Goal: Task Accomplishment & Management: Complete application form

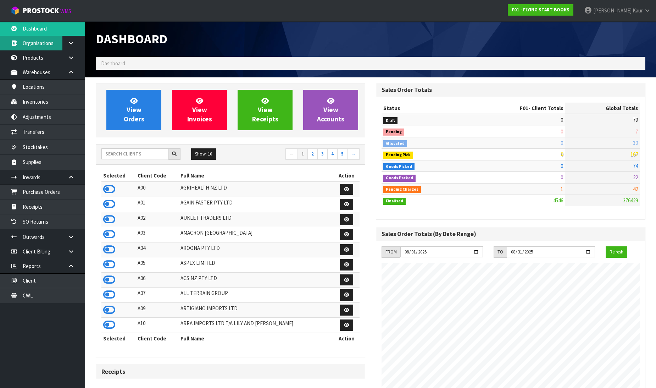
scroll to position [456, 280]
click at [138, 154] on input "text" at bounding box center [134, 153] width 67 height 11
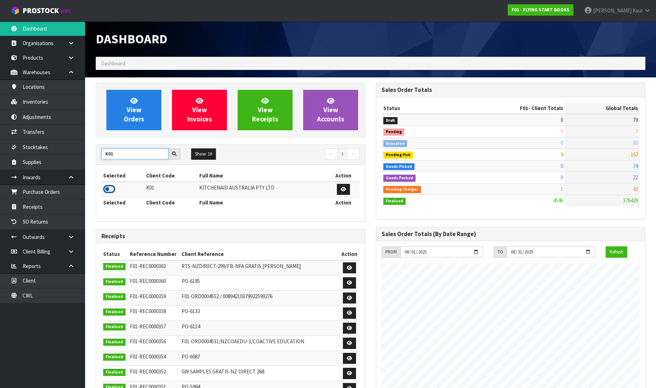
type input "K01"
click at [106, 188] on icon at bounding box center [109, 189] width 12 height 11
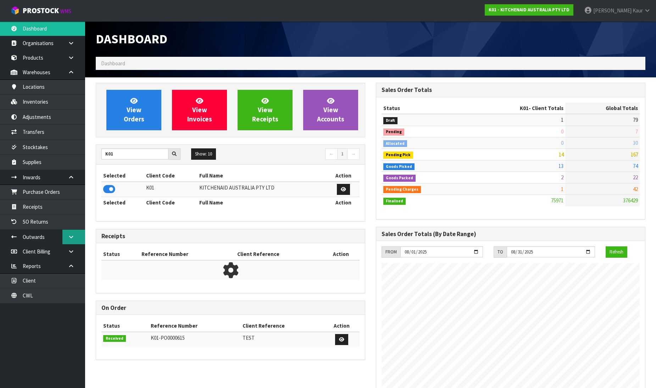
scroll to position [537, 280]
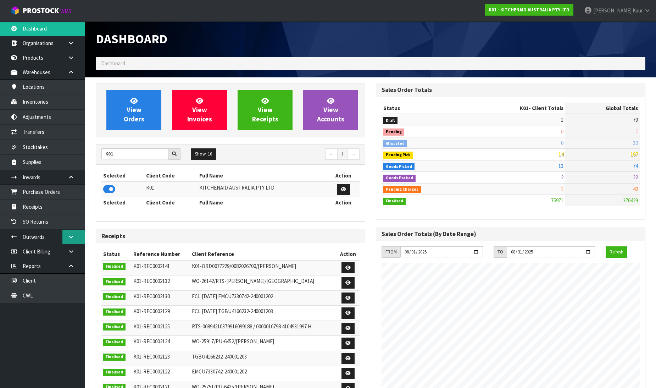
click at [67, 240] on link at bounding box center [73, 236] width 23 height 15
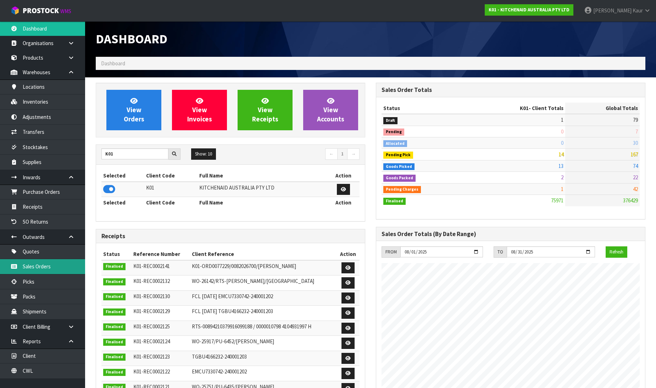
click at [50, 265] on link "Sales Orders" at bounding box center [42, 266] width 85 height 15
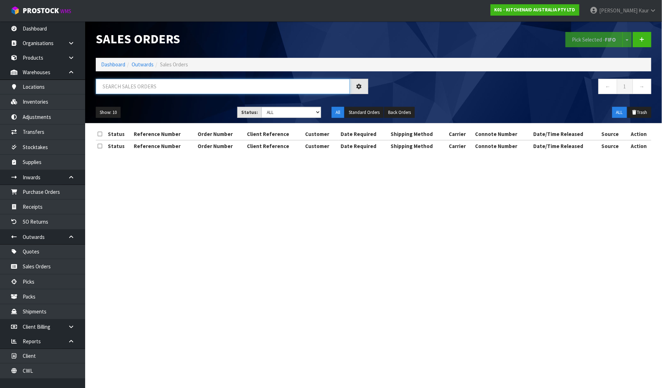
click at [115, 84] on input "text" at bounding box center [223, 86] width 254 height 15
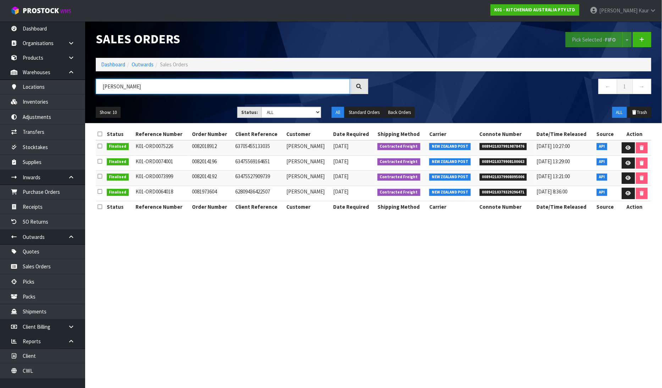
type input "[PERSON_NAME]"
drag, startPoint x: 520, startPoint y: 178, endPoint x: 515, endPoint y: 177, distance: 4.4
click at [515, 177] on span "00894210379908095006" at bounding box center [504, 176] width 48 height 7
click at [520, 181] on td "00894210379908095006" at bounding box center [506, 178] width 57 height 15
click at [626, 179] on icon at bounding box center [628, 178] width 5 height 5
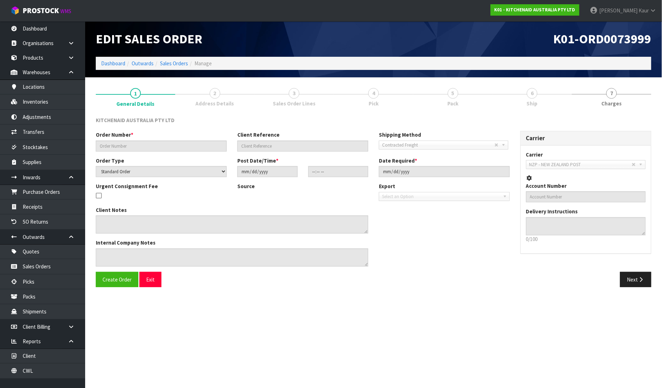
type input "0082014192"
type input "63475527909739"
select select "number:0"
type input "[DATE]"
type input "21:38:27.000"
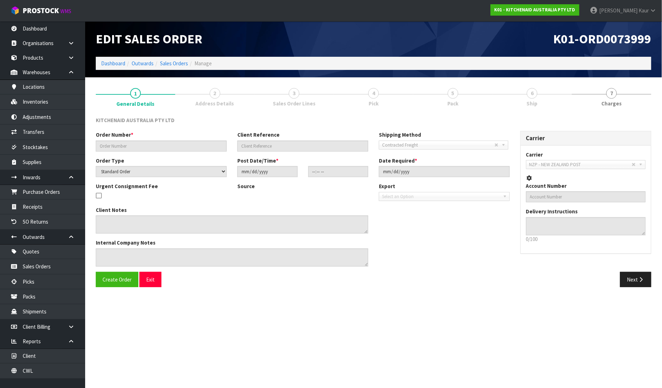
type input "[DATE]"
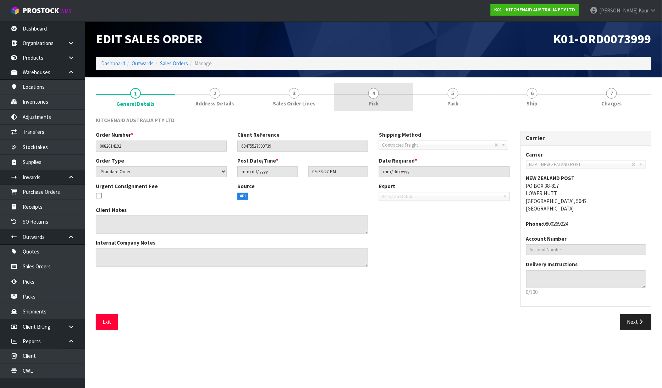
click at [377, 94] on span "4" at bounding box center [373, 93] width 11 height 11
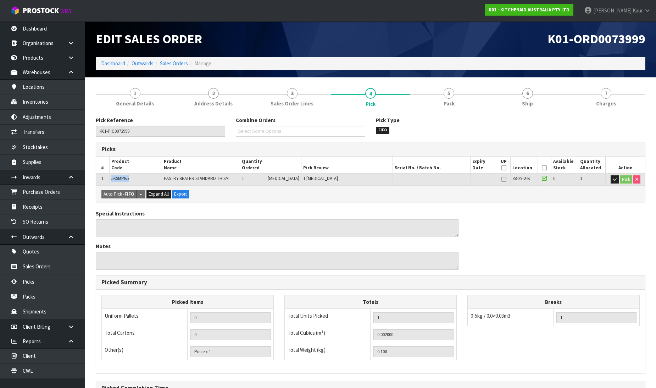
drag, startPoint x: 134, startPoint y: 180, endPoint x: 119, endPoint y: 188, distance: 17.3
click at [111, 179] on td "5KSMPB5" at bounding box center [135, 179] width 52 height 12
click at [58, 195] on link "Purchase Orders" at bounding box center [42, 191] width 85 height 15
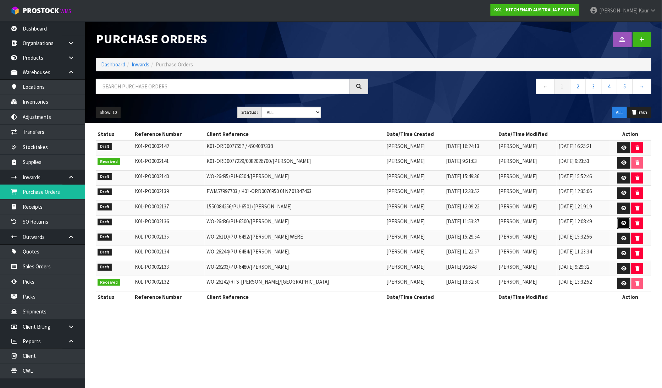
click at [623, 219] on link at bounding box center [623, 222] width 13 height 11
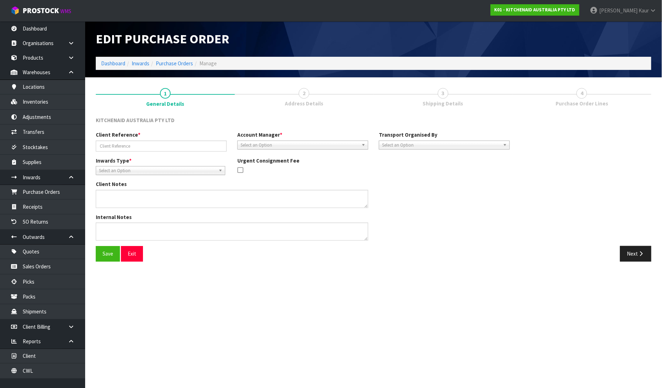
type input "WO-26436/PU-6500/[PERSON_NAME]"
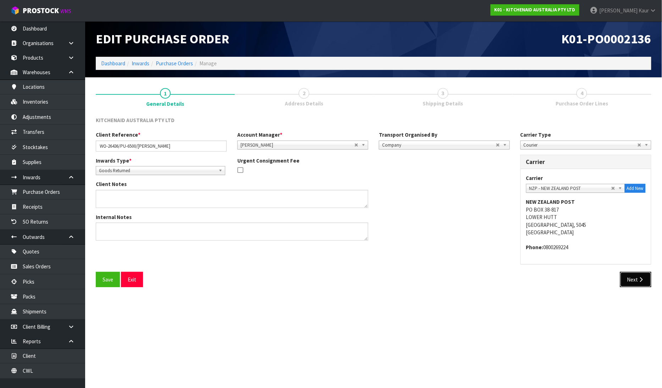
click at [628, 286] on button "Next" at bounding box center [635, 279] width 31 height 15
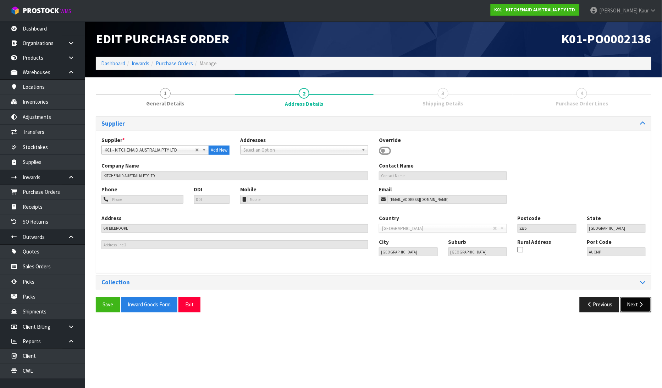
click at [628, 300] on button "Next" at bounding box center [635, 303] width 31 height 15
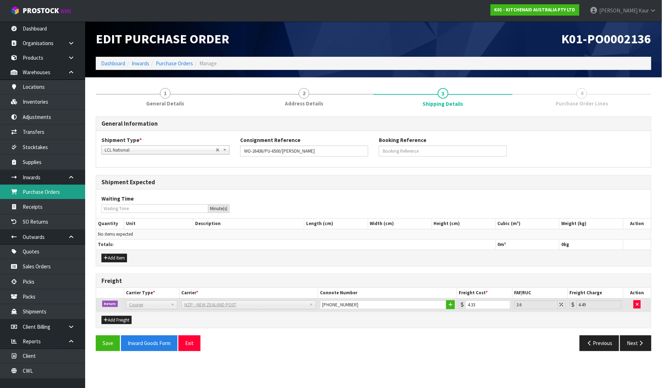
click at [52, 197] on link "Purchase Orders" at bounding box center [42, 191] width 85 height 15
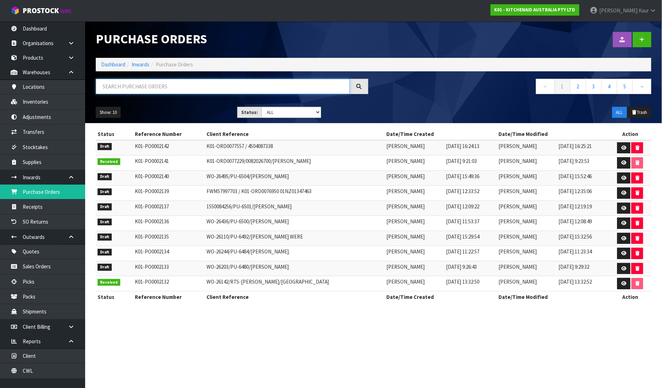
click at [126, 89] on input "text" at bounding box center [223, 86] width 254 height 15
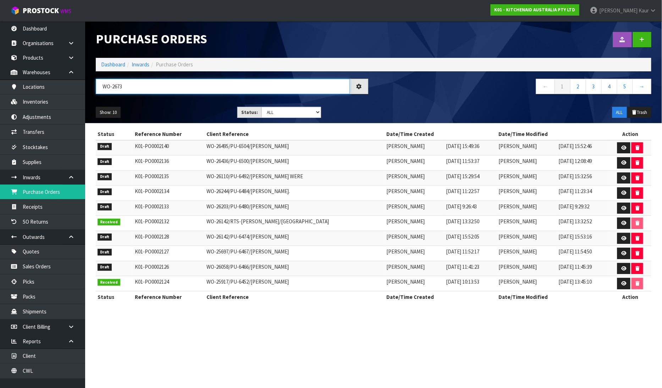
type input "WO-26734"
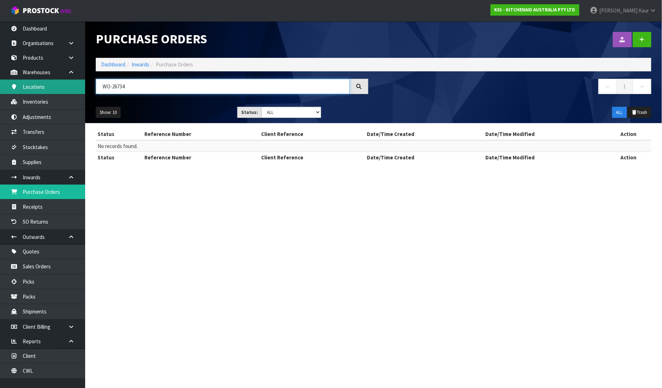
drag, startPoint x: 134, startPoint y: 89, endPoint x: 67, endPoint y: 92, distance: 67.1
click at [69, 92] on body "Toggle navigation ProStock WMS K01 - KITCHENAID AUSTRALIA PTY LTD [PERSON_NAME]…" at bounding box center [331, 194] width 662 height 388
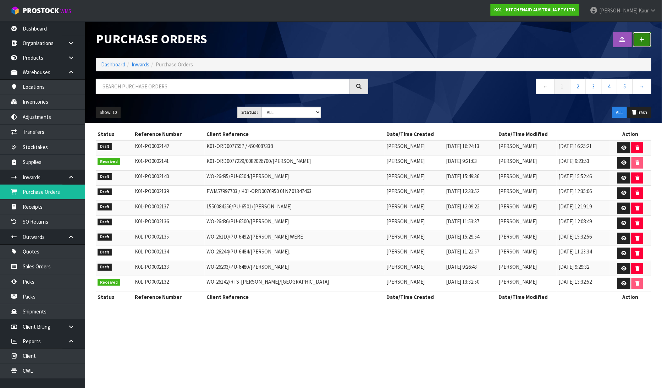
click at [643, 41] on icon at bounding box center [641, 39] width 5 height 5
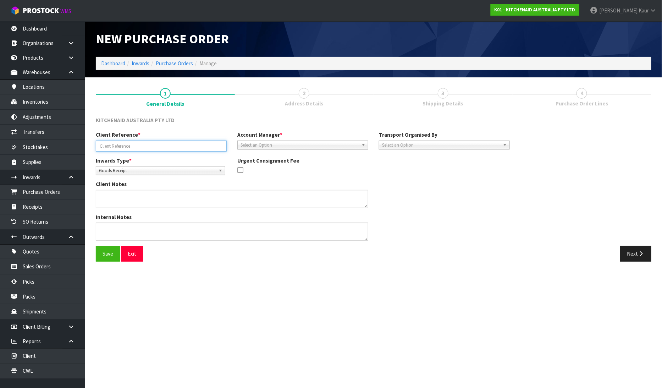
click at [122, 145] on input "text" at bounding box center [161, 145] width 131 height 11
type input "2"
click at [105, 145] on input "WO 26734" at bounding box center [161, 145] width 131 height 11
click at [108, 142] on input "WO 26734" at bounding box center [161, 145] width 131 height 11
click at [123, 144] on input "WO 26734" at bounding box center [161, 145] width 131 height 11
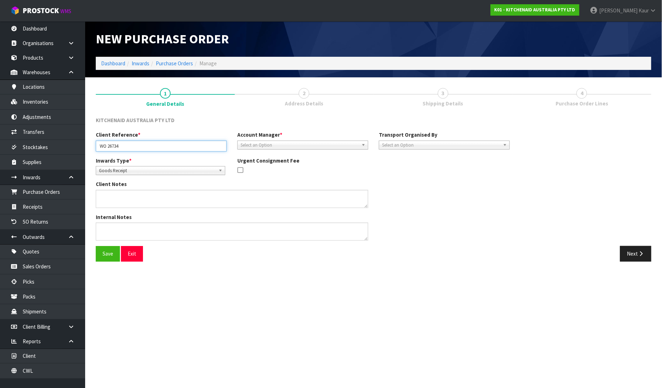
click at [108, 144] on input "WO 26734" at bounding box center [161, 145] width 131 height 11
click at [132, 143] on input "WO -26734" at bounding box center [161, 145] width 131 height 11
click at [172, 146] on input "WO -26734/" at bounding box center [161, 145] width 131 height 11
paste input "[PERSON_NAME]/ASHBURTON"
type input "WO -26734/[PERSON_NAME]/[GEOGRAPHIC_DATA]"
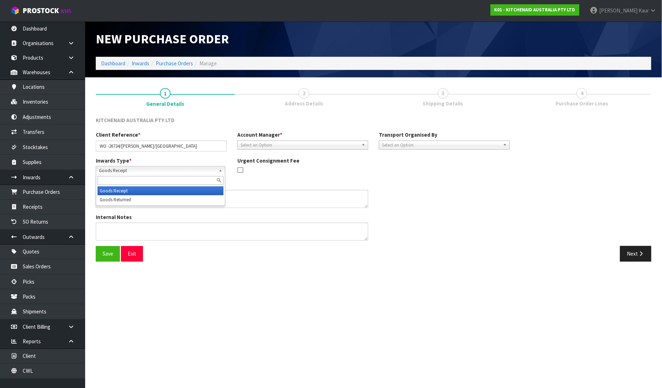
click at [115, 171] on span "Goods Receipt" at bounding box center [157, 170] width 117 height 9
click at [125, 200] on li "Goods Returned" at bounding box center [161, 199] width 126 height 9
click at [267, 144] on span "Select an Option" at bounding box center [299, 145] width 118 height 9
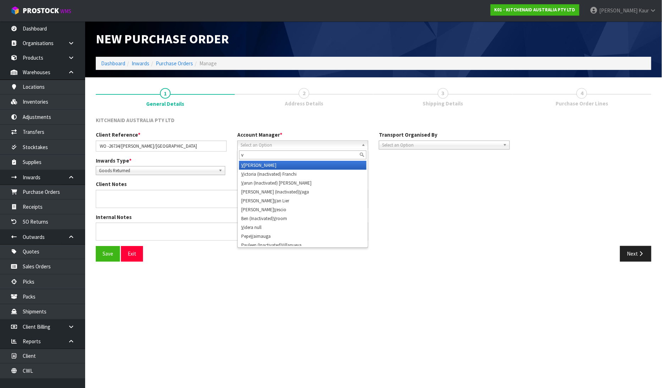
type input "v"
click at [271, 165] on li "V [PERSON_NAME]" at bounding box center [302, 165] width 127 height 9
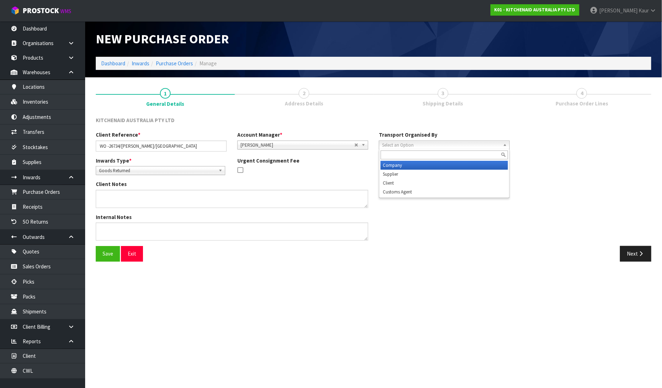
click at [413, 145] on span "Select an Option" at bounding box center [441, 145] width 118 height 9
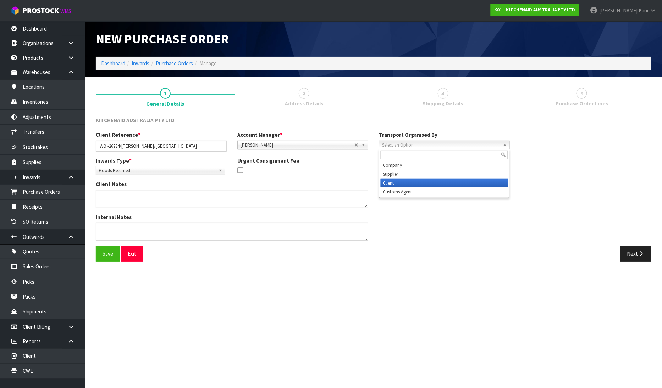
click at [405, 185] on li "Client" at bounding box center [444, 182] width 127 height 9
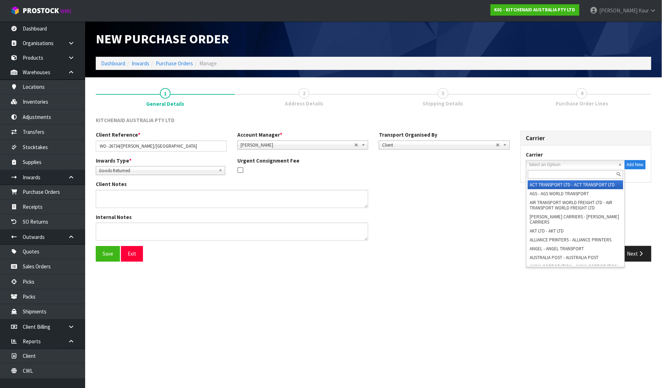
click at [545, 164] on span "Select an Option" at bounding box center [572, 164] width 86 height 9
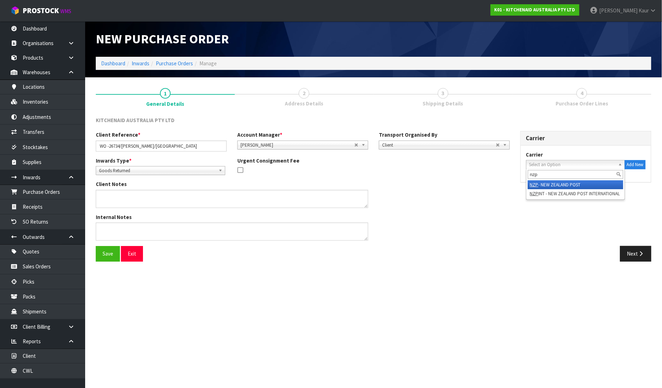
type input "nzp"
click at [549, 183] on li "NZP - NEW ZEALAND POST" at bounding box center [575, 184] width 95 height 9
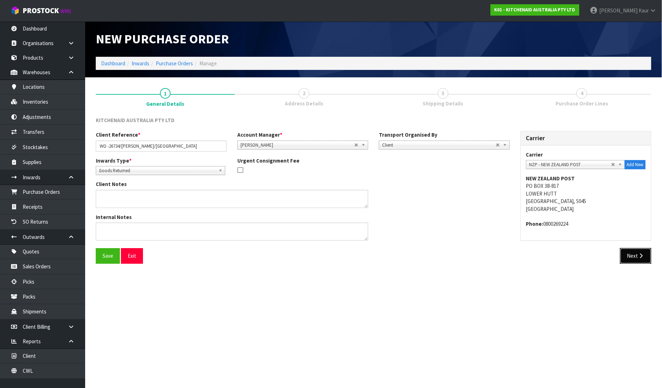
click at [628, 257] on button "Next" at bounding box center [635, 255] width 31 height 15
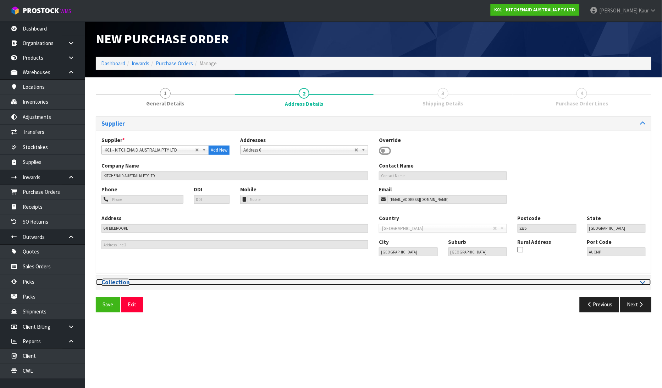
click at [643, 283] on icon at bounding box center [642, 282] width 5 height 6
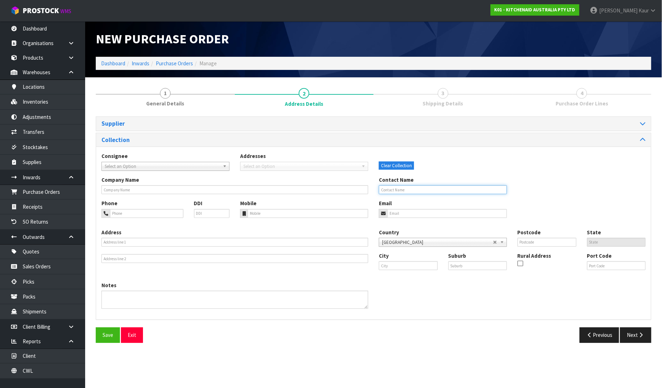
click at [399, 190] on input "text" at bounding box center [443, 189] width 128 height 9
click at [421, 187] on input "text" at bounding box center [443, 189] width 128 height 9
paste input "[PERSON_NAME]"
type input "[PERSON_NAME]"
click at [420, 267] on input "text" at bounding box center [408, 265] width 59 height 9
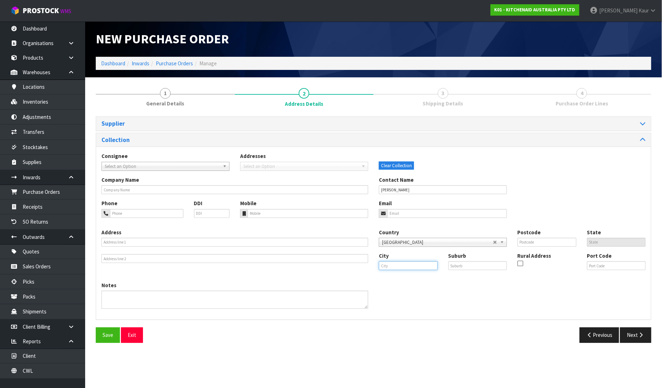
paste input "Ashburton"
type input "Ashburton"
click at [417, 278] on link "Ashburton" at bounding box center [407, 278] width 56 height 10
click at [639, 333] on icon "button" at bounding box center [641, 334] width 7 height 5
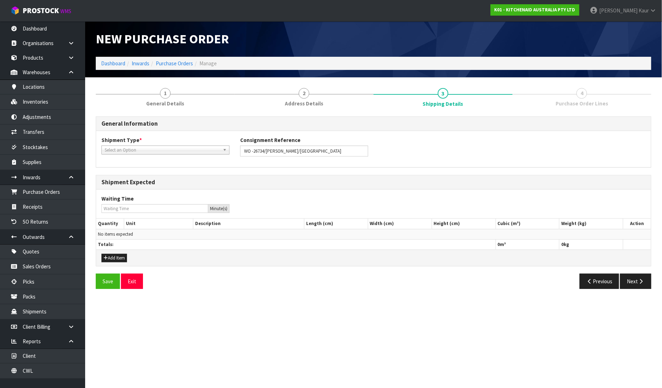
click at [143, 153] on span "Select an Option" at bounding box center [162, 150] width 115 height 9
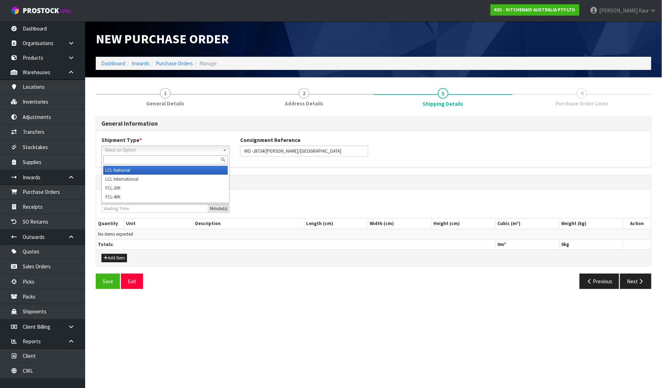
click at [139, 170] on li "LCL National" at bounding box center [165, 170] width 124 height 9
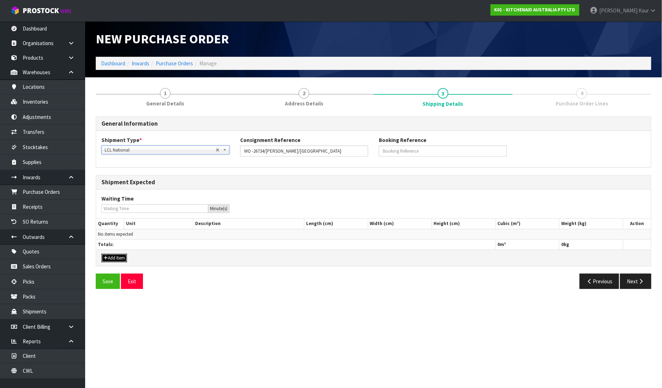
click at [113, 258] on button "Add Item" at bounding box center [114, 258] width 26 height 9
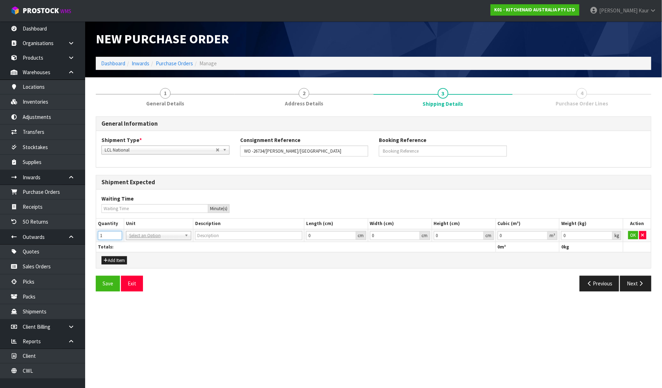
type input "1"
click at [116, 233] on input "1" at bounding box center [110, 235] width 24 height 9
click at [137, 246] on input "text" at bounding box center [159, 244] width 62 height 9
type input "ctn"
type input "CARTON"
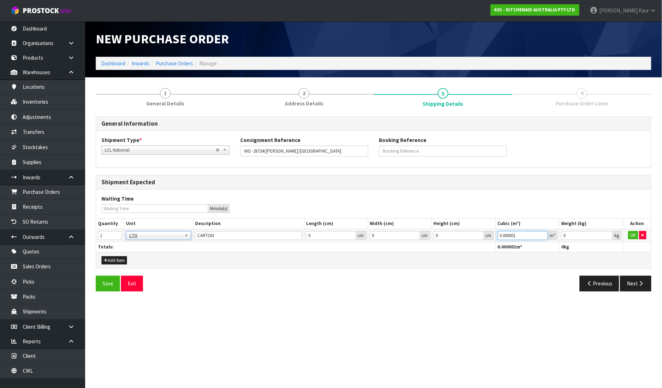
type input "0.000001"
click at [544, 233] on input "0.000001" at bounding box center [523, 235] width 50 height 9
type input "0.001"
click at [608, 233] on input "0.001" at bounding box center [586, 235] width 51 height 9
click at [633, 233] on button "OK" at bounding box center [633, 235] width 10 height 9
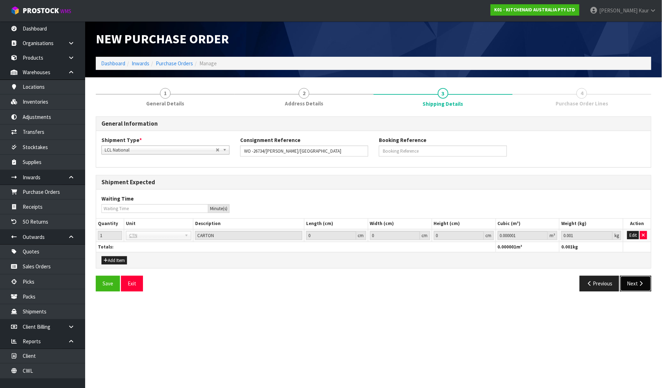
click at [641, 284] on icon "button" at bounding box center [641, 283] width 7 height 5
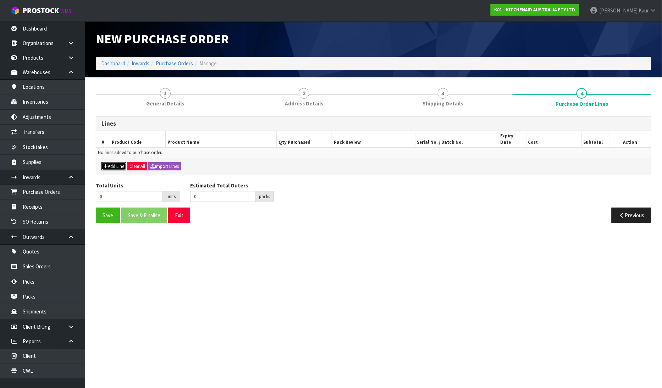
click at [118, 162] on button "Add Line" at bounding box center [113, 166] width 25 height 9
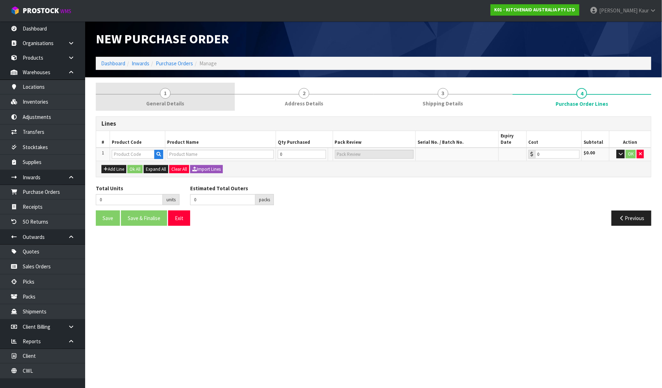
click at [150, 96] on link "1 General Details" at bounding box center [165, 97] width 139 height 28
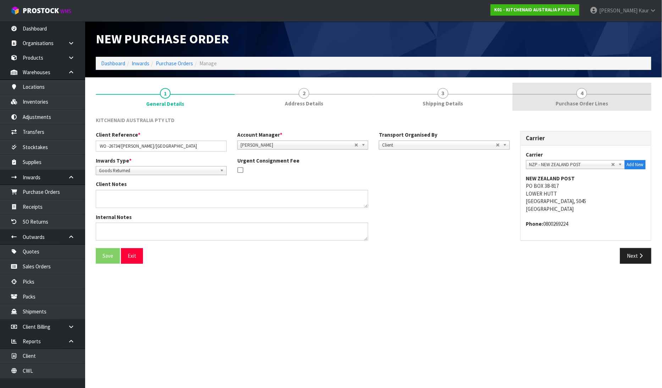
click at [583, 104] on span "Purchase Order Lines" at bounding box center [581, 103] width 52 height 7
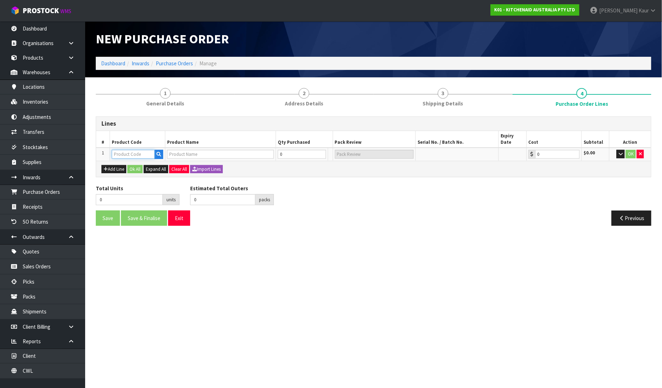
click at [138, 150] on input "text" at bounding box center [133, 154] width 43 height 9
paste input "5KSMPB5"
type input "5KSMPB5"
click at [153, 157] on link "5KSMPB5" at bounding box center [140, 159] width 56 height 10
type input "5KSMPB5"
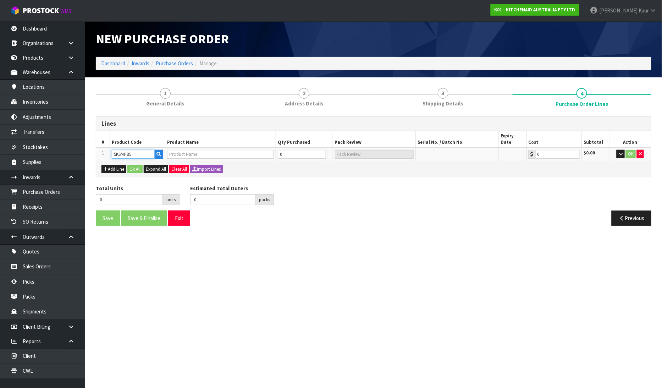
type input "PASTRY BEATER STANDARD TH SM"
type input "0.00"
click at [285, 150] on input "0" at bounding box center [287, 154] width 31 height 9
type input "1"
type input "1 [MEDICAL_DATA]"
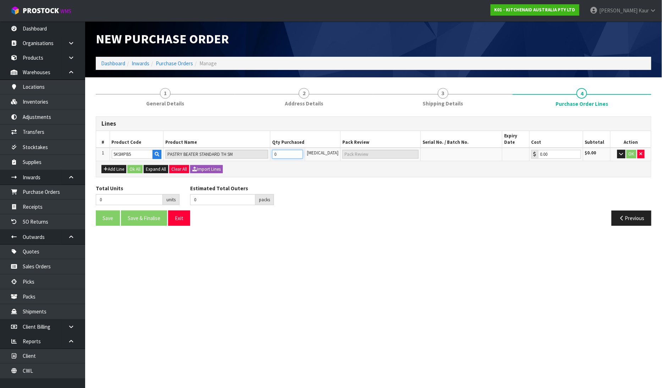
type input "1"
click at [634, 150] on button "OK" at bounding box center [631, 154] width 10 height 9
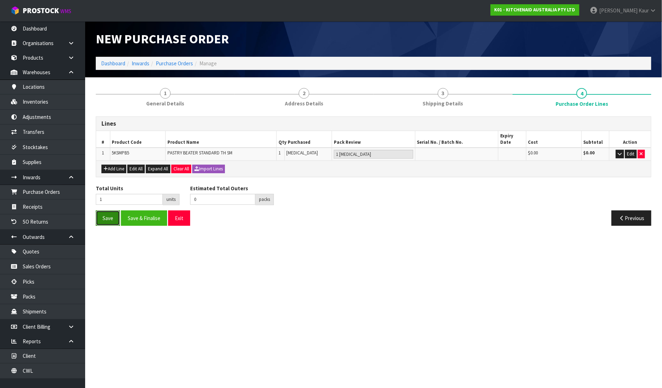
click at [110, 210] on button "Save" at bounding box center [108, 217] width 24 height 15
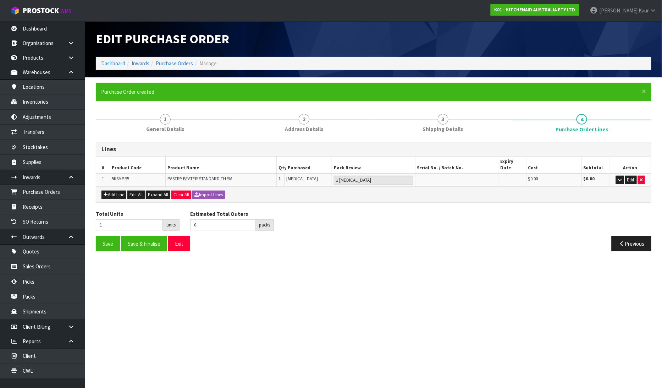
type input "0"
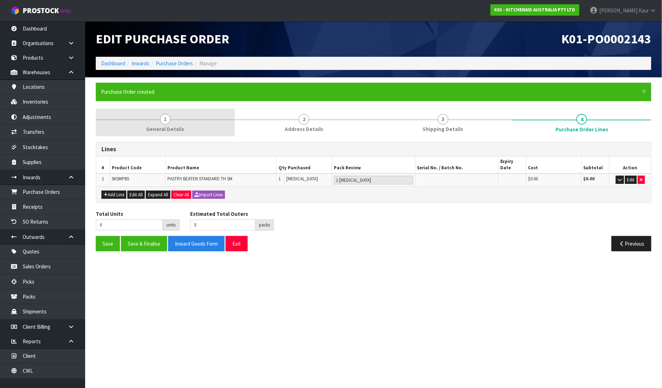
click at [173, 132] on span "General Details" at bounding box center [165, 128] width 38 height 7
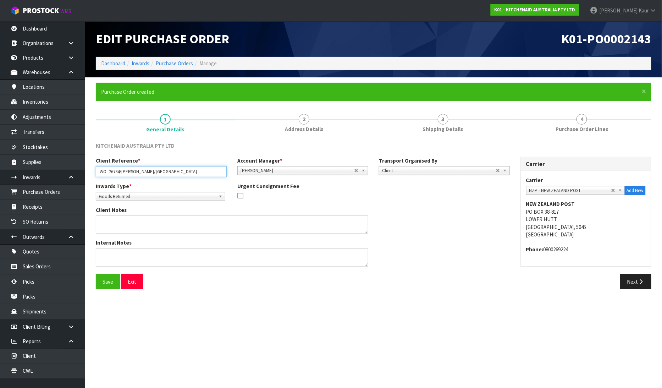
drag, startPoint x: 183, startPoint y: 171, endPoint x: 95, endPoint y: 173, distance: 88.0
click at [95, 173] on div "Client Reference * WO -26734/[PERSON_NAME]/[PERSON_NAME]" at bounding box center [161, 167] width 142 height 20
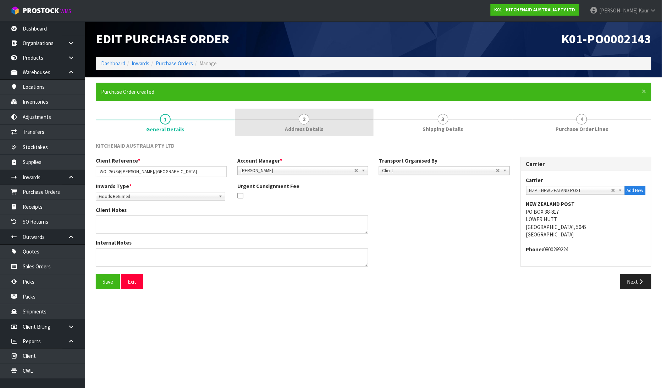
click at [316, 131] on span "Address Details" at bounding box center [304, 128] width 38 height 7
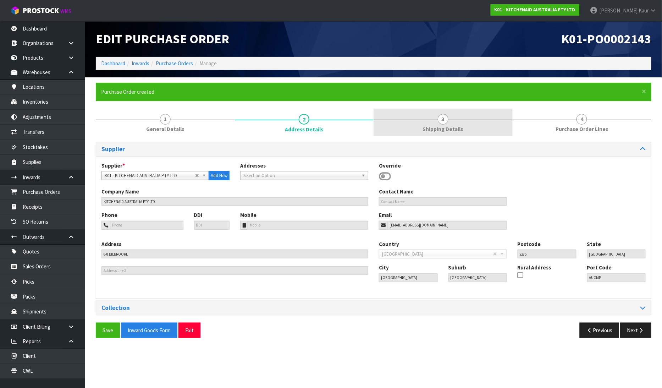
click at [446, 130] on span "Shipping Details" at bounding box center [443, 128] width 40 height 7
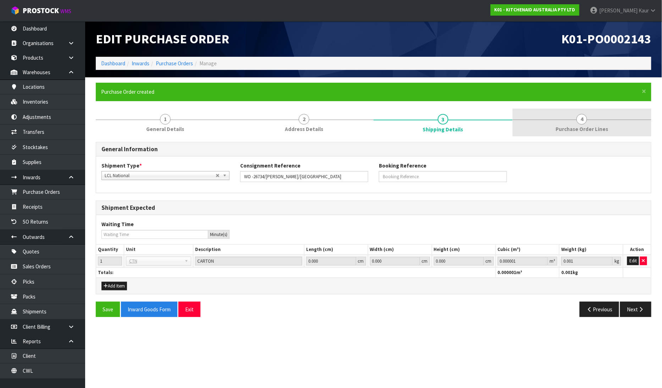
click at [590, 124] on link "4 Purchase Order Lines" at bounding box center [581, 123] width 139 height 28
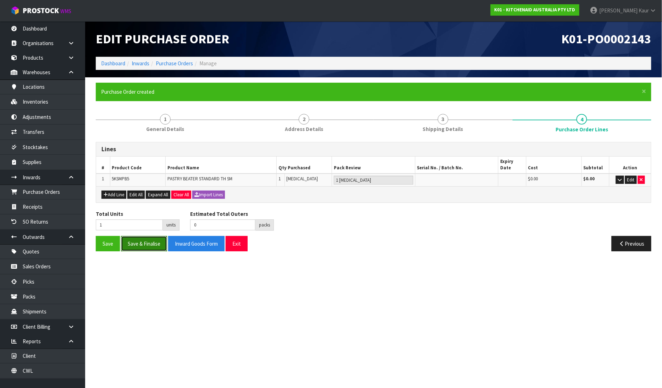
click at [143, 236] on button "Save & Finalise" at bounding box center [144, 243] width 46 height 15
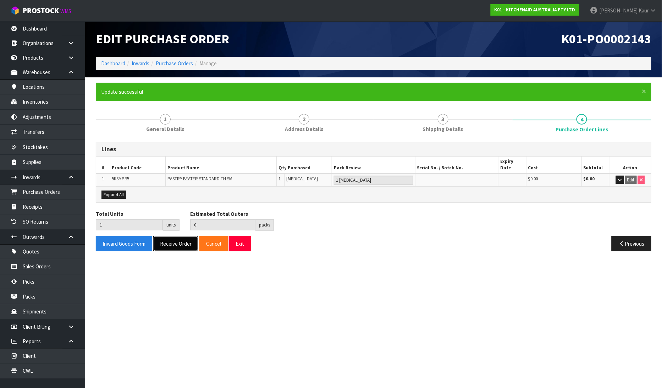
click at [179, 238] on button "Receive Order" at bounding box center [175, 243] width 45 height 15
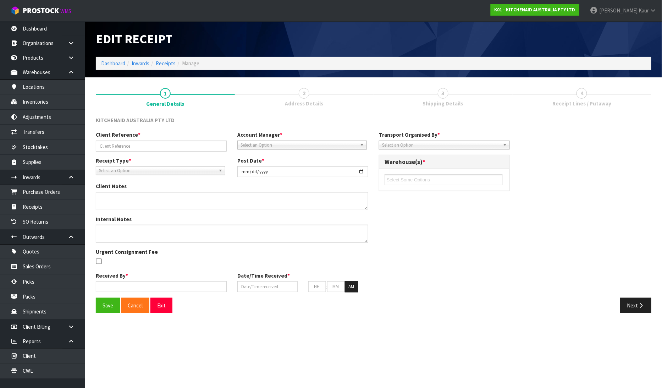
type input "WO -26734/[PERSON_NAME]/[GEOGRAPHIC_DATA]"
type input "[DATE]"
type input "[PERSON_NAME]"
type input "[DATE]"
type input "12"
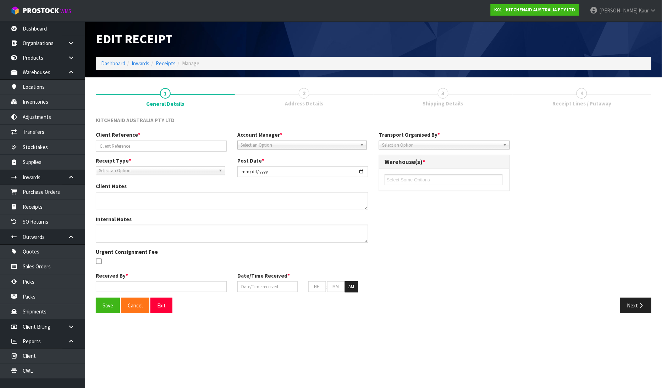
type input "37"
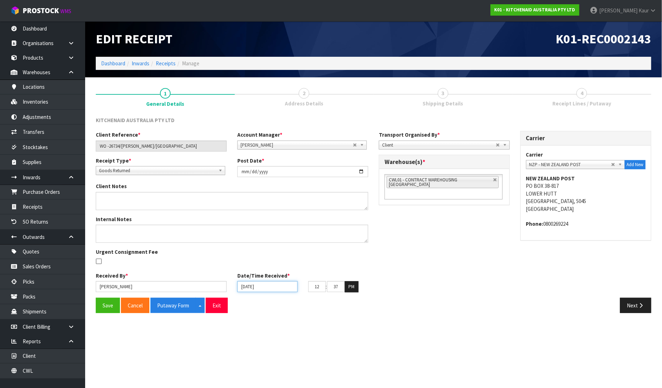
click at [245, 288] on input "[DATE]" at bounding box center [267, 286] width 60 height 11
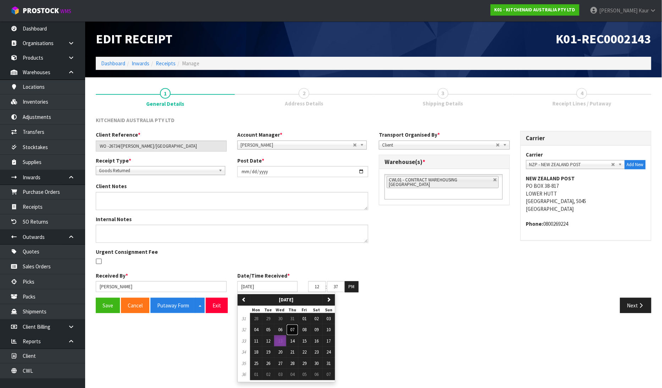
click at [293, 331] on span "07" at bounding box center [292, 329] width 4 height 6
type input "[DATE]"
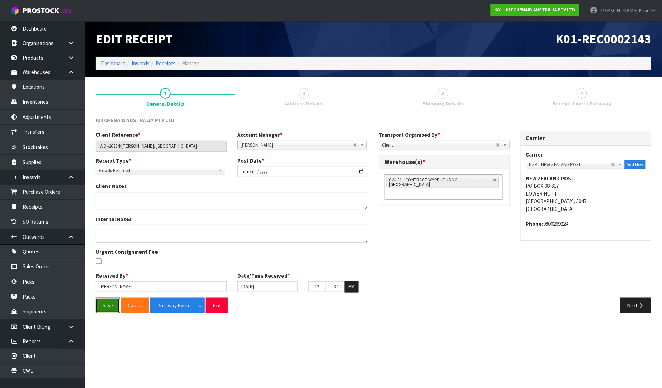
click at [101, 304] on button "Save" at bounding box center [108, 305] width 24 height 15
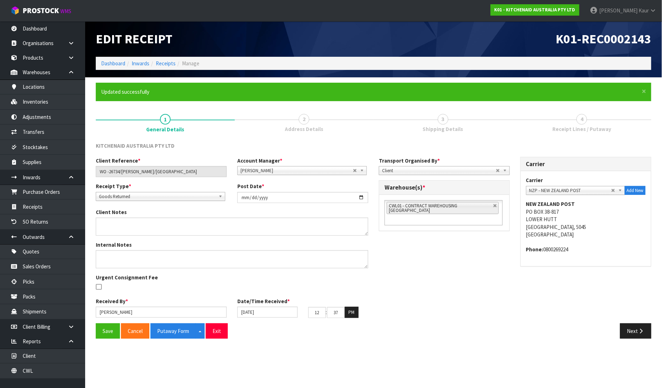
click at [303, 345] on section "× Close Updated successfully 1 General Details 2 Address Details 3 Shipping Det…" at bounding box center [373, 213] width 577 height 272
click at [180, 331] on button "Putaway Form" at bounding box center [172, 330] width 45 height 15
click at [61, 374] on link "CWL" at bounding box center [42, 370] width 85 height 15
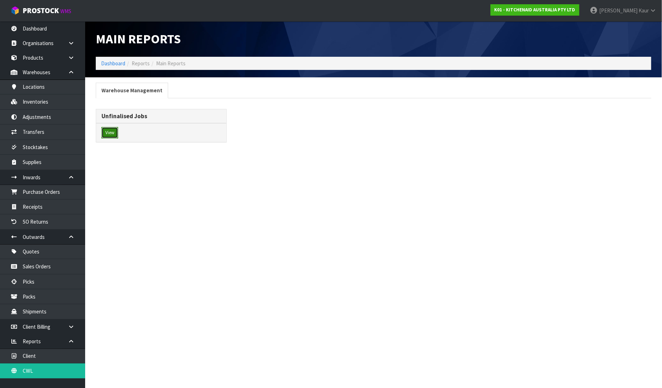
click at [112, 133] on button "View" at bounding box center [109, 132] width 17 height 11
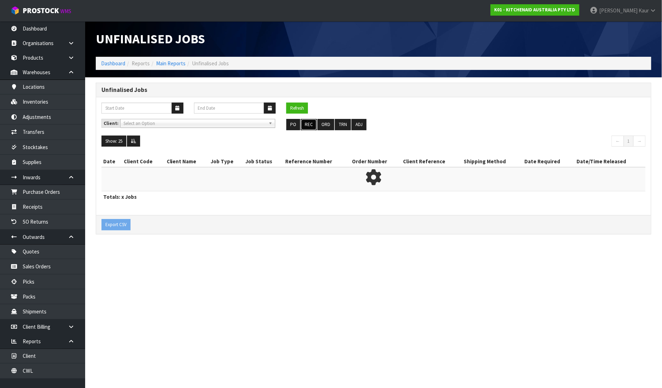
click at [309, 128] on button "REC" at bounding box center [309, 124] width 16 height 11
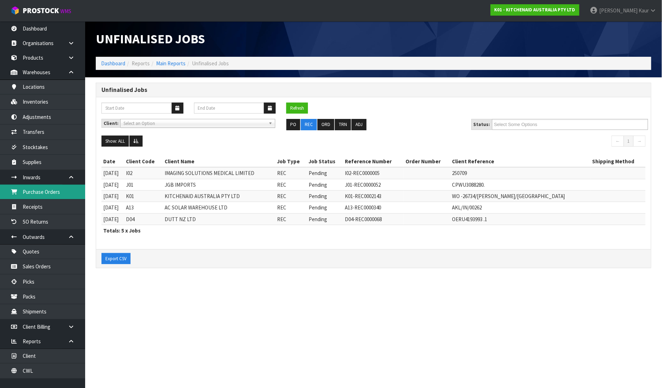
click at [64, 192] on link "Purchase Orders" at bounding box center [42, 191] width 85 height 15
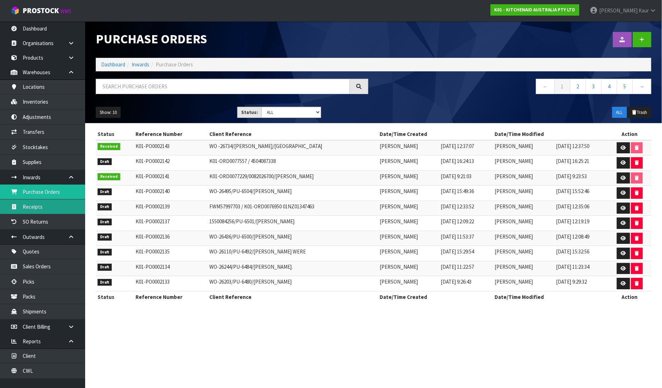
click at [52, 207] on link "Receipts" at bounding box center [42, 206] width 85 height 15
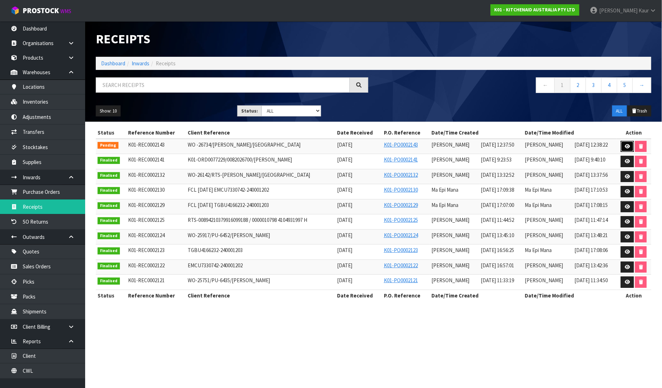
click at [629, 148] on icon at bounding box center [627, 146] width 5 height 5
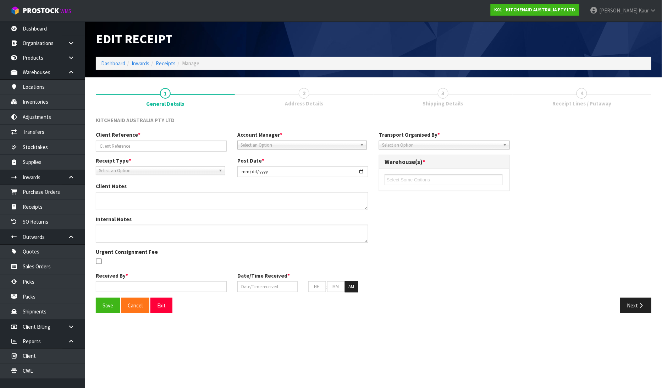
type input "WO -26734/[PERSON_NAME]/[GEOGRAPHIC_DATA]"
type input "[DATE]"
type input "[PERSON_NAME]"
type input "[DATE]"
type input "12"
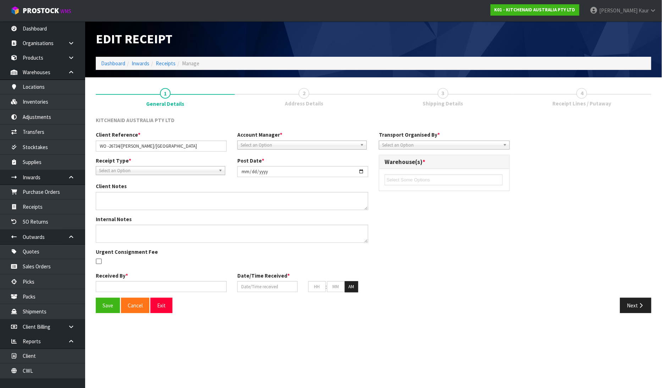
type input "37"
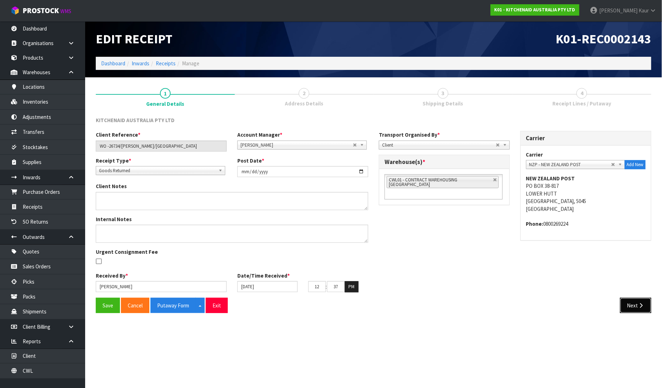
click at [644, 306] on icon "button" at bounding box center [641, 305] width 7 height 5
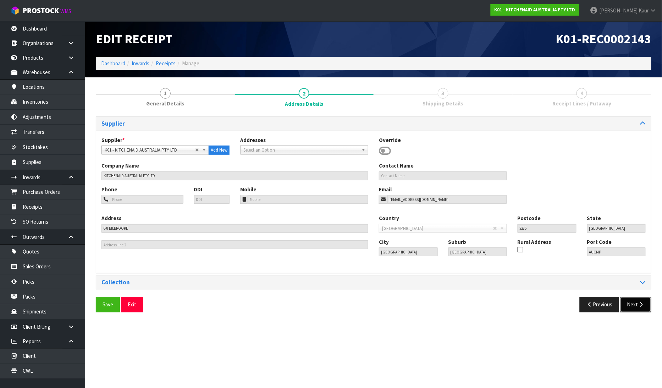
click at [644, 306] on icon "button" at bounding box center [641, 303] width 7 height 5
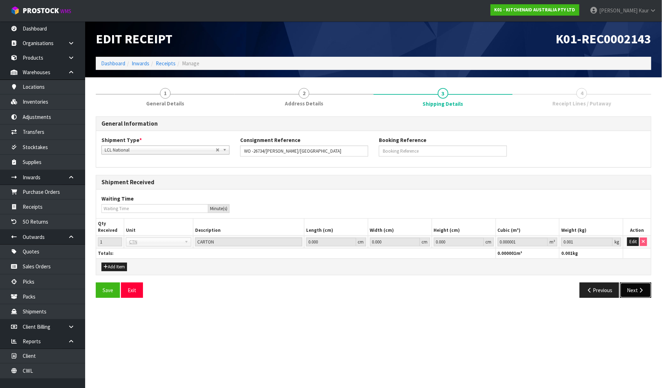
click at [644, 294] on button "Next" at bounding box center [635, 289] width 31 height 15
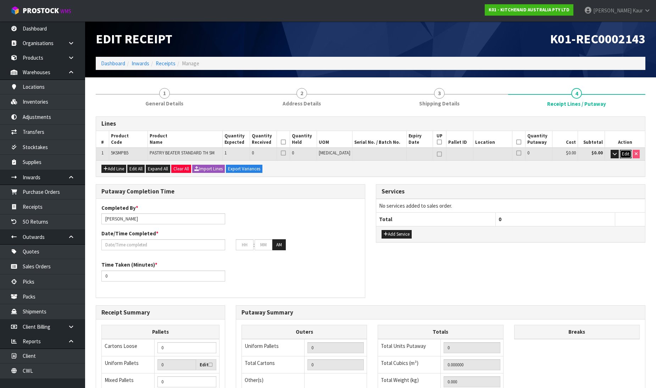
click at [627, 155] on span "Edit" at bounding box center [625, 154] width 7 height 6
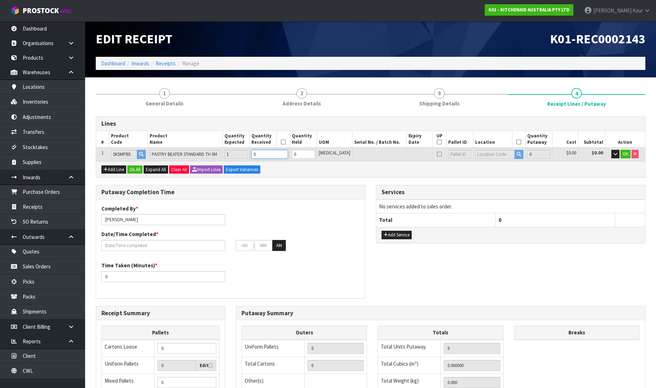
click at [270, 154] on input "0" at bounding box center [269, 154] width 36 height 9
type input "0.002"
type input "0.1"
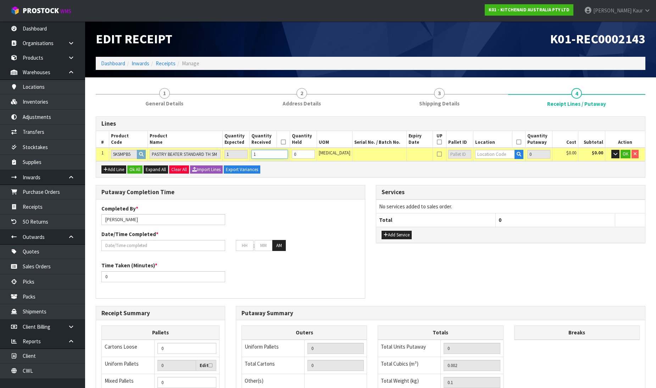
type input "1"
click at [494, 154] on input "text" at bounding box center [495, 154] width 40 height 9
type input "38-21-1"
click at [508, 171] on link "38-21-1 -B" at bounding box center [497, 176] width 56 height 10
type input "1"
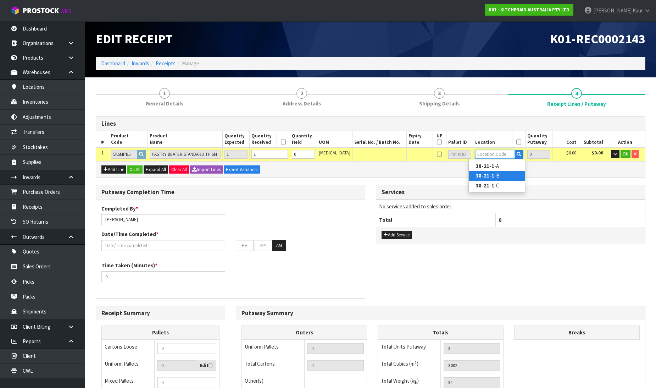
type input "38-21-1-B"
type input "1"
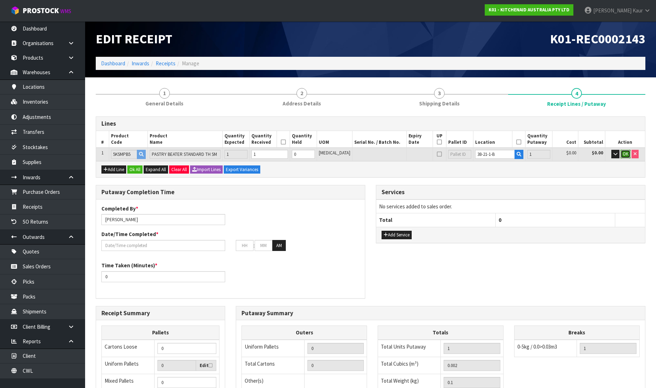
click at [628, 157] on button "OK" at bounding box center [626, 154] width 10 height 9
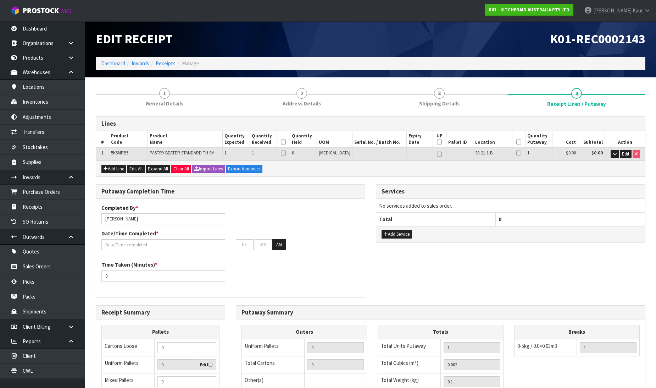
click at [286, 142] on icon at bounding box center [283, 142] width 5 height 0
click at [516, 142] on icon at bounding box center [518, 142] width 5 height 0
drag, startPoint x: 126, startPoint y: 247, endPoint x: 129, endPoint y: 243, distance: 4.8
click at [126, 246] on input "text" at bounding box center [163, 244] width 124 height 11
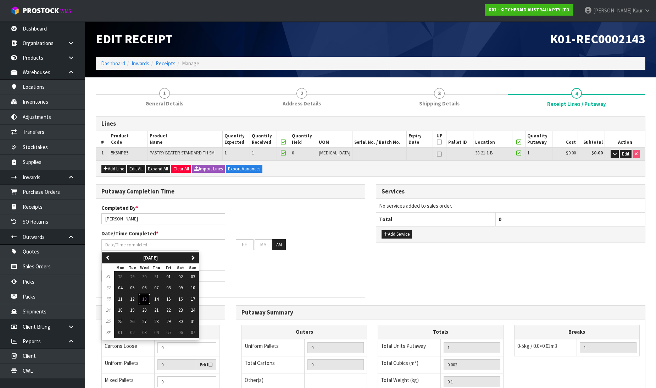
click at [146, 299] on span "13" at bounding box center [144, 299] width 4 height 6
type input "[DATE]"
type input "12"
type input "00"
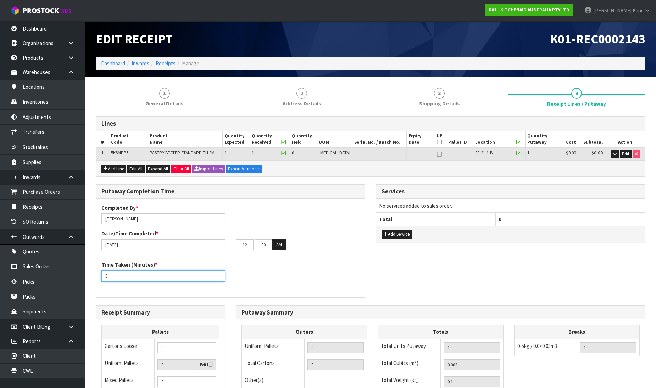
click at [105, 276] on input "0" at bounding box center [163, 275] width 124 height 11
type input "10"
drag, startPoint x: 252, startPoint y: 244, endPoint x: 240, endPoint y: 245, distance: 11.8
click at [240, 245] on input "12" at bounding box center [245, 244] width 18 height 11
type input "01"
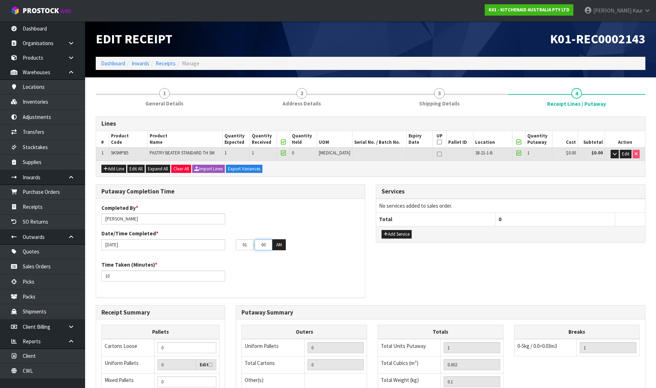
drag, startPoint x: 269, startPoint y: 240, endPoint x: 257, endPoint y: 246, distance: 13.5
click at [257, 246] on input "00" at bounding box center [264, 244] width 18 height 11
type input "15"
click at [281, 243] on button "AM" at bounding box center [278, 244] width 13 height 11
click at [279, 261] on div "Time Taken (Minutes) * 10" at bounding box center [230, 274] width 269 height 26
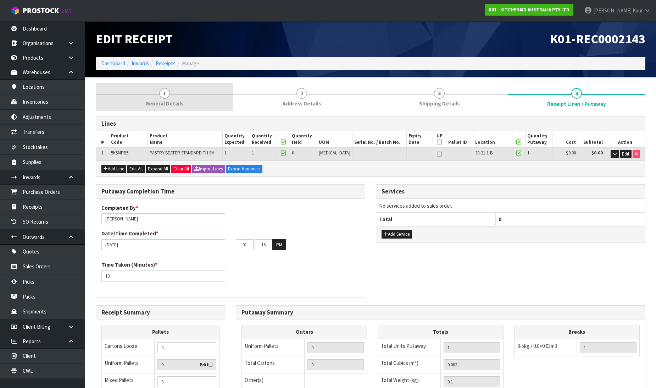
click at [177, 101] on span "General Details" at bounding box center [164, 103] width 38 height 7
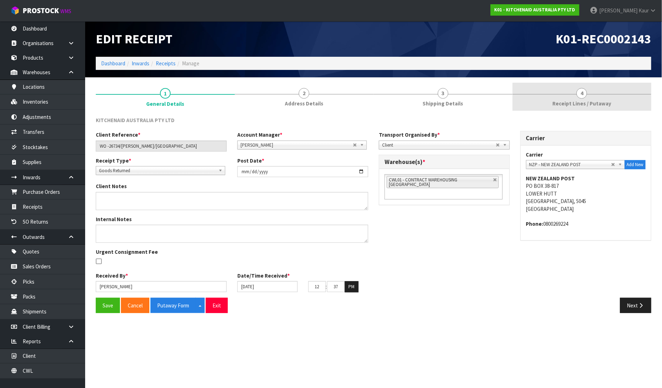
click at [583, 93] on span "4" at bounding box center [581, 93] width 11 height 11
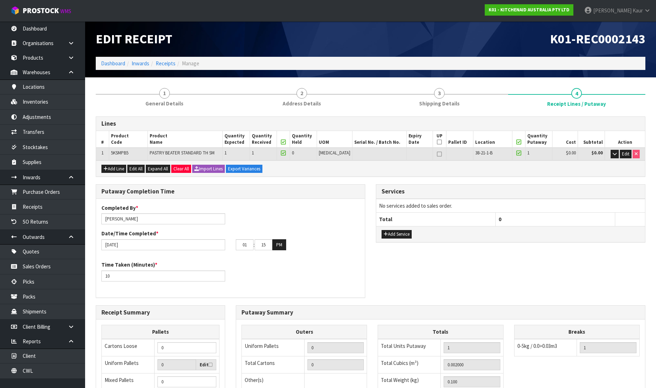
click at [286, 142] on icon at bounding box center [283, 142] width 5 height 0
click at [516, 142] on icon at bounding box center [518, 142] width 5 height 0
click at [286, 142] on icon at bounding box center [283, 142] width 5 height 0
click at [516, 142] on icon at bounding box center [518, 142] width 5 height 0
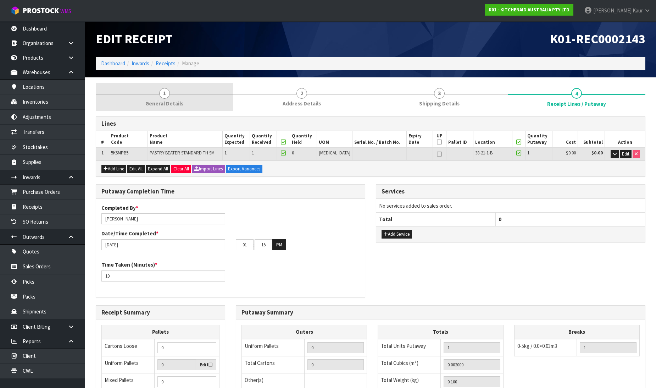
click at [151, 102] on span "General Details" at bounding box center [164, 103] width 38 height 7
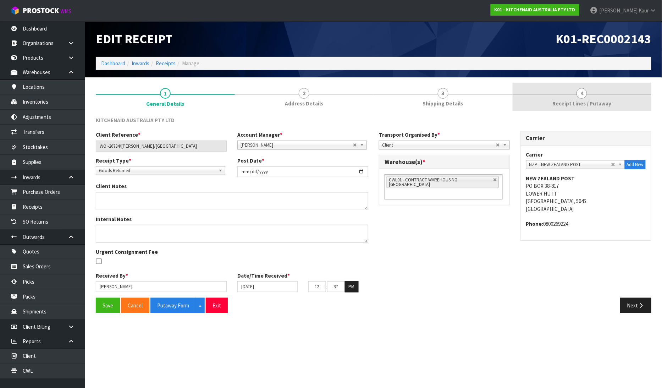
click at [593, 99] on link "4 Receipt Lines / Putaway" at bounding box center [581, 97] width 139 height 28
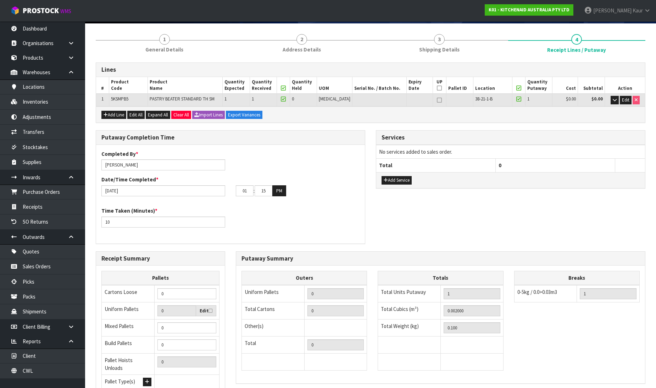
scroll to position [116, 0]
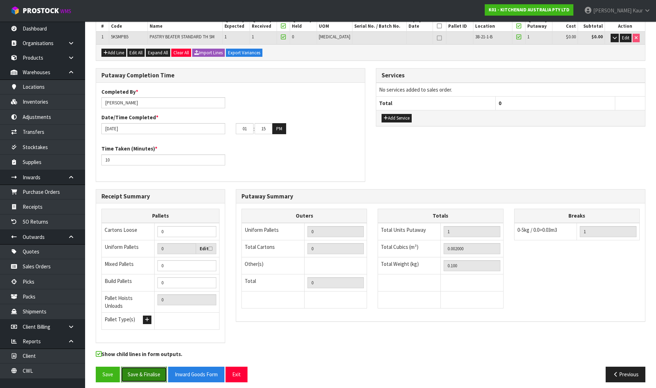
click at [142, 369] on button "Save & Finalise" at bounding box center [144, 373] width 46 height 15
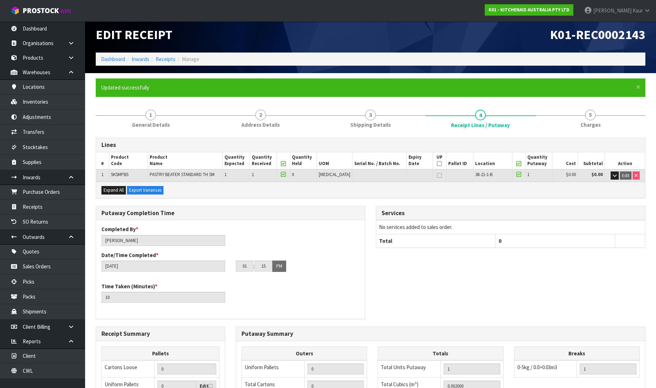
scroll to position [0, 0]
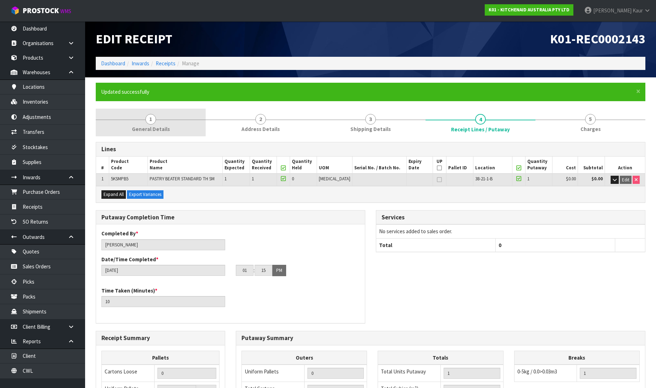
drag, startPoint x: 149, startPoint y: 121, endPoint x: 141, endPoint y: 125, distance: 9.2
click at [148, 120] on span "1" at bounding box center [150, 119] width 11 height 11
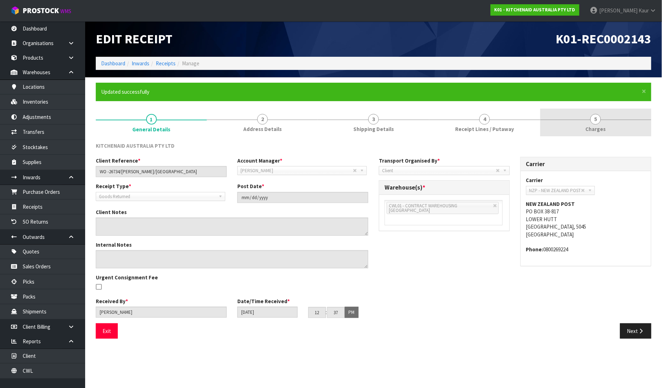
click at [604, 127] on span "Charges" at bounding box center [596, 128] width 20 height 7
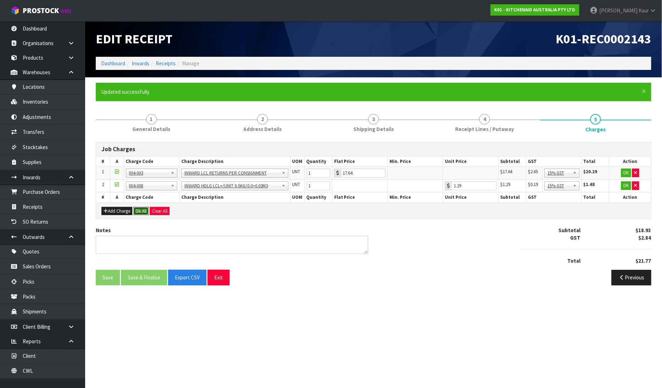
click at [141, 210] on button "Ok All" at bounding box center [140, 211] width 15 height 9
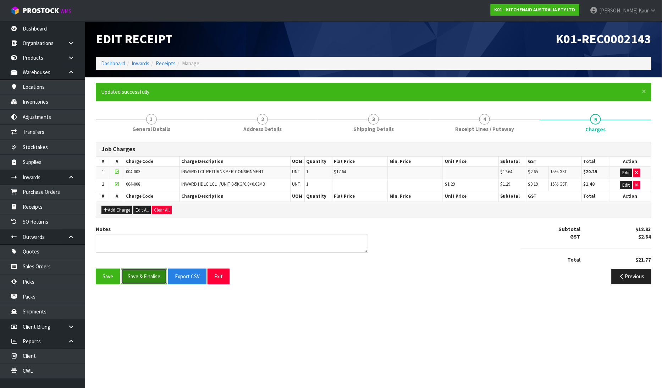
click at [146, 279] on button "Save & Finalise" at bounding box center [144, 275] width 46 height 15
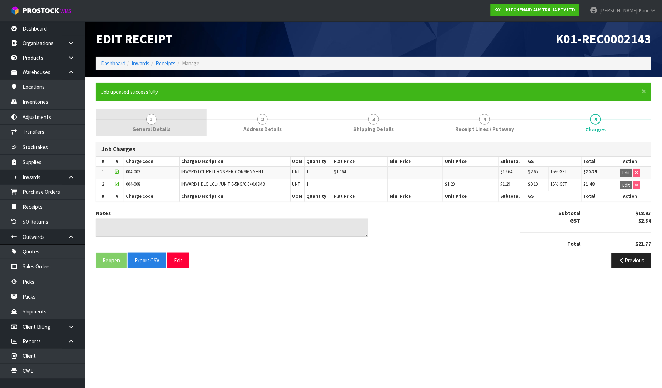
click at [152, 122] on span "1" at bounding box center [151, 119] width 11 height 11
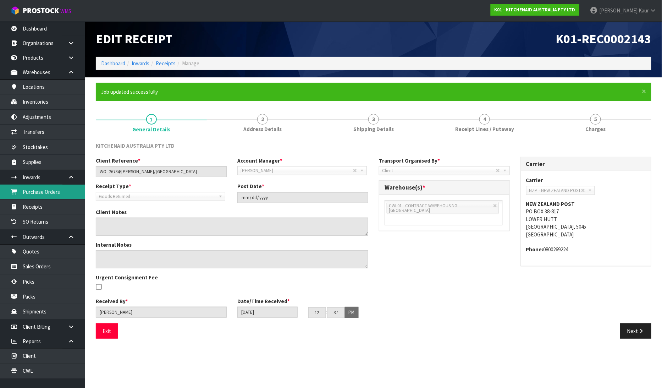
click at [65, 194] on link "Purchase Orders" at bounding box center [42, 191] width 85 height 15
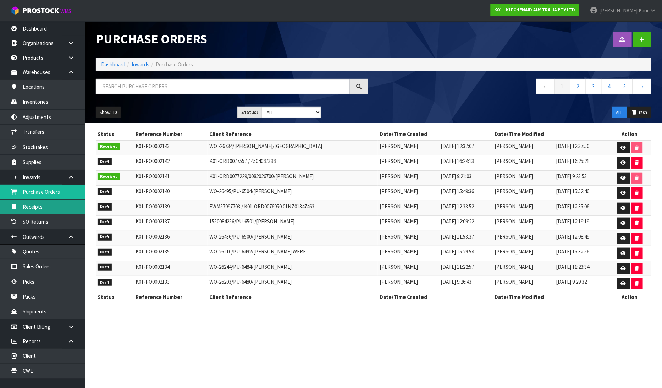
click at [46, 203] on link "Receipts" at bounding box center [42, 206] width 85 height 15
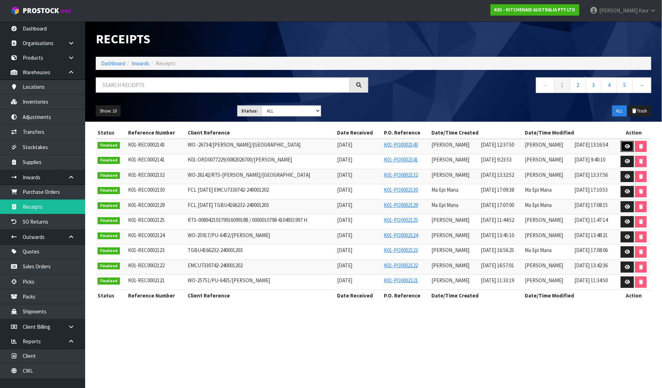
click at [628, 147] on icon at bounding box center [627, 146] width 5 height 5
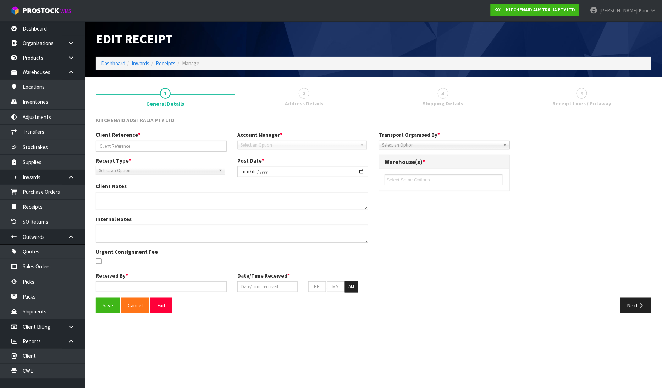
type input "WO -26734/[PERSON_NAME]/[GEOGRAPHIC_DATA]"
type input "[DATE]"
type input "[PERSON_NAME]"
type input "[DATE]"
type input "12"
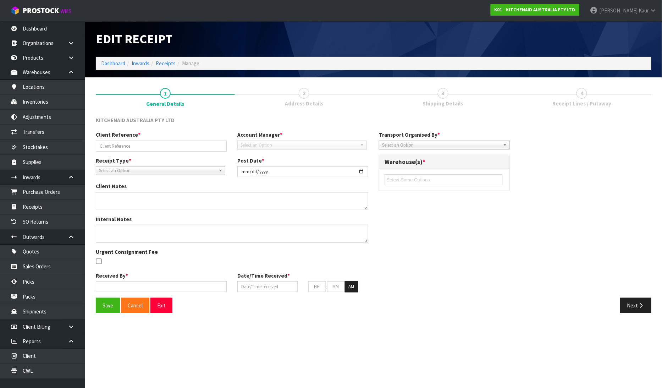
type input "37"
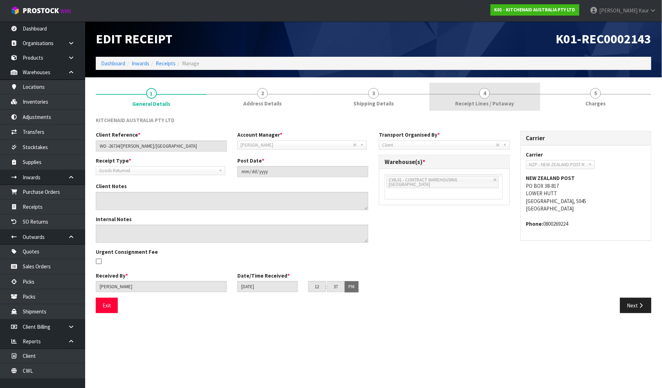
click at [472, 104] on span "Receipt Lines / Putaway" at bounding box center [484, 103] width 59 height 7
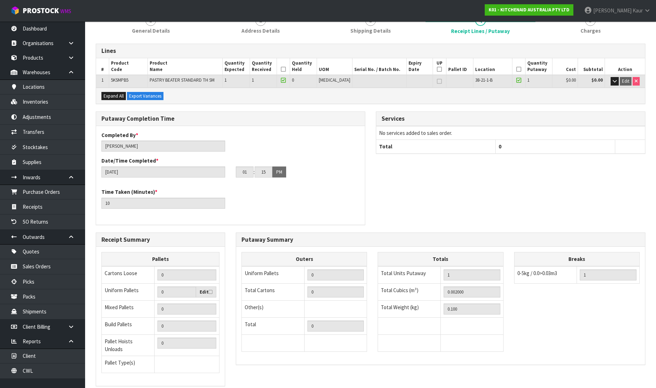
scroll to position [116, 0]
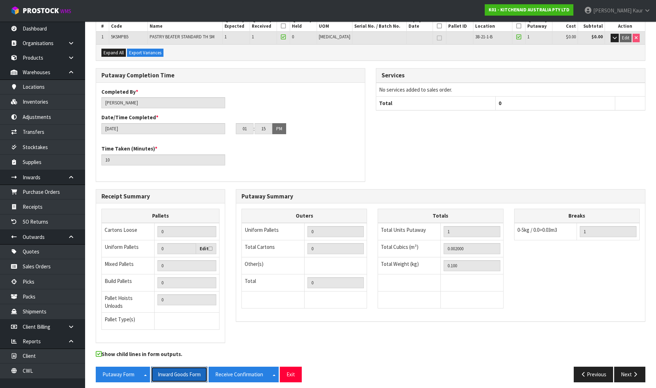
click at [189, 373] on button "Inward Goods Form" at bounding box center [179, 373] width 56 height 15
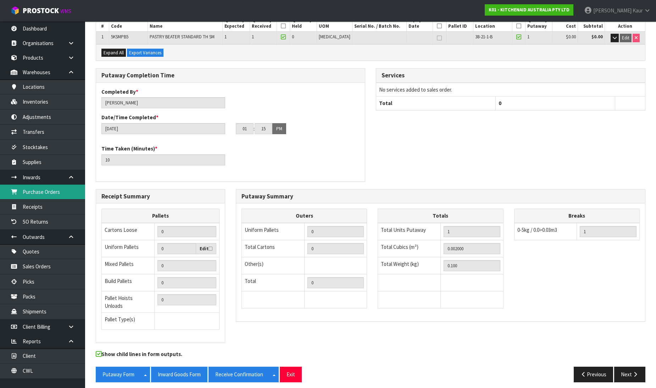
drag, startPoint x: 49, startPoint y: 190, endPoint x: 80, endPoint y: 182, distance: 32.3
click at [49, 190] on link "Purchase Orders" at bounding box center [42, 191] width 85 height 15
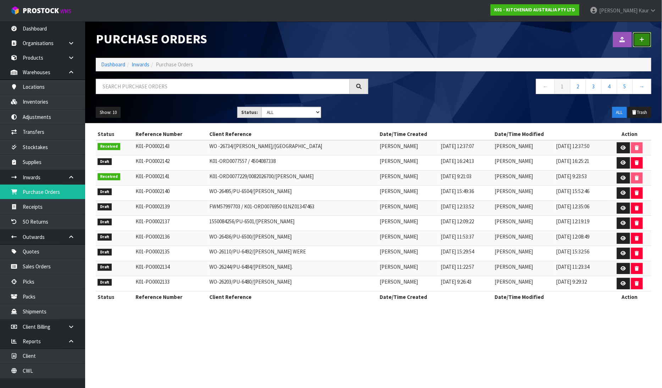
click at [642, 46] on link at bounding box center [642, 39] width 18 height 15
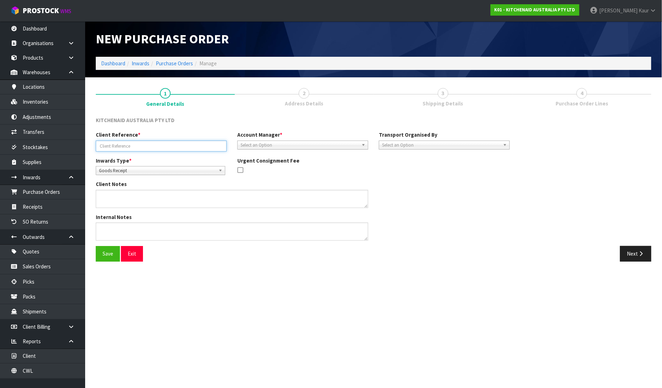
click at [144, 141] on input "text" at bounding box center [161, 145] width 131 height 11
type input "WO-26732"
click at [292, 148] on span "Select an Option" at bounding box center [299, 145] width 118 height 9
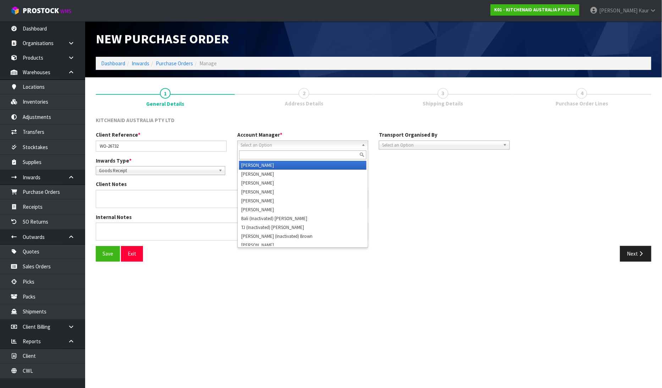
click at [168, 257] on div "Save Exit" at bounding box center [231, 253] width 283 height 15
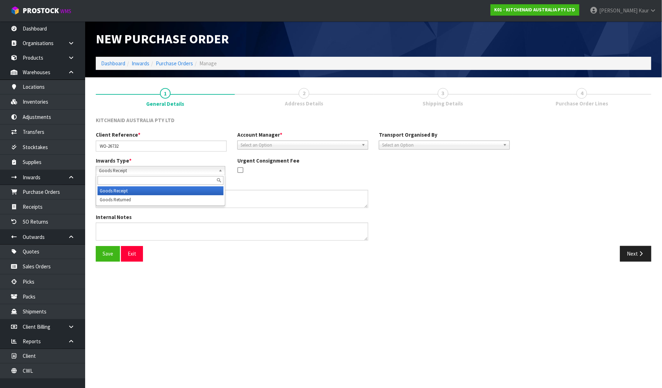
click at [222, 171] on b at bounding box center [221, 170] width 6 height 8
click at [270, 144] on span "Select an Option" at bounding box center [299, 145] width 118 height 9
click at [364, 143] on b at bounding box center [364, 145] width 6 height 8
click at [357, 143] on span "Select an Option" at bounding box center [299, 145] width 118 height 9
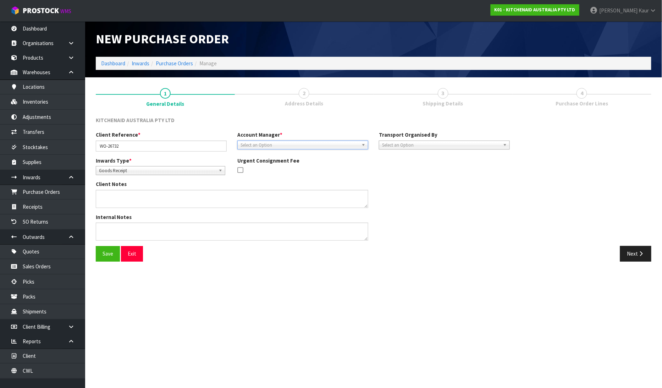
click at [364, 141] on b at bounding box center [364, 145] width 6 height 8
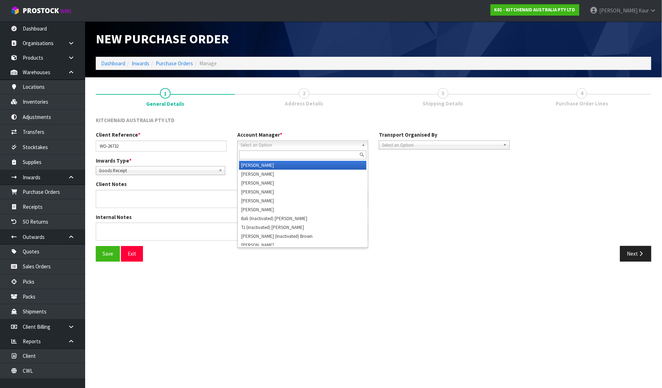
click at [367, 144] on b at bounding box center [364, 145] width 6 height 8
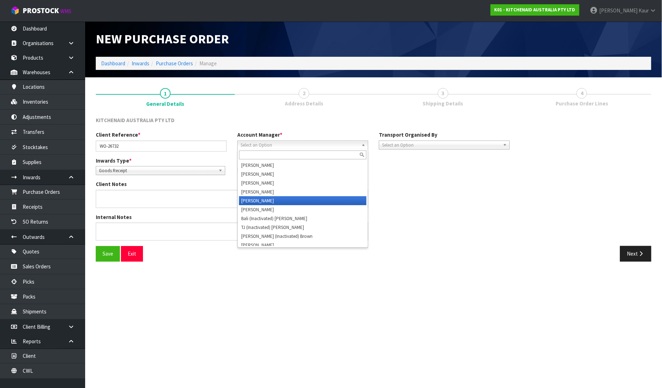
click at [316, 203] on li "[PERSON_NAME]" at bounding box center [302, 200] width 127 height 9
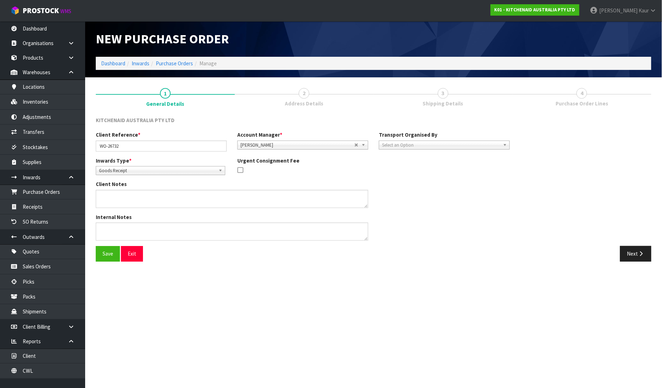
click at [505, 139] on div "Transport Organised By Company Supplier Client Customs Agent Select an Option" at bounding box center [444, 140] width 142 height 18
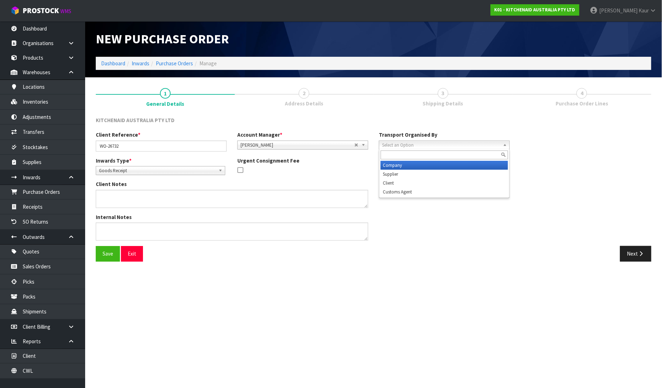
click at [507, 144] on b at bounding box center [506, 145] width 6 height 8
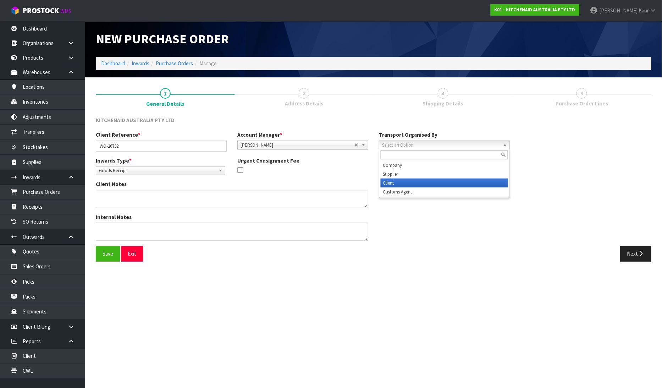
click at [421, 185] on li "Client" at bounding box center [444, 182] width 127 height 9
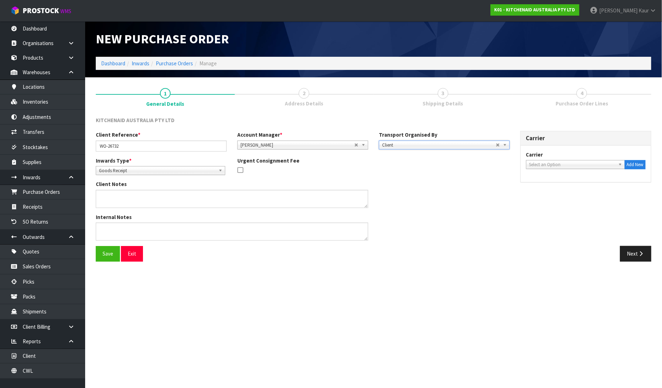
click at [623, 161] on b at bounding box center [621, 164] width 6 height 8
type input "nzp"
click at [531, 187] on em "NZP" at bounding box center [534, 185] width 9 height 6
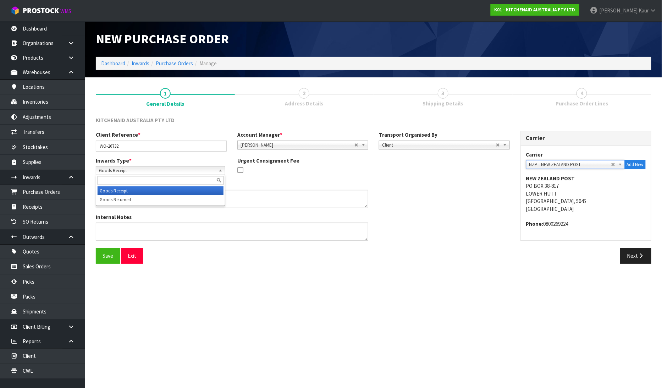
click at [117, 168] on span "Goods Receipt" at bounding box center [157, 170] width 117 height 9
click at [120, 199] on li "Goods Returned" at bounding box center [161, 199] width 126 height 9
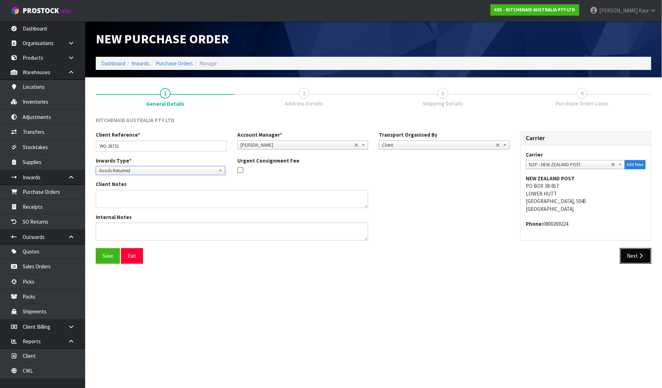
click at [633, 261] on button "Next" at bounding box center [635, 255] width 31 height 15
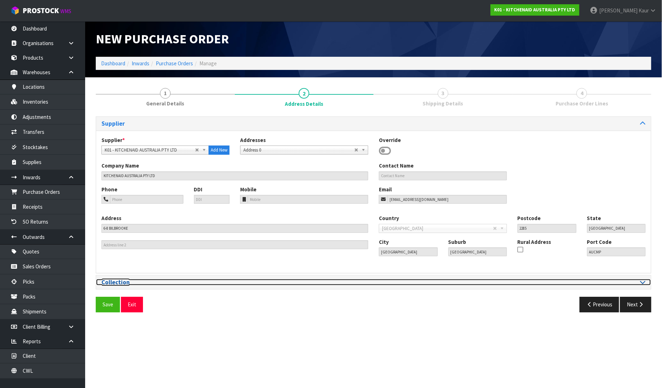
click at [646, 283] on div at bounding box center [511, 282] width 277 height 7
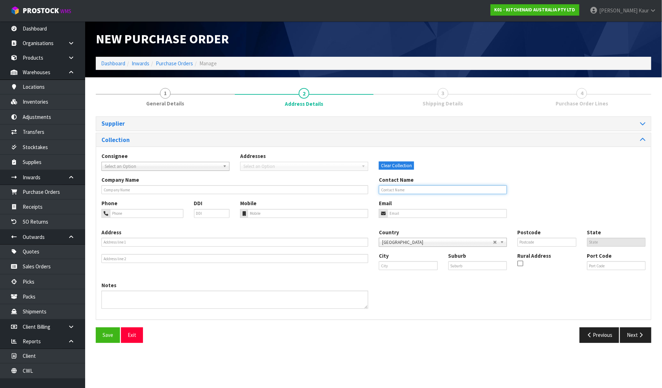
click at [393, 192] on input "text" at bounding box center [443, 189] width 128 height 9
click at [150, 189] on input "text" at bounding box center [234, 189] width 267 height 9
type input "G"
click at [434, 190] on input "text" at bounding box center [443, 189] width 128 height 9
type input "[PERSON_NAME]"
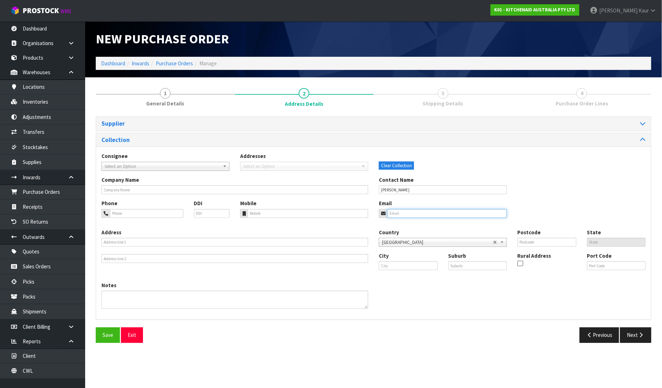
click at [412, 214] on input "email" at bounding box center [447, 213] width 120 height 9
click at [401, 268] on input "text" at bounding box center [408, 265] width 59 height 9
click at [406, 265] on input "text" at bounding box center [408, 265] width 59 height 9
type input "s"
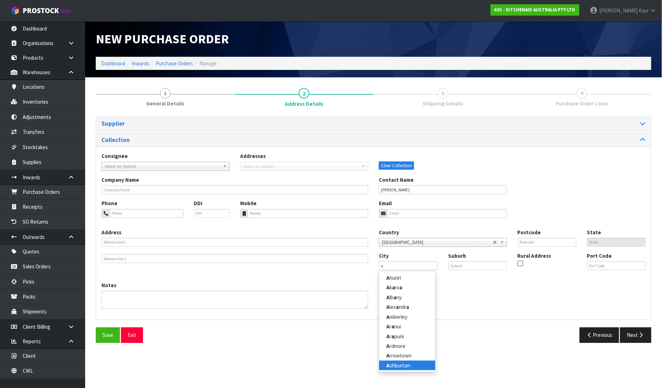
click at [400, 366] on link "A shburton" at bounding box center [407, 365] width 56 height 10
type input "Ashburton"
click at [631, 332] on button "Next" at bounding box center [635, 334] width 31 height 15
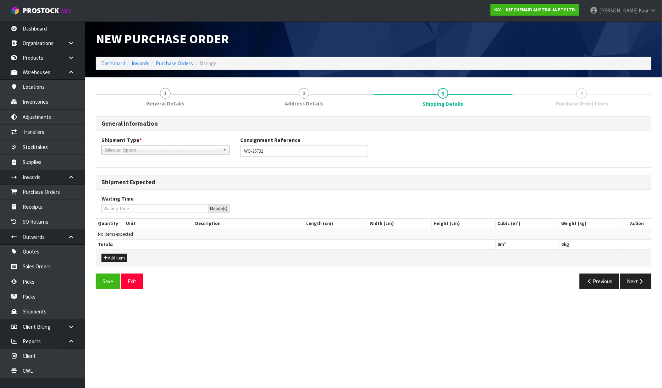
click at [224, 152] on b at bounding box center [226, 150] width 6 height 8
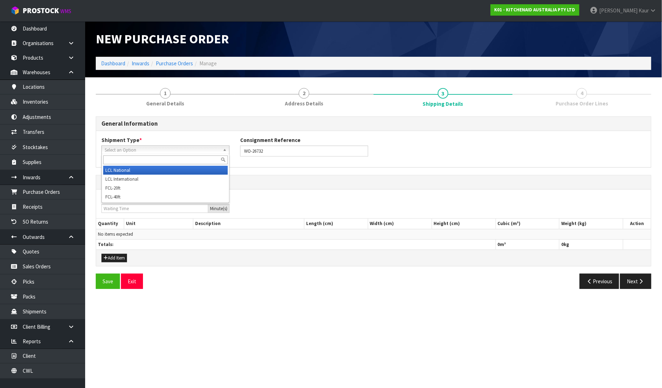
click at [195, 171] on li "LCL National" at bounding box center [165, 170] width 124 height 9
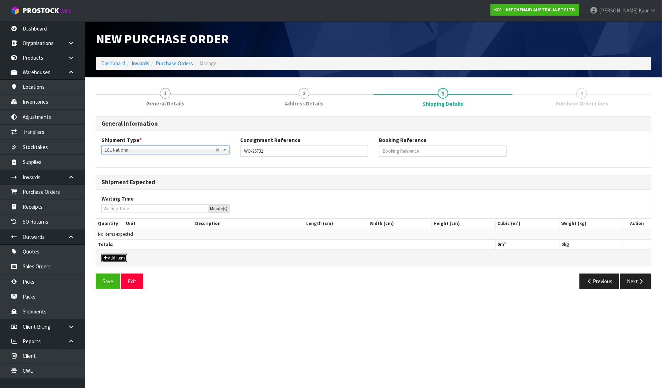
click at [110, 256] on button "Add Item" at bounding box center [114, 258] width 26 height 9
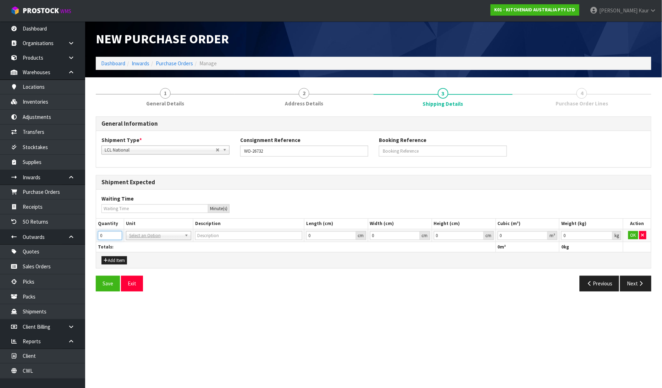
click at [109, 233] on input "0" at bounding box center [110, 235] width 24 height 9
type input "1"
click at [168, 247] on input "text" at bounding box center [159, 244] width 62 height 9
type input "CARTON"
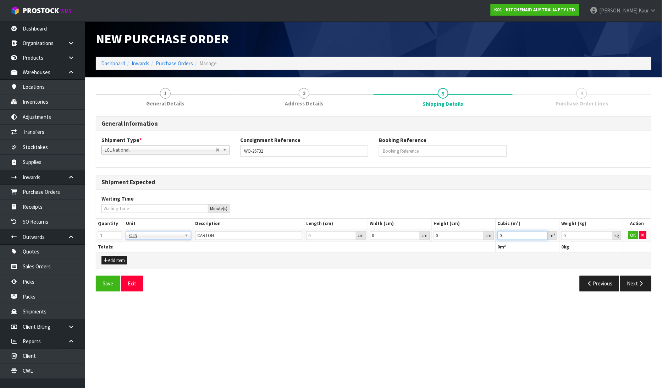
click at [536, 233] on input "0" at bounding box center [523, 235] width 50 height 9
type input "0.000001"
click at [544, 233] on input "0.000001" at bounding box center [523, 235] width 50 height 9
type input "0.001"
click at [607, 232] on input "0.001" at bounding box center [586, 235] width 51 height 9
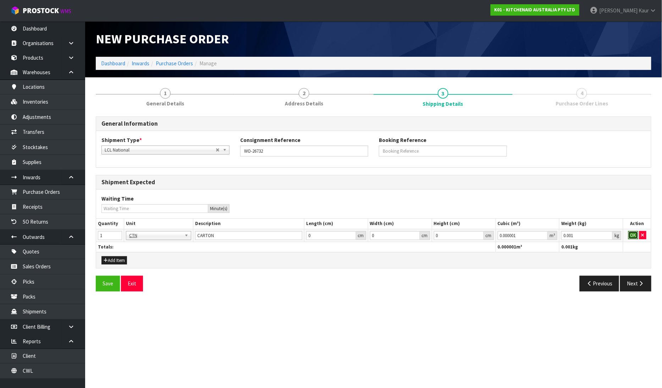
click at [628, 233] on button "OK" at bounding box center [633, 235] width 10 height 9
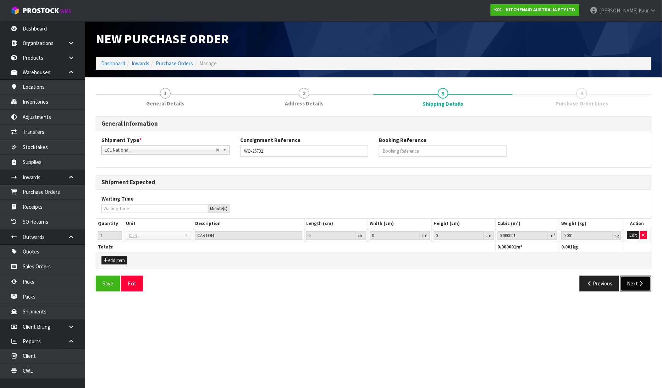
click at [632, 289] on button "Next" at bounding box center [635, 283] width 31 height 15
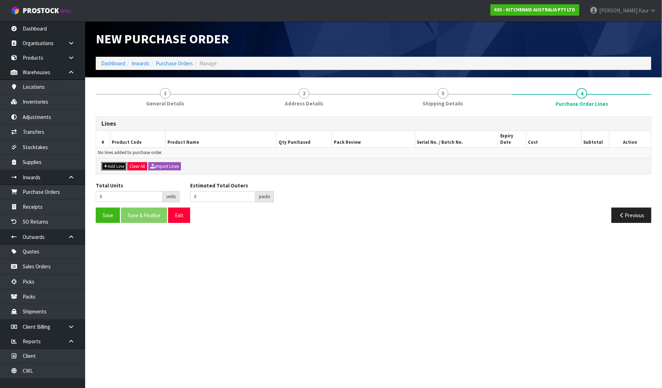
click at [124, 162] on button "Add Line" at bounding box center [113, 166] width 25 height 9
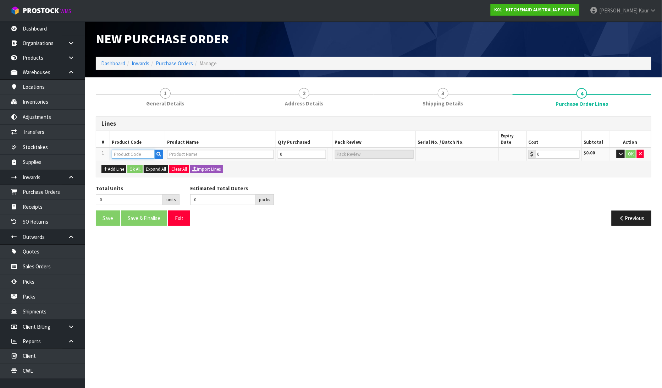
click at [122, 150] on input "text" at bounding box center [133, 154] width 43 height 9
type input "5KSMBLSF"
type input "FLAT BEATER KSM60/70 BOWL LIFT"
type input "0.00"
type input "5KSMBLSF"
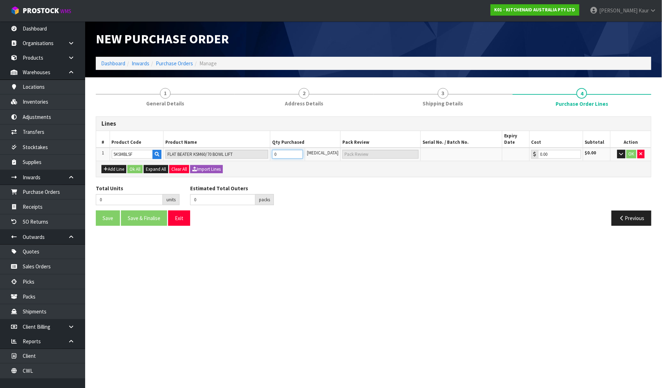
click at [292, 150] on input "0" at bounding box center [287, 154] width 31 height 9
type input "1"
type input "1 CTN"
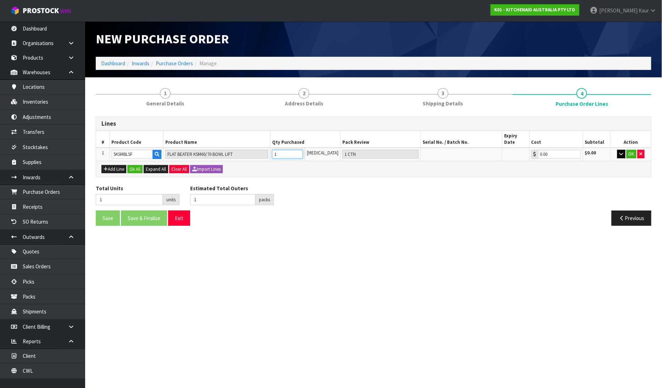
type input "1"
click at [621, 151] on icon "button" at bounding box center [621, 153] width 4 height 5
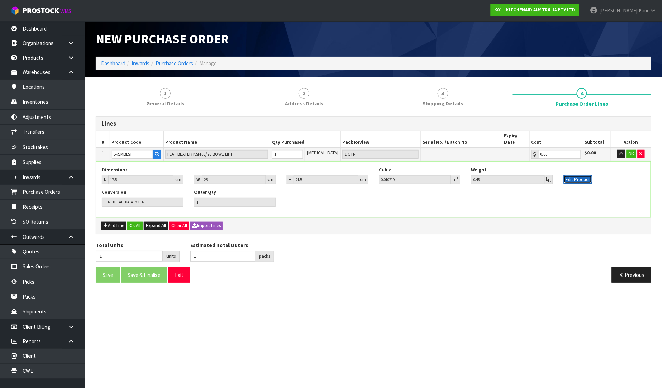
click at [589, 175] on button "Edit Product" at bounding box center [578, 179] width 28 height 9
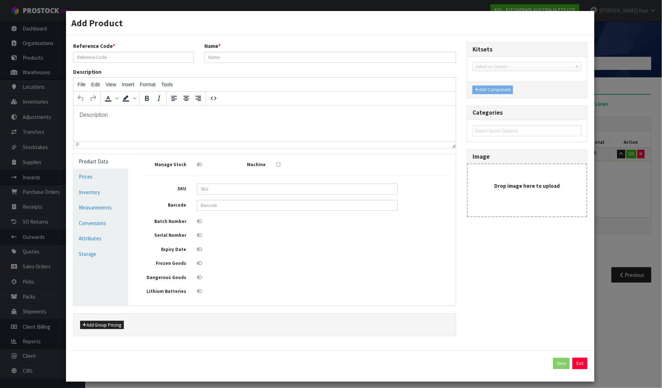
scroll to position [0, 0]
type input "5KSMBLSF"
type input "FLAT BEATER KSM60/70 BOWL LIFT"
type input "8003437646133"
type input "17.5"
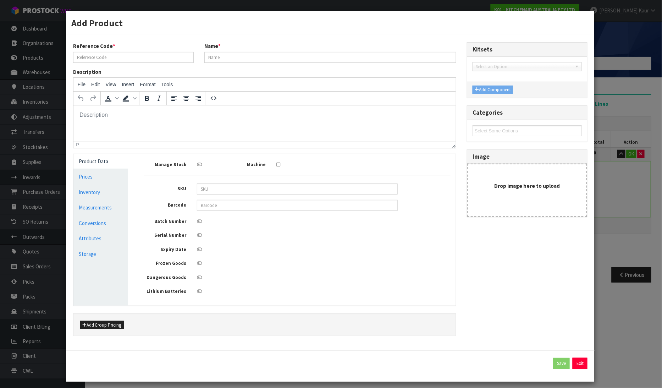
type input "25"
type input "24.5"
type input "0.010719"
type input "0.45"
click at [98, 207] on link "Measurements" at bounding box center [100, 207] width 55 height 15
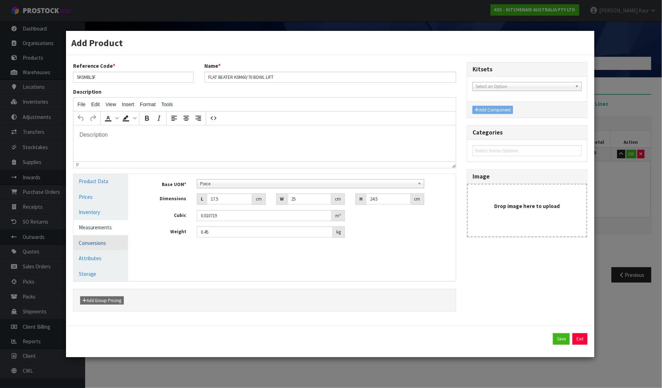
click at [98, 244] on link "Conversions" at bounding box center [100, 242] width 55 height 15
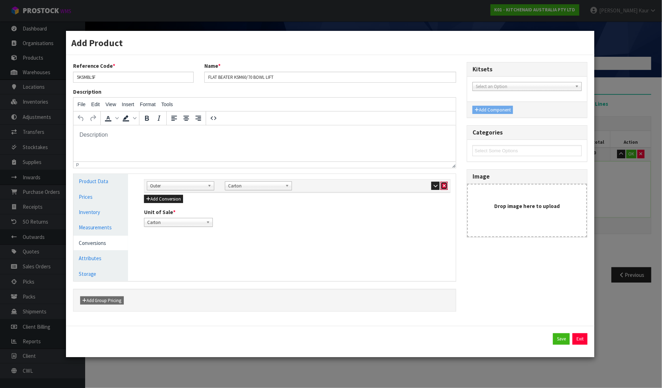
click at [442, 185] on button "button" at bounding box center [443, 186] width 7 height 9
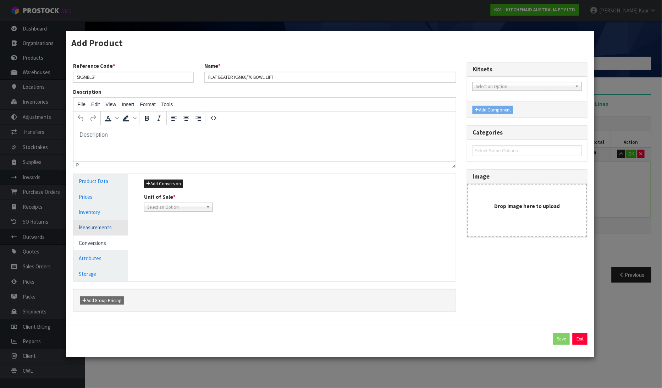
click at [116, 229] on link "Measurements" at bounding box center [100, 227] width 55 height 15
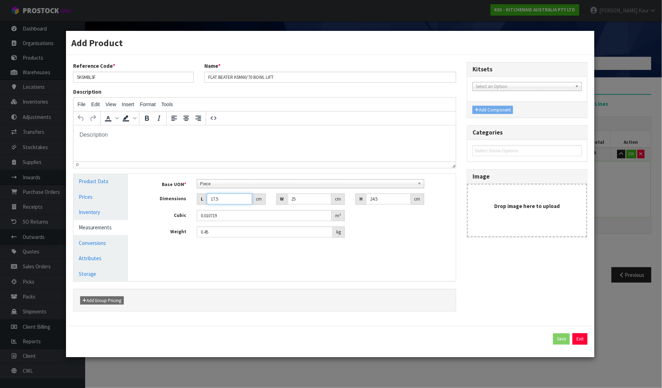
drag, startPoint x: 227, startPoint y: 201, endPoint x: 172, endPoint y: 199, distance: 55.4
click at [172, 199] on div "Dimensions L 17.5 cm W 25 cm H 24.5 cm" at bounding box center [297, 198] width 317 height 11
type input "0.000001"
drag, startPoint x: 307, startPoint y: 198, endPoint x: 272, endPoint y: 199, distance: 35.5
click at [272, 199] on div "W 25 cm" at bounding box center [310, 198] width 79 height 11
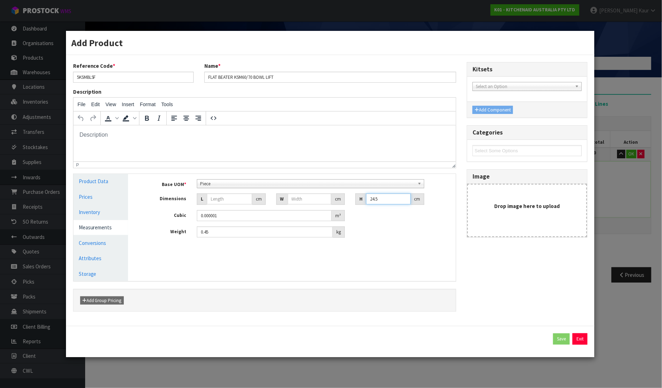
drag, startPoint x: 382, startPoint y: 201, endPoint x: 353, endPoint y: 201, distance: 29.8
click at [353, 201] on div "H 24.5 cm" at bounding box center [389, 198] width 79 height 11
click at [172, 235] on div "Weight 0.45 kg" at bounding box center [297, 231] width 317 height 11
drag, startPoint x: 209, startPoint y: 215, endPoint x: 178, endPoint y: 215, distance: 30.9
click at [178, 215] on div "Cubic 0.000001 m³" at bounding box center [297, 215] width 317 height 11
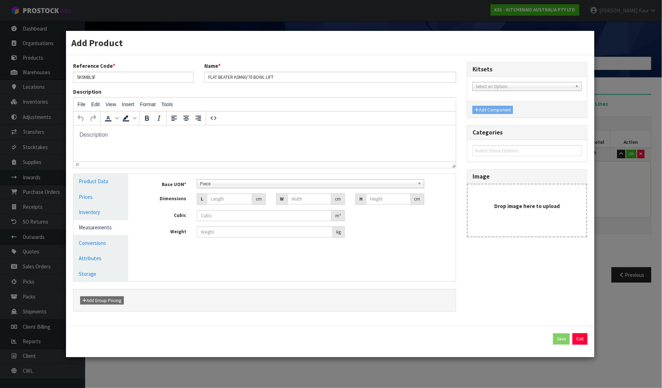
click at [304, 264] on div "Manage Stock Machine SKU Barcode 8003437646133 Batch Number Serial Number Expir…" at bounding box center [297, 227] width 328 height 107
click at [228, 182] on span "Piece" at bounding box center [307, 183] width 214 height 9
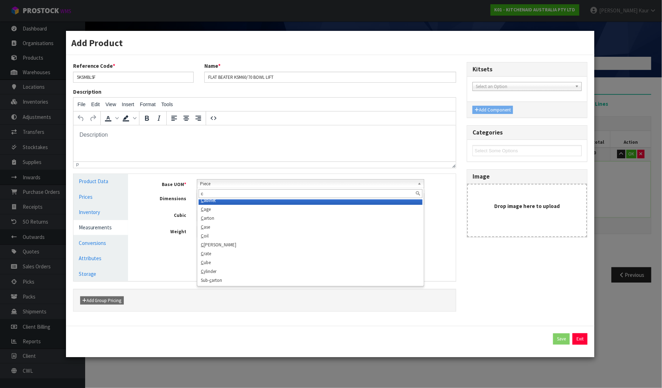
scroll to position [0, 0]
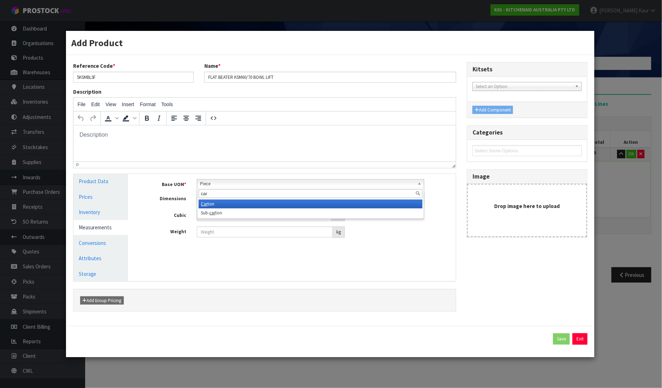
type input "car"
click at [218, 204] on li "Car ton" at bounding box center [310, 203] width 223 height 9
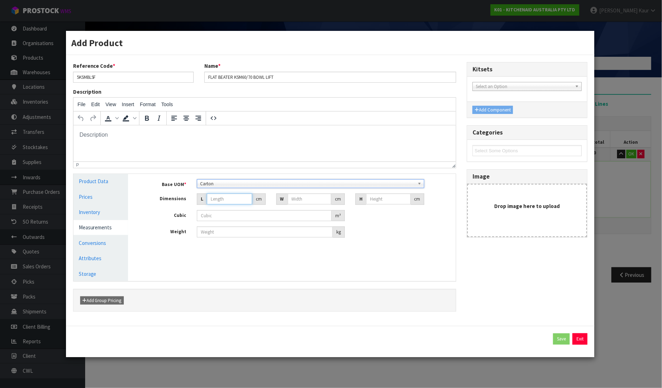
click at [225, 197] on input "number" at bounding box center [229, 198] width 45 height 11
type input "1"
type input "0.000001"
type input "16"
click at [312, 199] on input "number" at bounding box center [310, 198] width 44 height 11
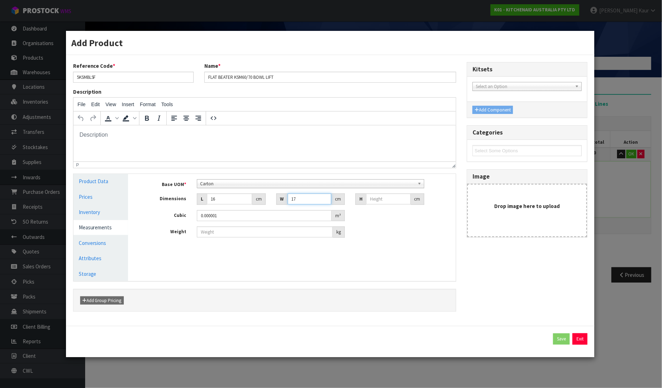
type input "17"
click at [393, 196] on input "number" at bounding box center [388, 198] width 44 height 11
type input "1"
type input "0.000272"
type input "16"
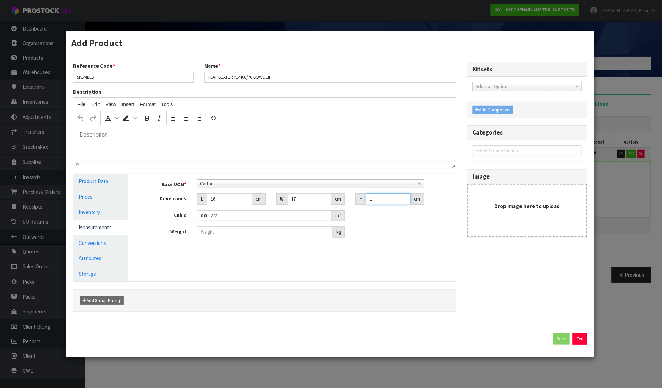
type input "0.004352"
type input "16"
click at [206, 236] on input "number" at bounding box center [265, 231] width 136 height 11
type input "0.30"
click at [97, 240] on link "Conversions" at bounding box center [100, 242] width 55 height 15
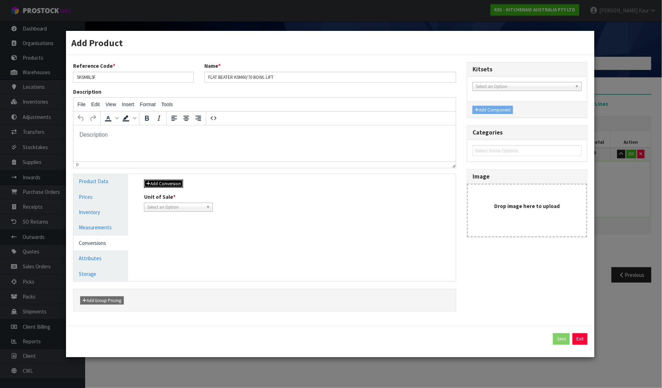
click at [170, 183] on button "Add Conversion" at bounding box center [163, 183] width 39 height 9
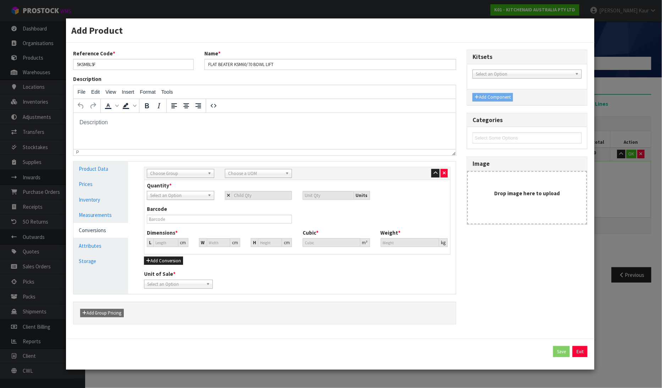
click at [171, 170] on span "Choose Group" at bounding box center [177, 173] width 54 height 9
click at [161, 210] on li "Outer" at bounding box center [180, 211] width 63 height 9
click at [265, 178] on div "Sub Inner Inner Outer Pallet Outer Sub Inner Inner Outer Pallet Bag Bar Basket …" at bounding box center [297, 173] width 306 height 13
click at [265, 176] on span "Choose a UOM" at bounding box center [255, 173] width 54 height 9
type input "car"
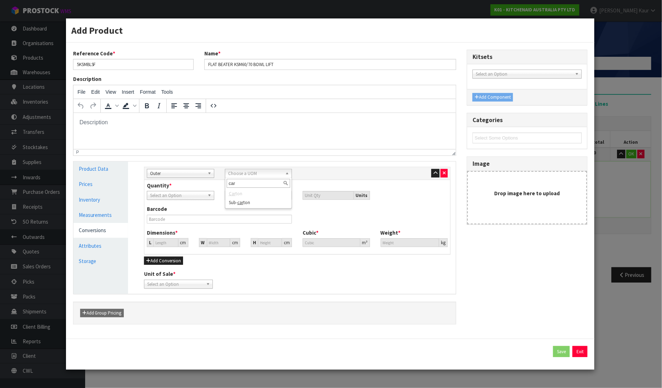
click at [242, 196] on li "Car ton" at bounding box center [258, 193] width 63 height 9
click at [114, 215] on link "Measurements" at bounding box center [100, 214] width 55 height 15
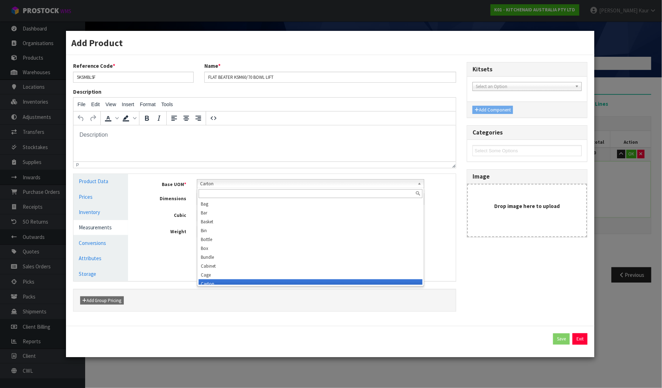
scroll to position [4, 0]
click at [221, 186] on span "Carton" at bounding box center [307, 183] width 214 height 9
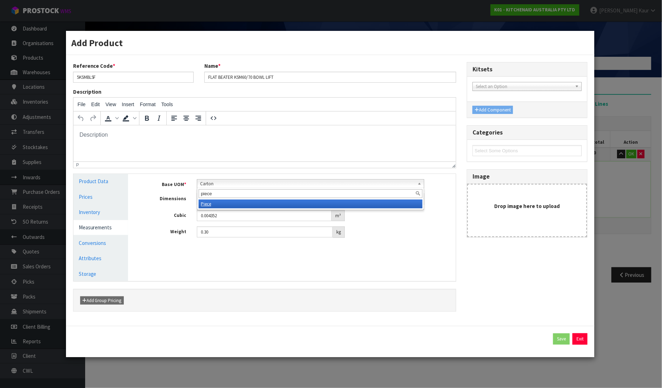
type input "piece"
click at [219, 205] on li "Piece" at bounding box center [310, 203] width 223 height 9
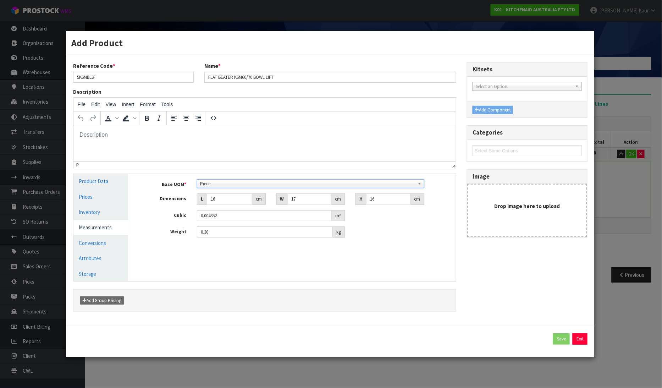
drag, startPoint x: 102, startPoint y: 245, endPoint x: 164, endPoint y: 232, distance: 63.4
click at [102, 244] on link "Conversions" at bounding box center [100, 242] width 55 height 15
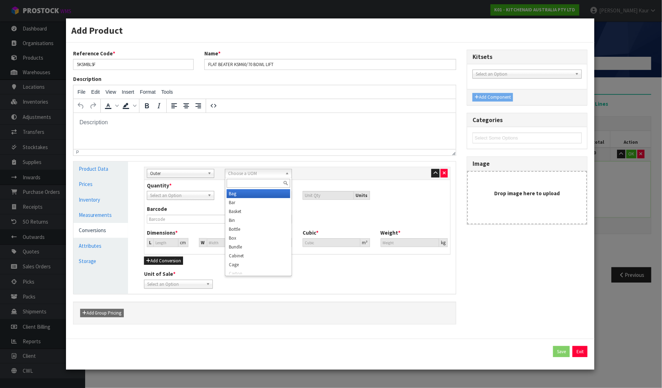
click at [234, 176] on span "Choose a UOM" at bounding box center [255, 173] width 54 height 9
click at [245, 235] on li "Carton" at bounding box center [258, 233] width 63 height 9
click at [443, 172] on icon "button" at bounding box center [444, 173] width 3 height 5
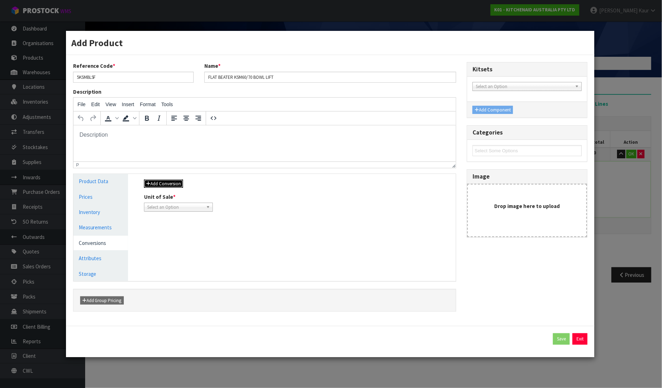
click at [146, 183] on icon "button" at bounding box center [148, 183] width 4 height 5
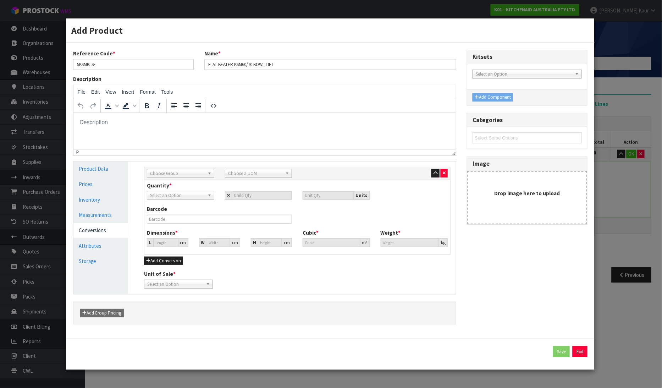
click at [179, 170] on span "Choose Group" at bounding box center [177, 173] width 54 height 9
click at [172, 211] on li "Outer" at bounding box center [180, 211] width 63 height 9
click at [252, 178] on div "Sub Inner Inner Outer Pallet Outer Sub Inner Inner Outer Pallet Bag Bar Basket …" at bounding box center [297, 173] width 306 height 13
click at [254, 174] on span "Choose a UOM" at bounding box center [255, 173] width 54 height 9
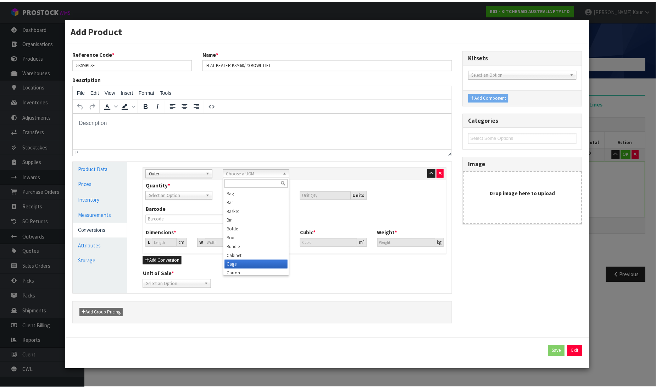
scroll to position [4, 0]
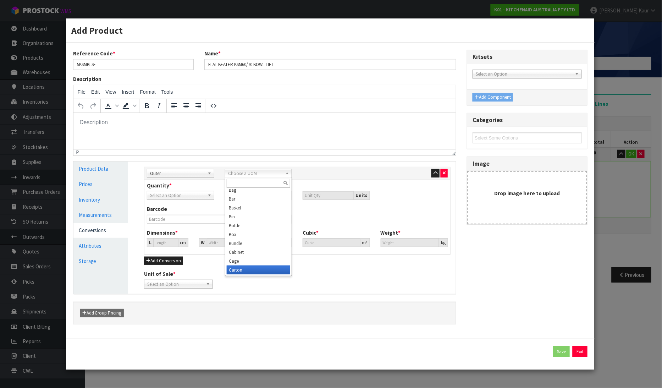
click at [243, 270] on li "Carton" at bounding box center [258, 269] width 63 height 9
click at [245, 196] on input "number" at bounding box center [262, 195] width 60 height 9
type input "1"
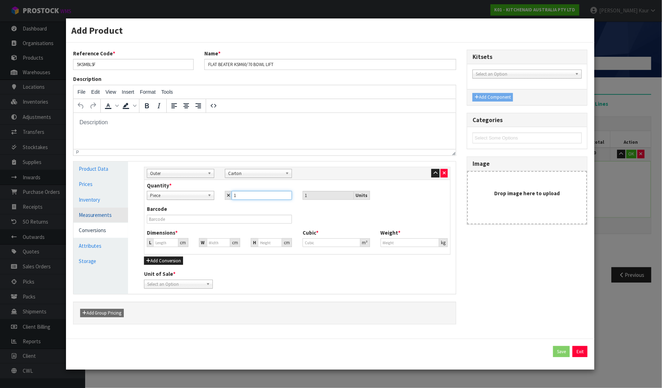
type input "1"
type input "16.327"
type input "0.004352"
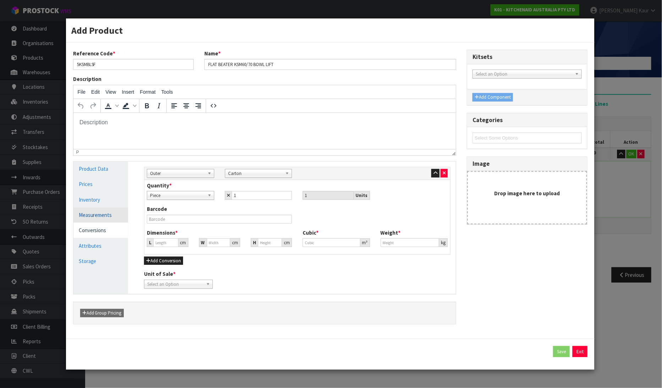
type input "0.3"
click at [89, 214] on link "Measurements" at bounding box center [100, 214] width 55 height 15
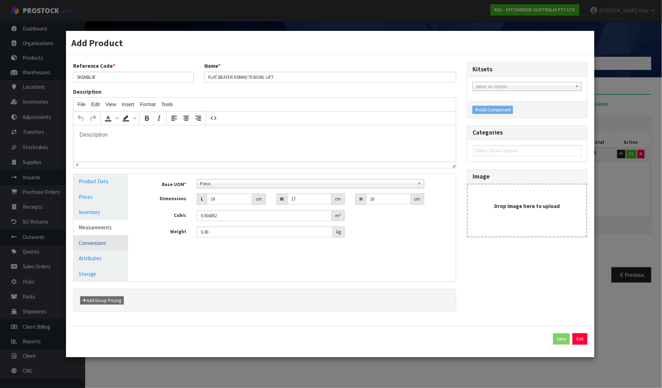
click at [123, 244] on link "Conversions" at bounding box center [100, 242] width 55 height 15
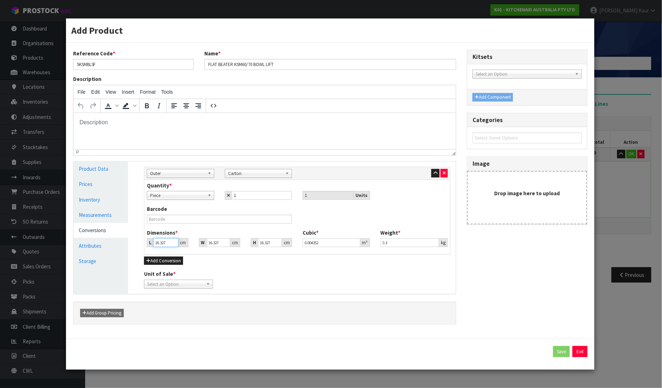
click at [178, 244] on input "16.327" at bounding box center [165, 242] width 25 height 9
type input "16.32"
type input "0.00435"
type input "16.3"
type input "0.004345"
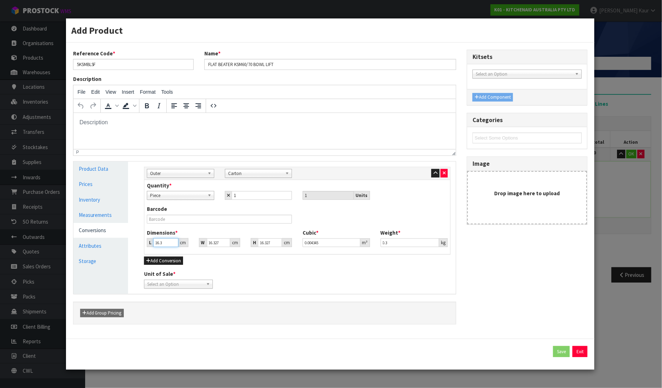
type input "16"
type input "0.004265"
type input "16"
click at [225, 244] on input "16.326" at bounding box center [218, 242] width 23 height 9
type input "16.32"
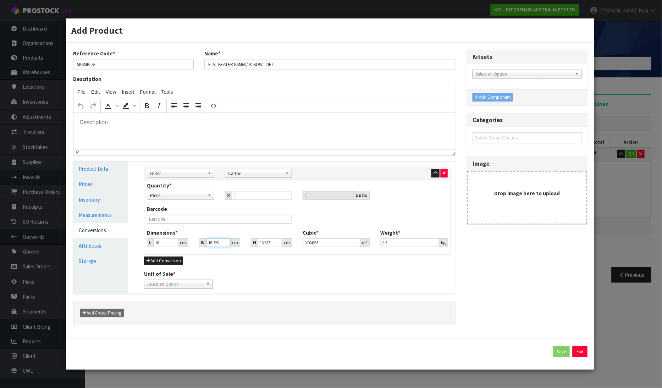
type input "0.004263"
type input "16.3"
type input "0.004258"
type input "16"
type input "0.00418"
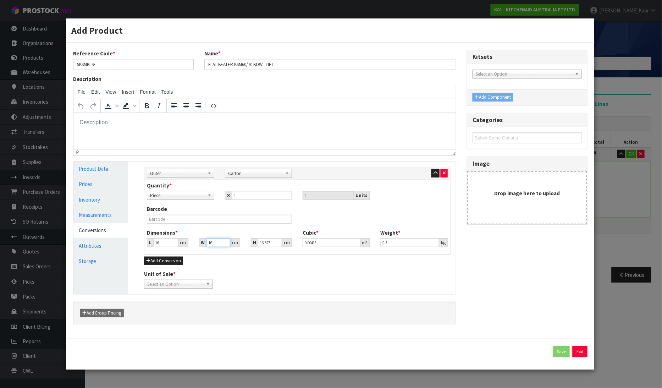
type input "1"
type input "0.000261"
type input "0.000001"
type input "1"
type input "0.000261"
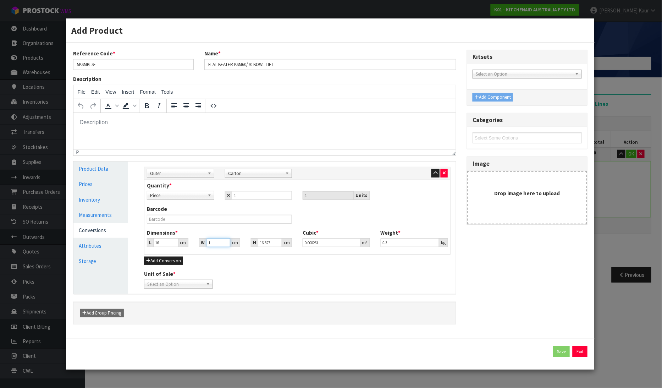
type input "17"
type input "0.004441"
type input "17"
click at [275, 242] on input "16.328" at bounding box center [270, 242] width 24 height 9
type input "16.32"
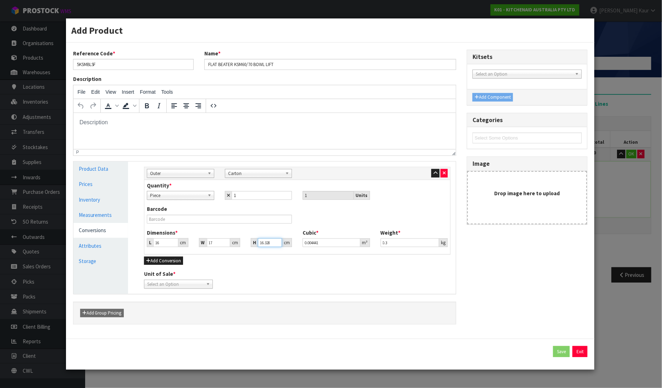
type input "0.004439"
type input "16.3"
type input "0.004434"
type input "16"
type input "0.004352"
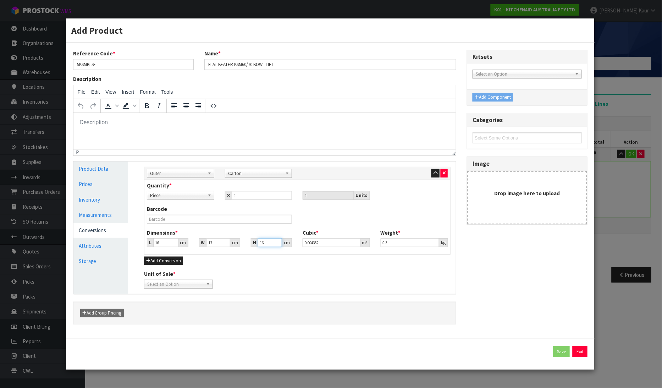
type input "1"
type input "0.000272"
type input "0.000001"
type input "1"
type input "0.000272"
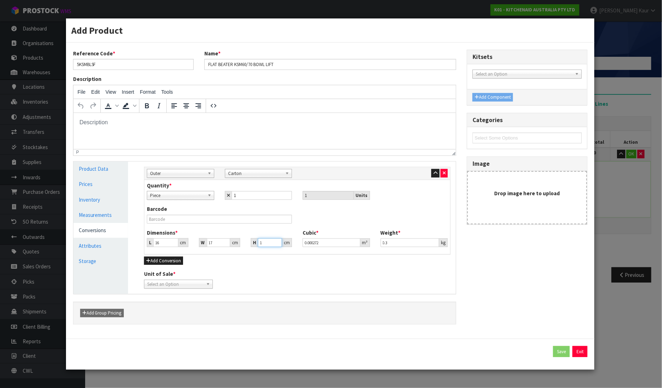
type input "16"
type input "0.004352"
type input "16"
click at [410, 240] on input "0.3" at bounding box center [410, 242] width 59 height 9
type input "0.30"
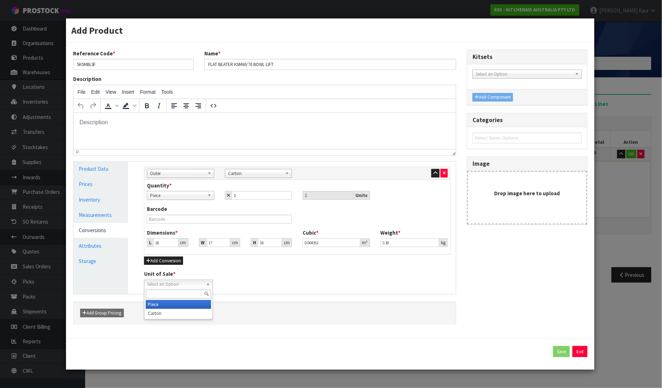
click at [179, 281] on span "Select an Option" at bounding box center [175, 284] width 56 height 9
click at [163, 304] on li "Piece" at bounding box center [178, 304] width 65 height 9
click at [567, 353] on button "Save" at bounding box center [561, 351] width 17 height 11
type input "16"
type input "17"
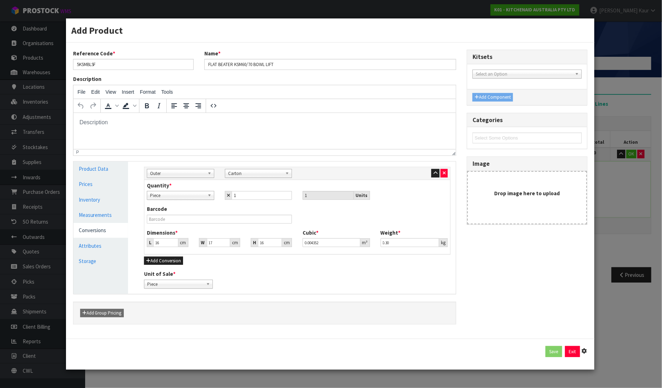
type input "16"
type input "0.004352"
type input "0.3"
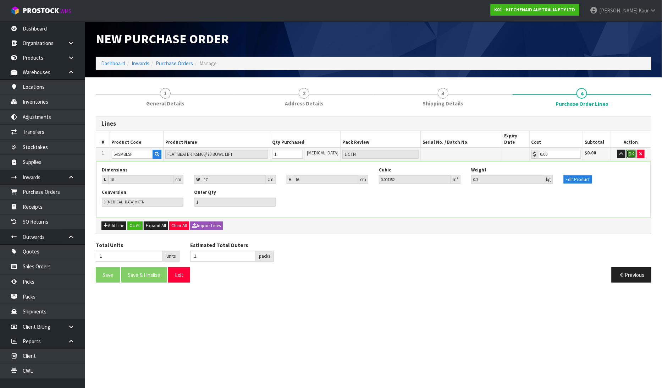
click at [630, 150] on button "OK" at bounding box center [631, 154] width 10 height 9
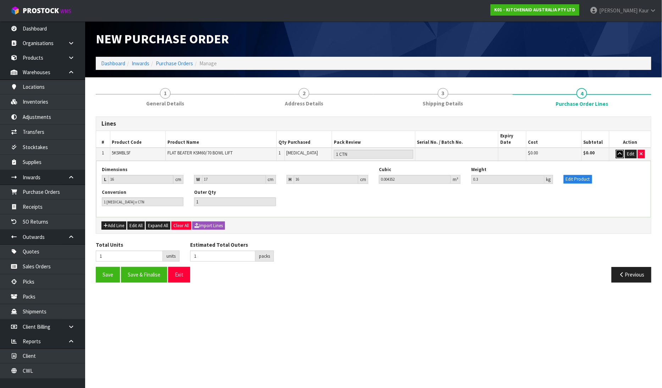
click at [619, 151] on icon "button" at bounding box center [620, 153] width 4 height 5
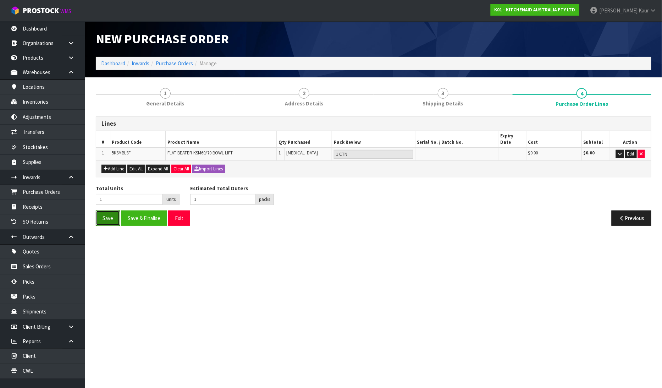
click at [114, 213] on button "Save" at bounding box center [108, 217] width 24 height 15
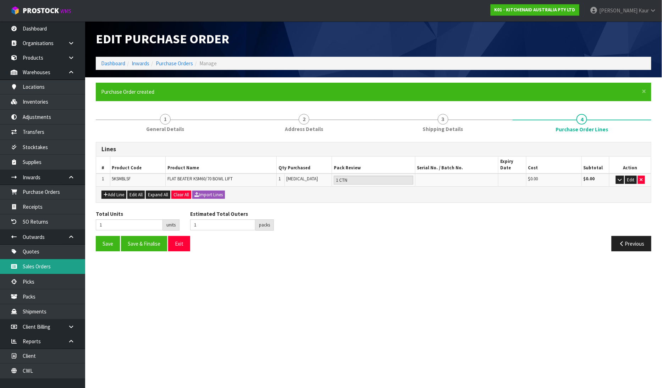
type input "0"
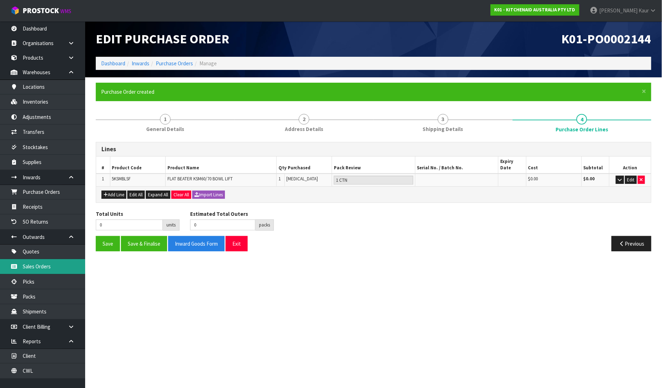
click at [47, 269] on link "Sales Orders" at bounding box center [42, 266] width 85 height 15
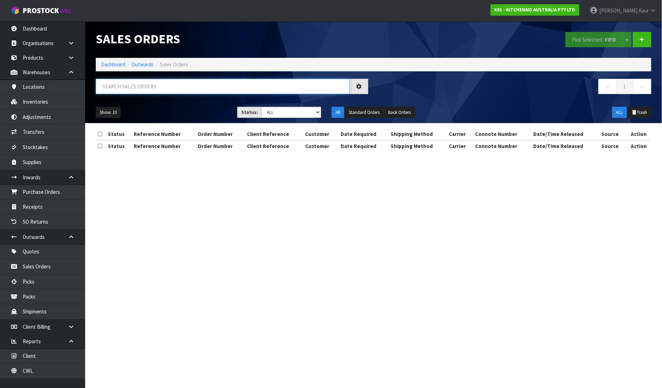
click at [114, 87] on input "text" at bounding box center [223, 86] width 254 height 15
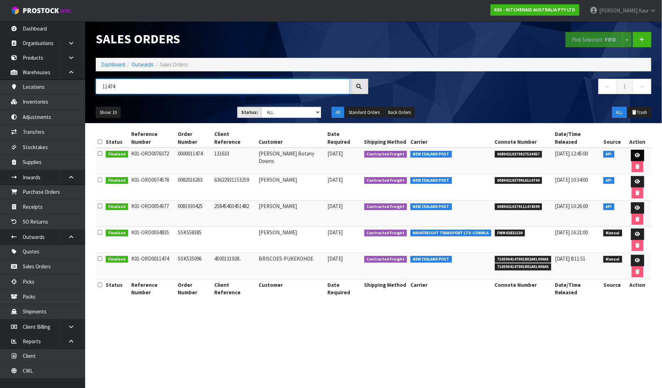
type input "11474"
click at [633, 150] on link at bounding box center [637, 155] width 13 height 11
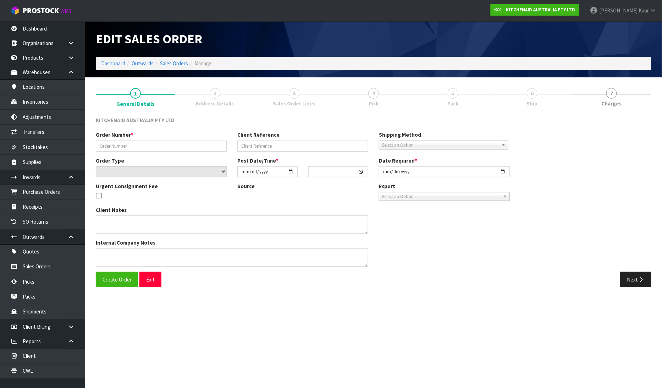
type input "0000011474"
type input "131633"
select select "number:0"
type input "[DATE]"
type input "13:32:04.000"
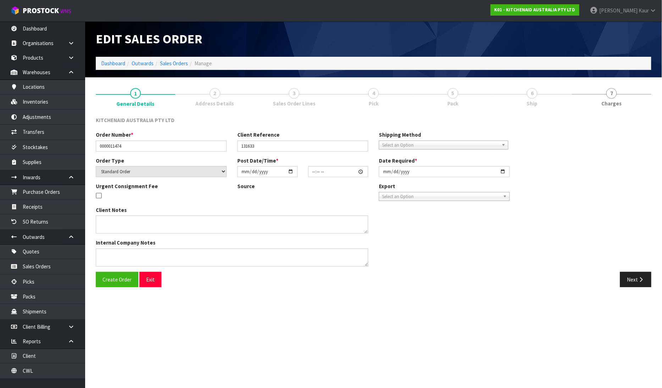
type input "[DATE]"
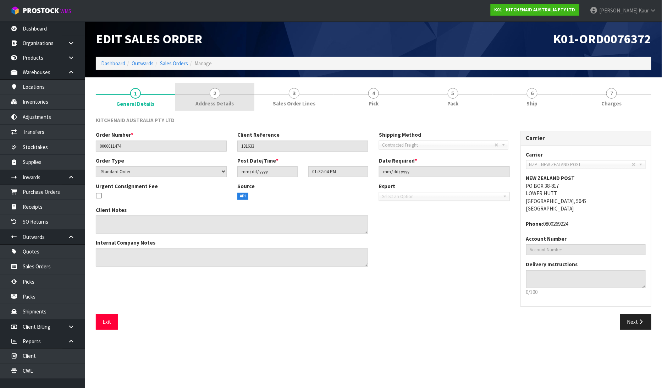
click at [226, 101] on span "Address Details" at bounding box center [215, 103] width 38 height 7
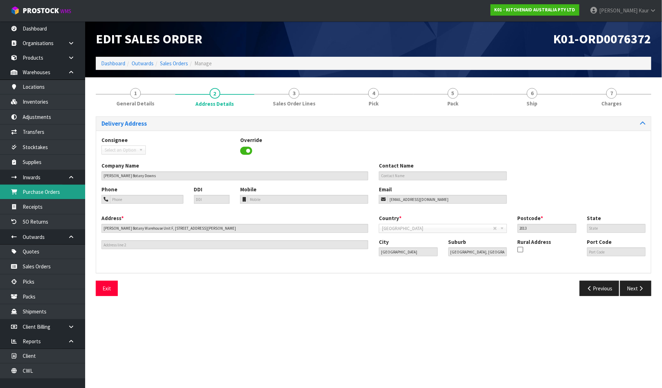
click at [65, 191] on link "Purchase Orders" at bounding box center [42, 191] width 85 height 15
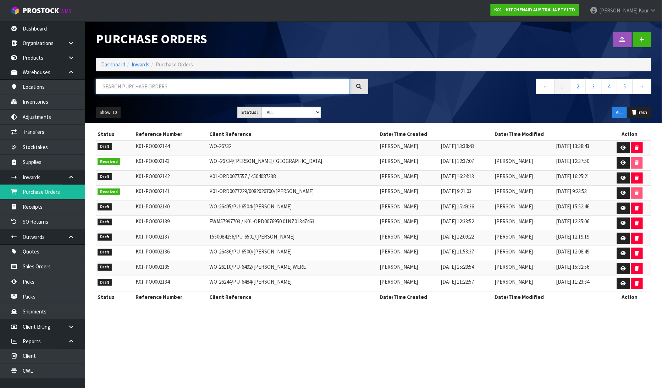
click at [156, 82] on input "text" at bounding box center [223, 86] width 254 height 15
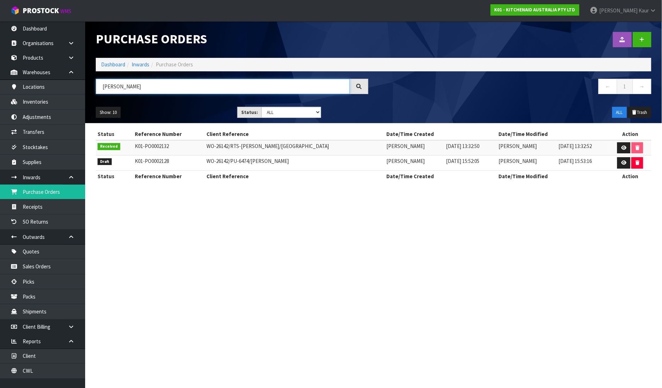
drag, startPoint x: 151, startPoint y: 84, endPoint x: 105, endPoint y: 86, distance: 45.8
click at [105, 86] on input "[PERSON_NAME]" at bounding box center [223, 86] width 254 height 15
type input "G"
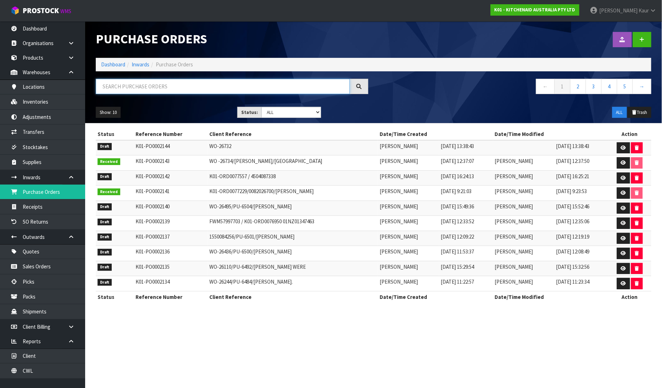
click at [120, 84] on input "text" at bounding box center [223, 86] width 254 height 15
click at [625, 147] on icon at bounding box center [623, 147] width 5 height 5
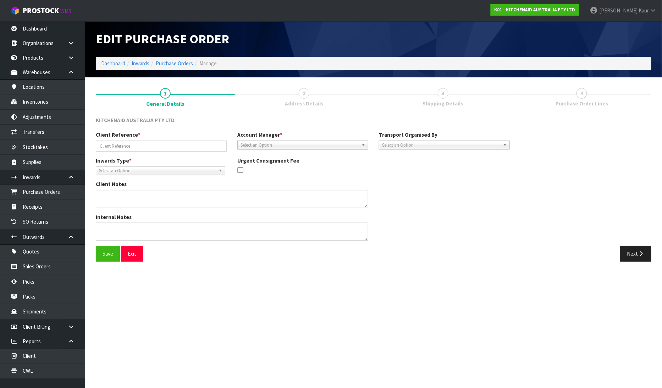
type input "WO-26732"
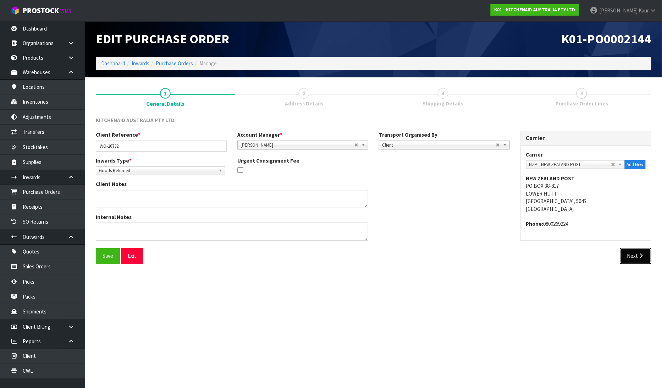
click at [639, 254] on icon "button" at bounding box center [641, 255] width 7 height 5
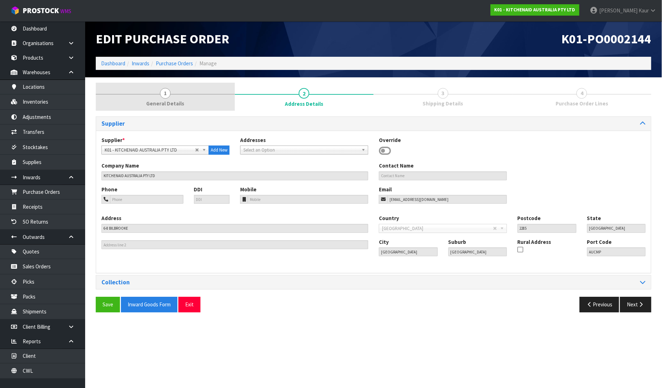
click at [161, 100] on span "General Details" at bounding box center [165, 103] width 38 height 7
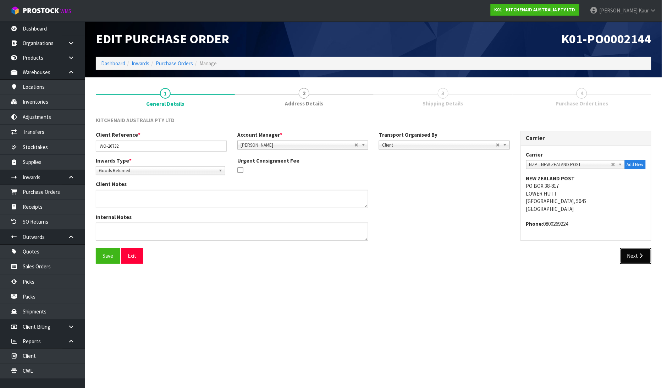
click at [627, 263] on button "Next" at bounding box center [635, 255] width 31 height 15
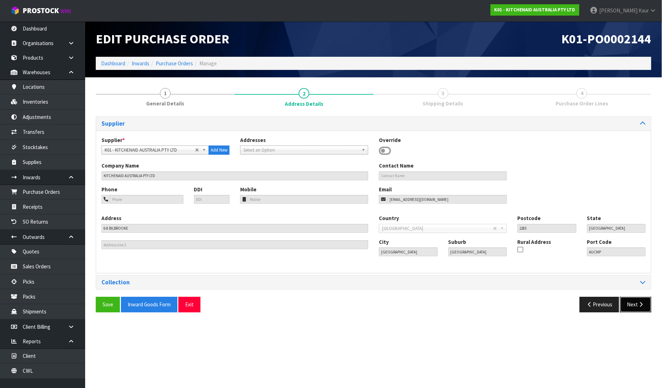
click at [632, 301] on button "Next" at bounding box center [635, 303] width 31 height 15
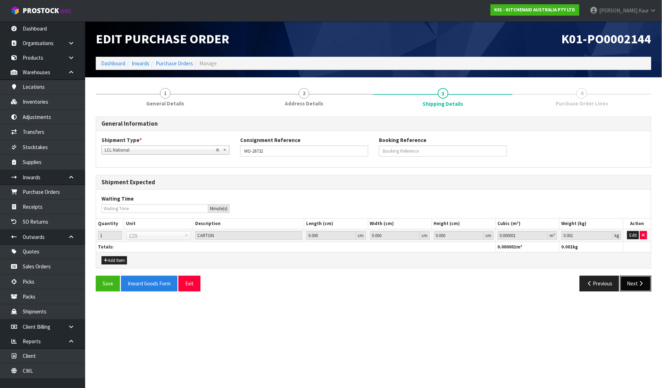
click at [636, 284] on button "Next" at bounding box center [635, 283] width 31 height 15
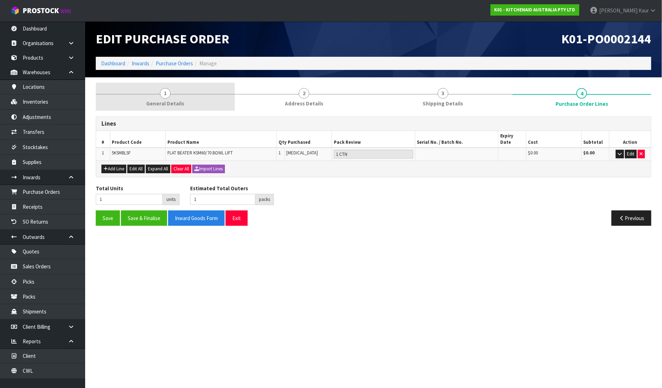
click at [174, 93] on link "1 General Details" at bounding box center [165, 97] width 139 height 28
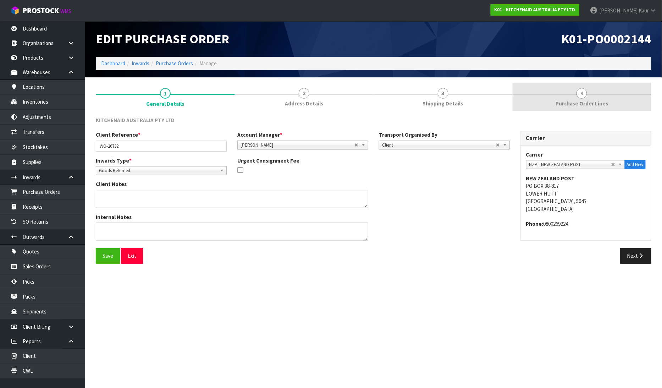
click at [595, 100] on span "Purchase Order Lines" at bounding box center [581, 103] width 52 height 7
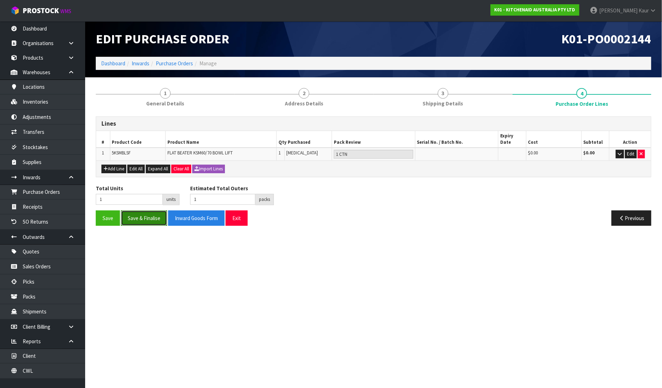
click at [150, 213] on button "Save & Finalise" at bounding box center [144, 217] width 46 height 15
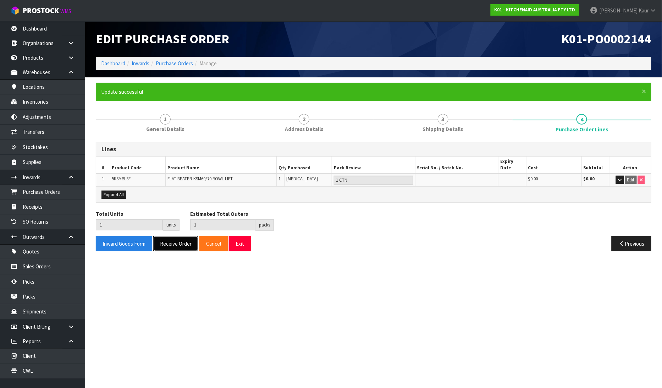
click at [179, 238] on button "Receive Order" at bounding box center [175, 243] width 45 height 15
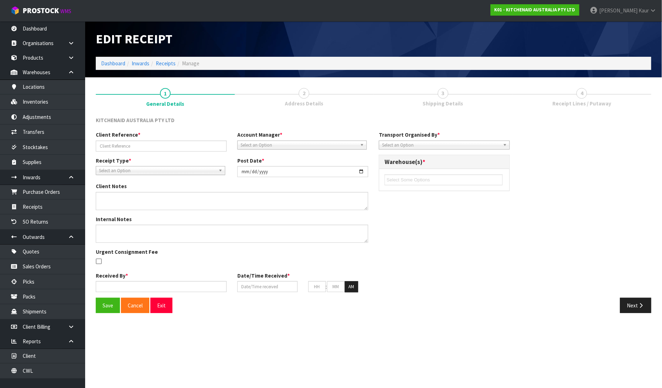
type input "WO-26732"
type input "[DATE]"
type input "[PERSON_NAME]"
type input "[DATE]"
type input "01"
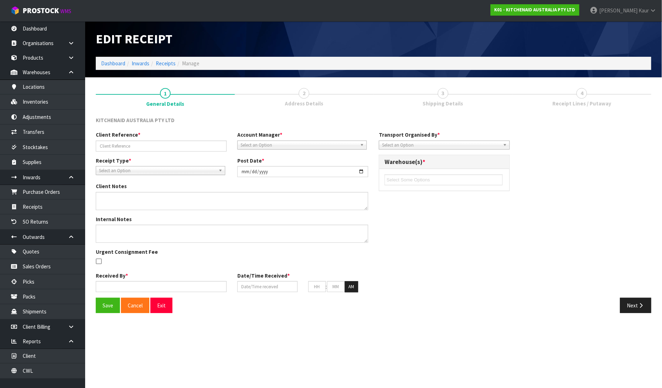
type input "51"
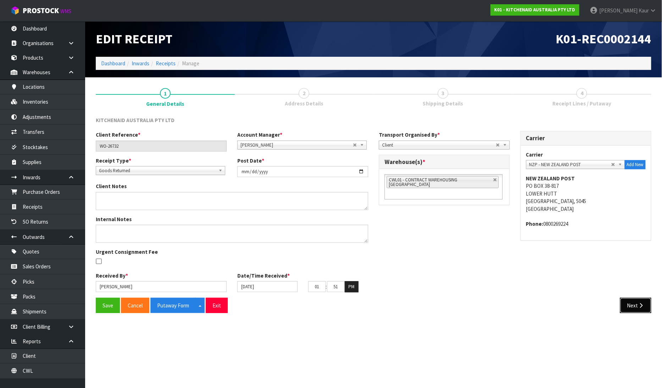
click at [650, 309] on button "Next" at bounding box center [635, 305] width 31 height 15
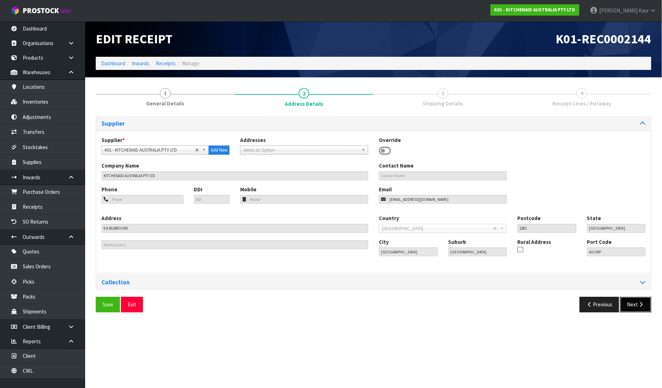
click at [648, 309] on button "Next" at bounding box center [635, 303] width 31 height 15
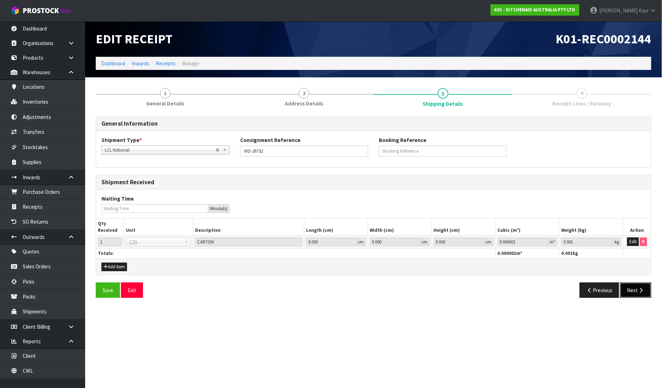
click at [638, 291] on icon "button" at bounding box center [641, 289] width 7 height 5
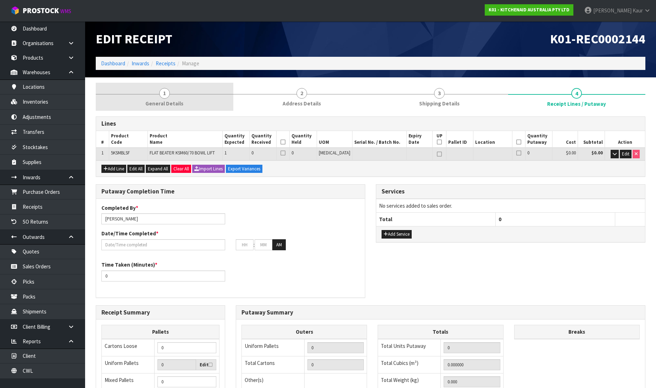
click at [155, 98] on link "1 General Details" at bounding box center [165, 97] width 138 height 28
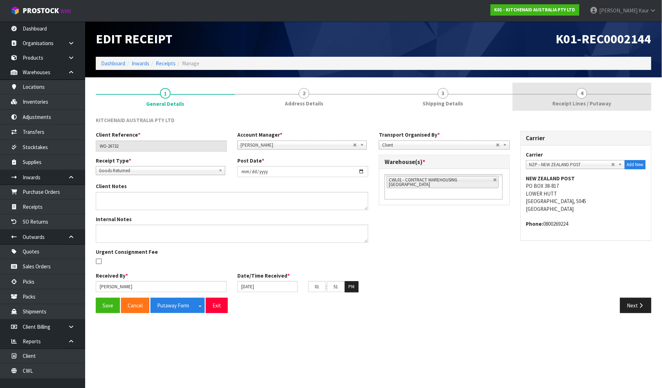
click at [594, 101] on span "Receipt Lines / Putaway" at bounding box center [581, 103] width 59 height 7
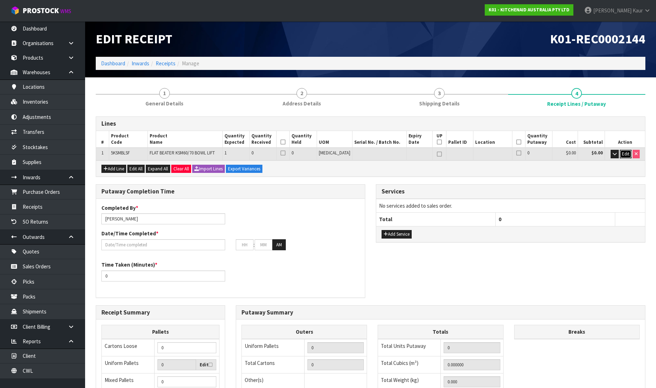
click at [622, 154] on span "Edit" at bounding box center [625, 154] width 7 height 6
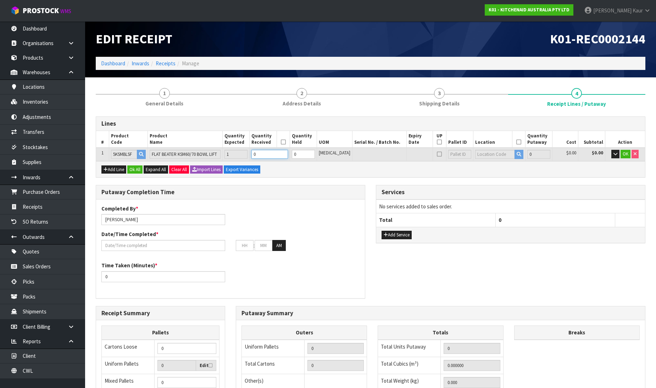
click at [276, 151] on input "0" at bounding box center [269, 154] width 36 height 9
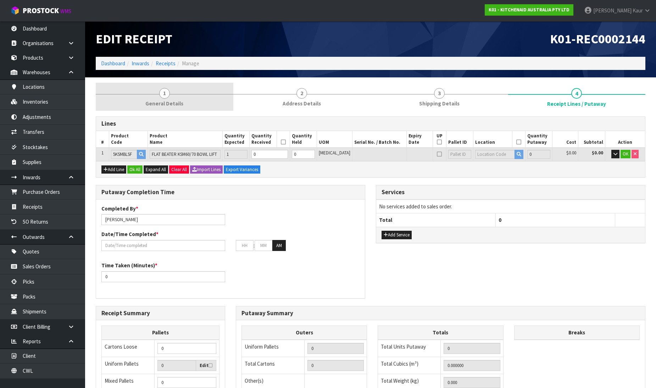
click at [172, 93] on link "1 General Details" at bounding box center [165, 97] width 138 height 28
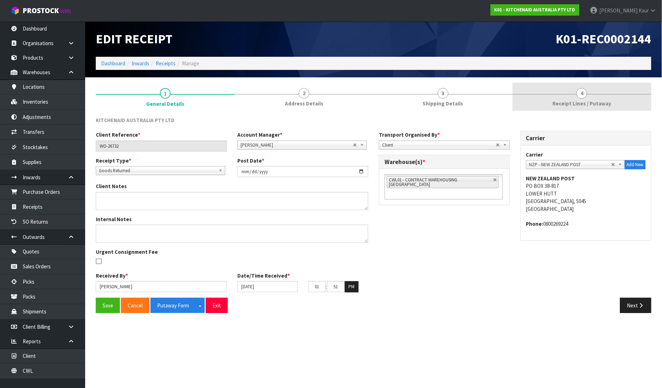
click at [584, 98] on link "4 Receipt Lines / Putaway" at bounding box center [581, 97] width 139 height 28
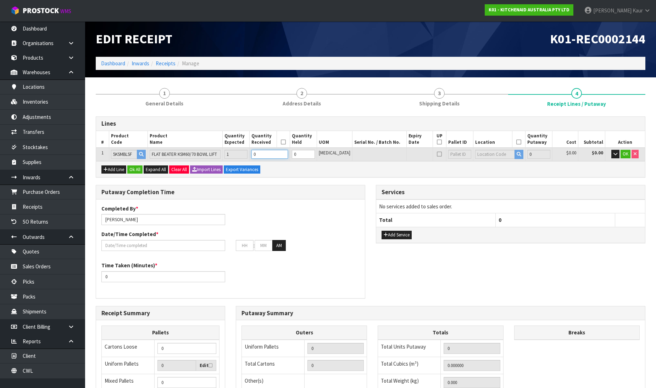
click at [273, 153] on input "0" at bounding box center [269, 154] width 36 height 9
drag, startPoint x: 275, startPoint y: 153, endPoint x: 259, endPoint y: 155, distance: 15.7
click at [259, 155] on tr "1 5KSMBLSF FLAT BEATER KSM60/70 BOWL LIFT 1 0 0 [MEDICAL_DATA] 0 $0.00 $0.00 OK" at bounding box center [370, 154] width 549 height 13
type input "1"
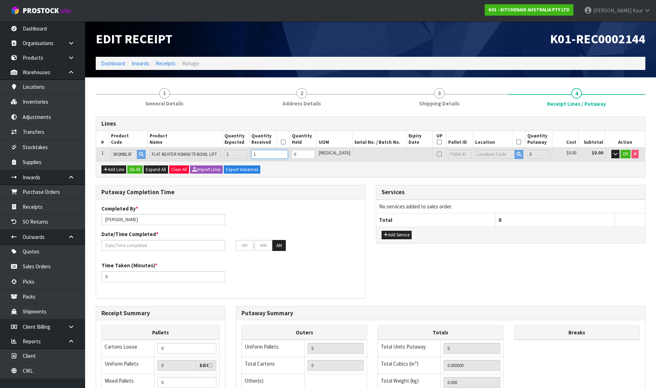
type input "1"
type input "0.004352"
type input "0.3"
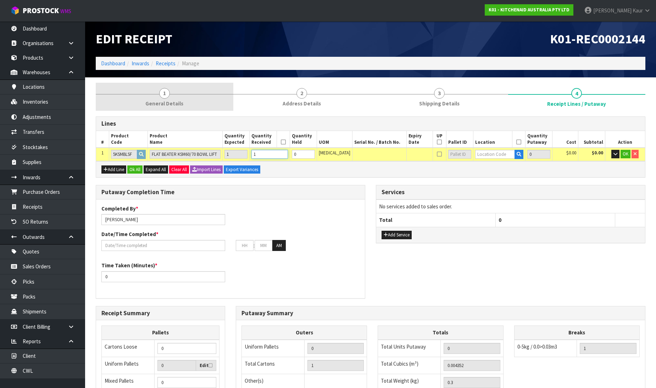
type input "1"
click at [189, 98] on link "1 General Details" at bounding box center [165, 97] width 138 height 28
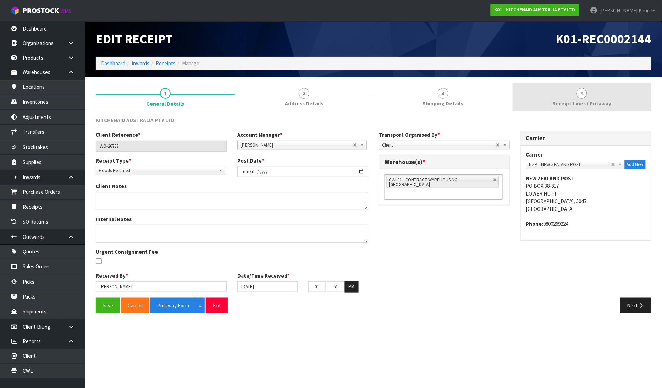
click at [575, 97] on link "4 Receipt Lines / Putaway" at bounding box center [581, 97] width 139 height 28
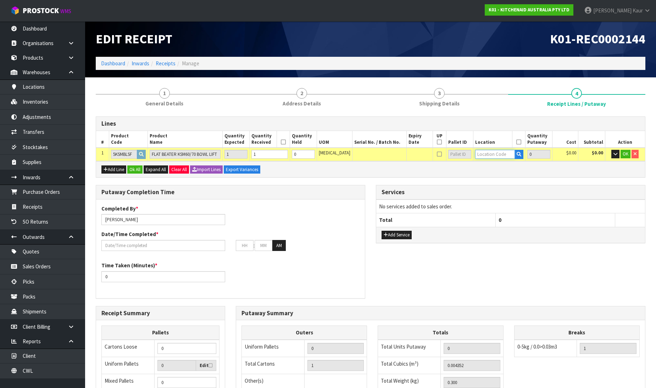
click at [488, 156] on input "text" at bounding box center [495, 154] width 40 height 9
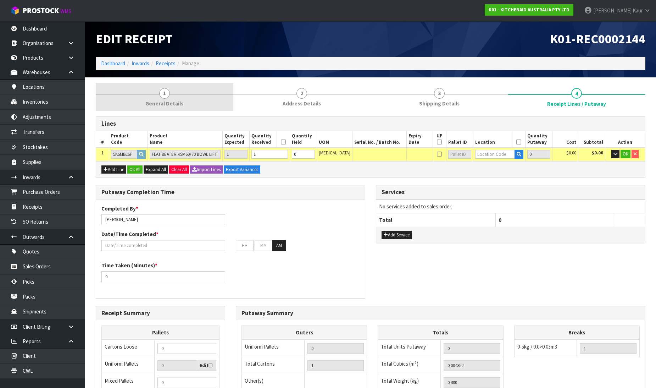
drag, startPoint x: 161, startPoint y: 102, endPoint x: 169, endPoint y: 101, distance: 8.2
click at [161, 101] on span "General Details" at bounding box center [164, 103] width 38 height 7
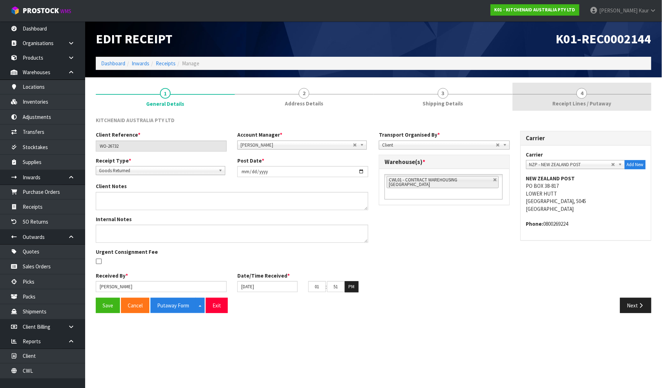
click at [575, 98] on link "4 Receipt Lines / Putaway" at bounding box center [581, 97] width 139 height 28
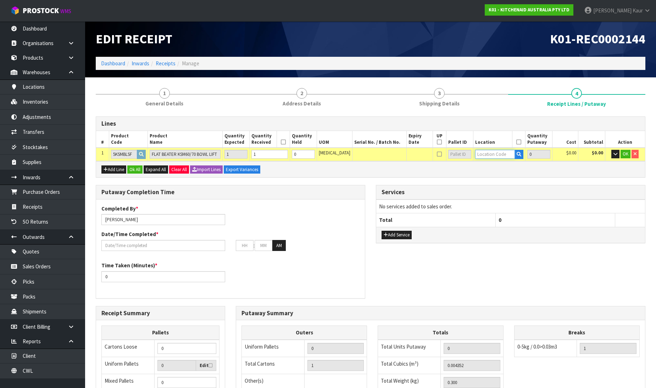
click at [480, 154] on input "text" at bounding box center [495, 154] width 40 height 9
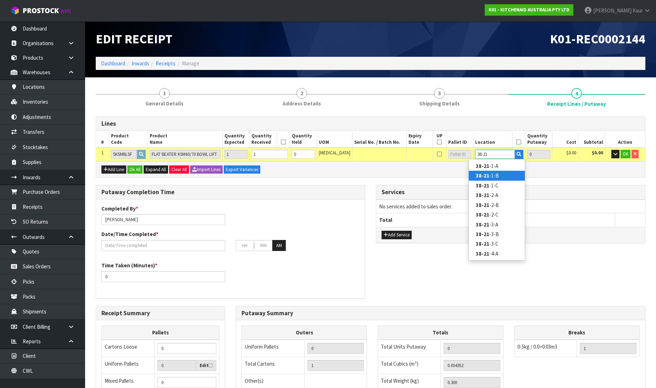
type input "38-21"
click at [497, 172] on link "38-21 -1-B" at bounding box center [497, 176] width 56 height 10
type input "38-21-1-B"
type input "1"
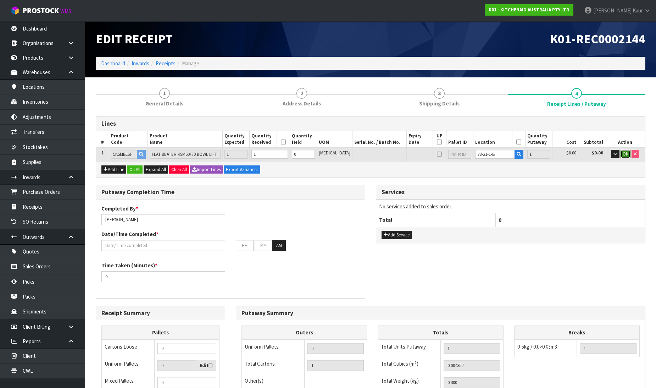
click at [625, 153] on span "OK" at bounding box center [626, 154] width 6 height 6
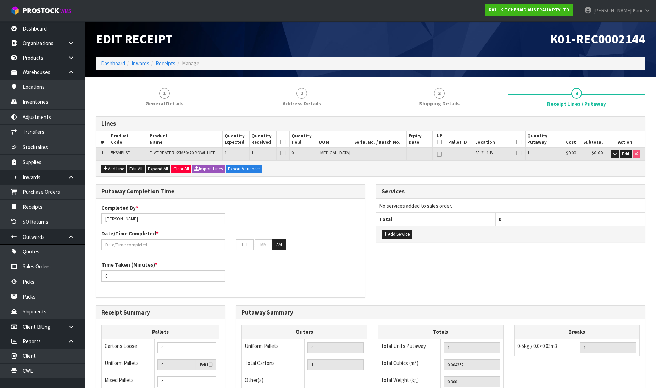
click at [286, 142] on icon at bounding box center [283, 142] width 5 height 0
click at [517, 140] on th at bounding box center [518, 139] width 13 height 17
click at [516, 142] on icon at bounding box center [518, 142] width 5 height 0
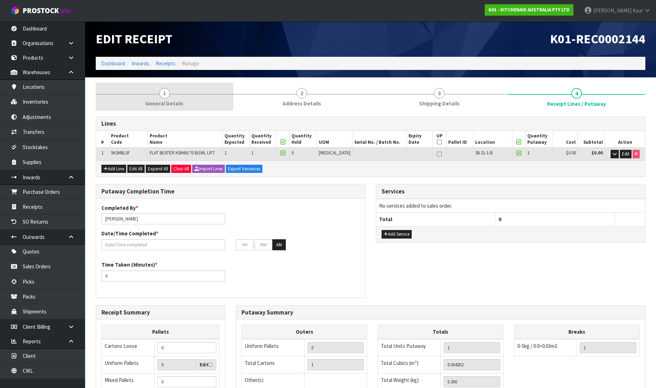
click at [157, 98] on link "1 General Details" at bounding box center [165, 97] width 138 height 28
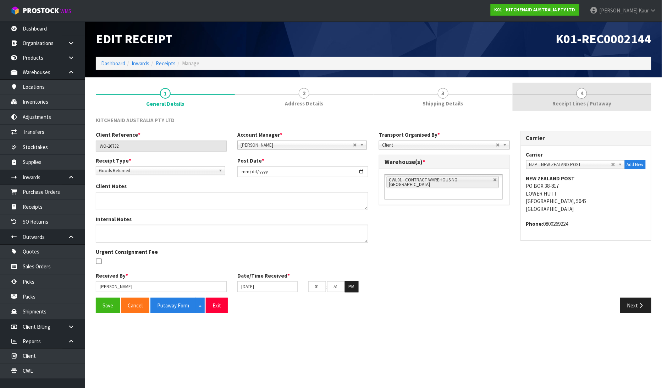
click at [575, 102] on span "Receipt Lines / Putaway" at bounding box center [581, 103] width 59 height 7
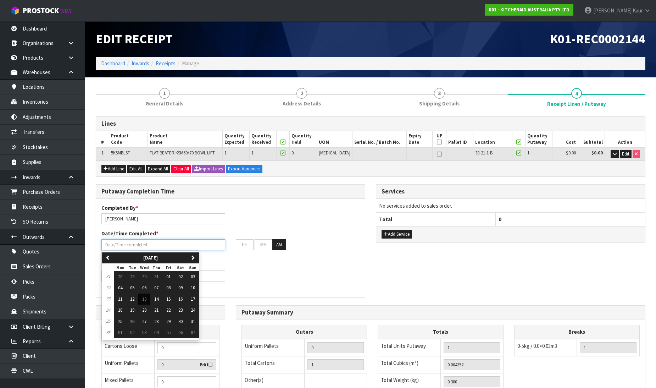
click at [122, 240] on input "text" at bounding box center [163, 244] width 124 height 11
click at [142, 300] on button "13" at bounding box center [144, 298] width 12 height 11
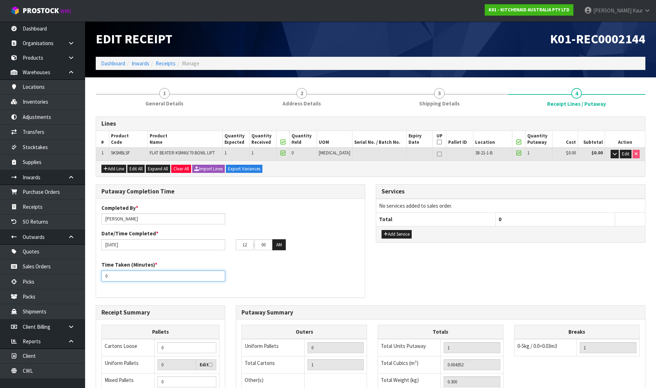
drag, startPoint x: 118, startPoint y: 279, endPoint x: 89, endPoint y: 278, distance: 29.1
click at [89, 278] on section "1 General Details 2 Address Details 3 Shipping Details 4 Receipt Lines / Putawa…" at bounding box center [370, 292] width 571 height 431
drag, startPoint x: 247, startPoint y: 245, endPoint x: 229, endPoint y: 247, distance: 18.6
click at [229, 247] on div "[DATE] 12 : 00 : 00 AM" at bounding box center [230, 244] width 269 height 11
drag, startPoint x: 268, startPoint y: 240, endPoint x: 254, endPoint y: 248, distance: 15.5
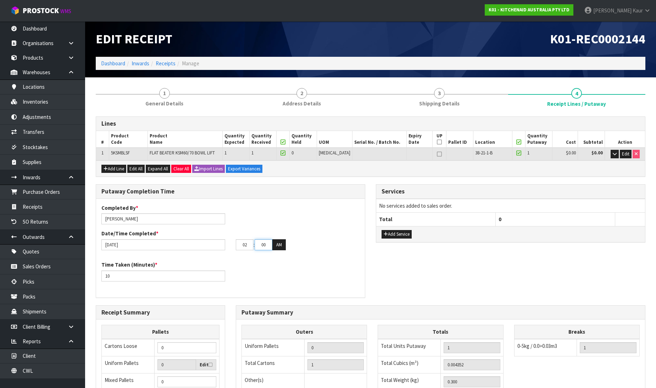
click at [254, 248] on tr "02 : 00 : 00 AM" at bounding box center [261, 244] width 50 height 11
click at [281, 248] on button "AM" at bounding box center [278, 244] width 13 height 11
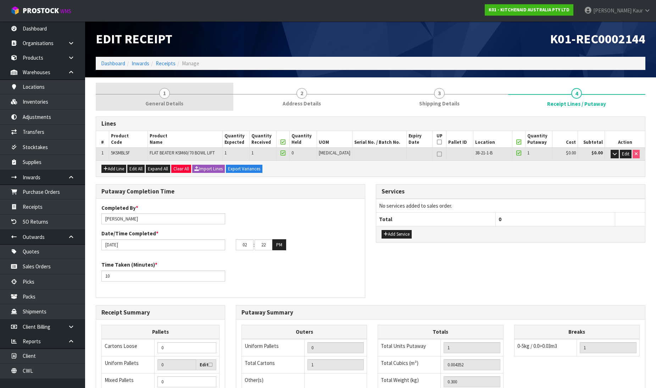
click at [172, 98] on link "1 General Details" at bounding box center [165, 97] width 138 height 28
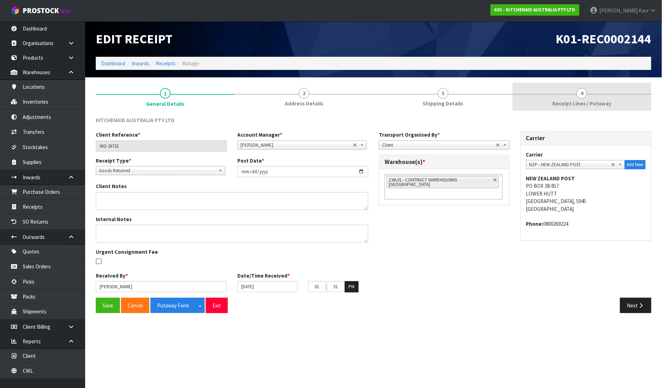
click at [588, 96] on link "4 Receipt Lines / Putaway" at bounding box center [581, 97] width 139 height 28
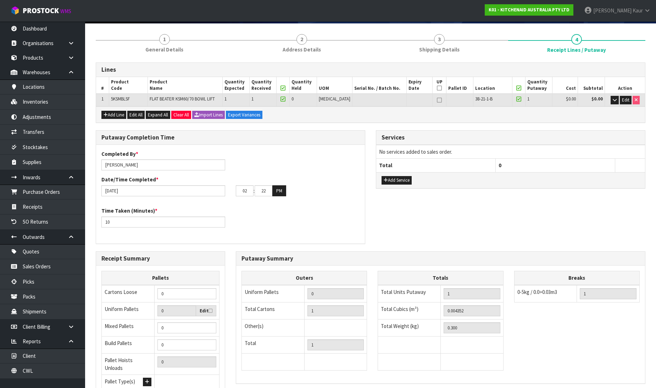
scroll to position [116, 0]
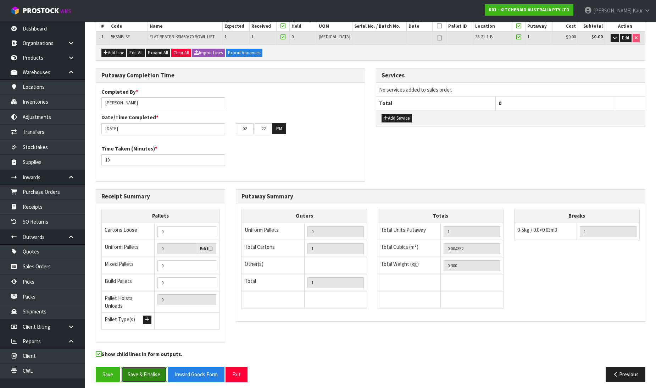
click at [133, 367] on button "Save & Finalise" at bounding box center [144, 373] width 46 height 15
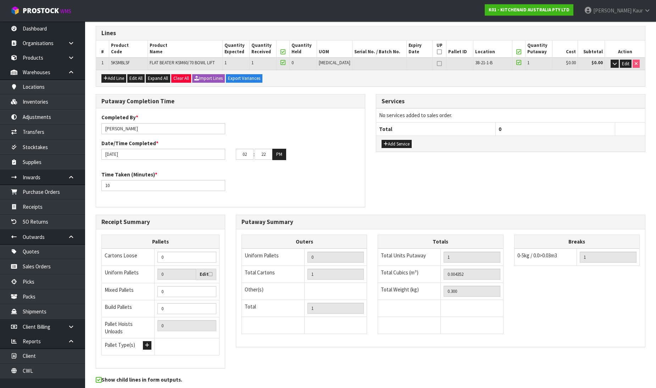
scroll to position [0, 0]
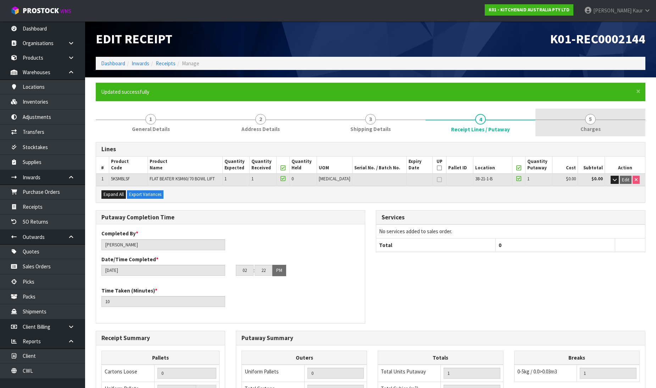
click at [589, 125] on span "Charges" at bounding box center [591, 128] width 20 height 7
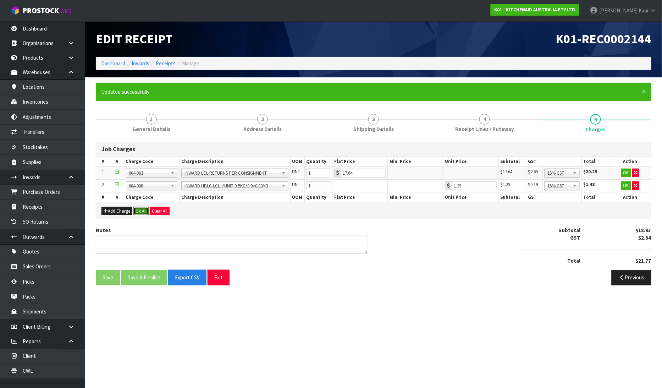
click at [138, 208] on button "Ok All" at bounding box center [140, 211] width 15 height 9
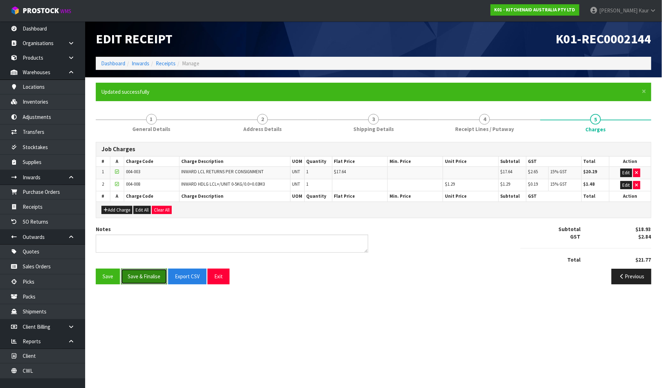
click at [144, 275] on button "Save & Finalise" at bounding box center [144, 275] width 46 height 15
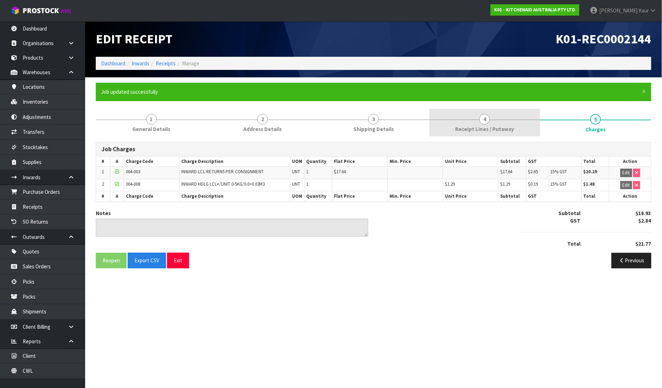
drag, startPoint x: 452, startPoint y: 124, endPoint x: 449, endPoint y: 129, distance: 5.2
click at [452, 124] on link "4 Receipt Lines / Putaway" at bounding box center [484, 123] width 111 height 28
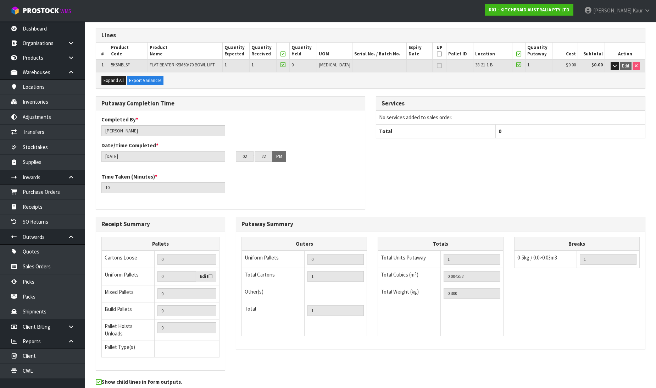
scroll to position [142, 0]
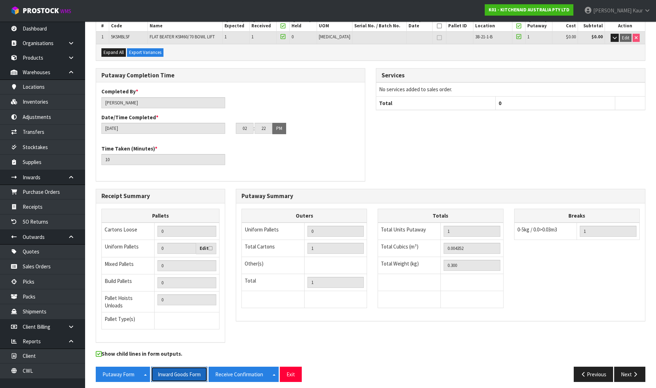
click at [179, 366] on button "Inward Goods Form" at bounding box center [179, 373] width 56 height 15
click at [44, 26] on link "Dashboard" at bounding box center [42, 28] width 85 height 15
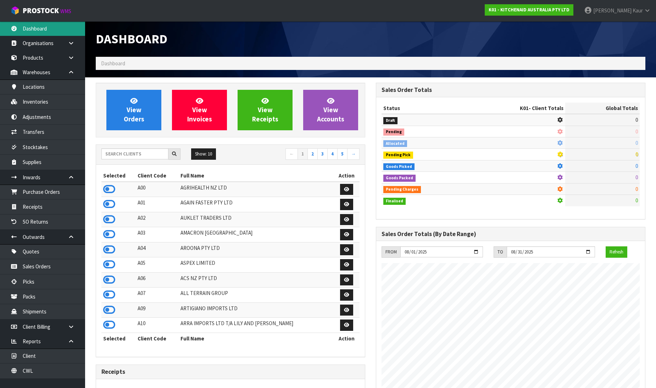
scroll to position [537, 280]
click at [124, 157] on input "text" at bounding box center [134, 153] width 67 height 11
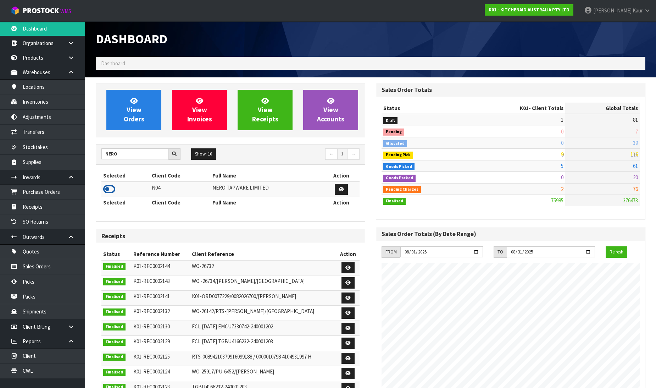
click at [108, 189] on icon at bounding box center [109, 189] width 12 height 11
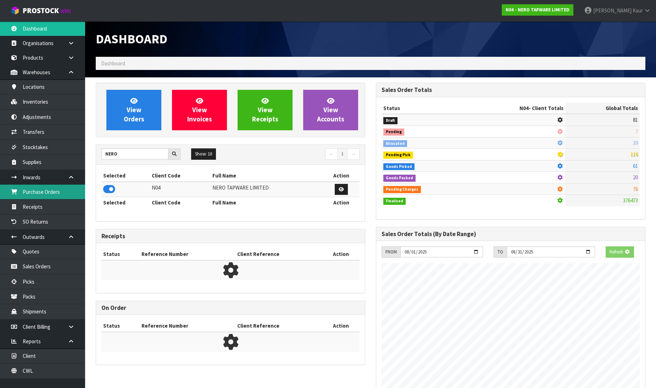
scroll to position [442, 280]
click at [62, 192] on link "Purchase Orders" at bounding box center [42, 191] width 85 height 15
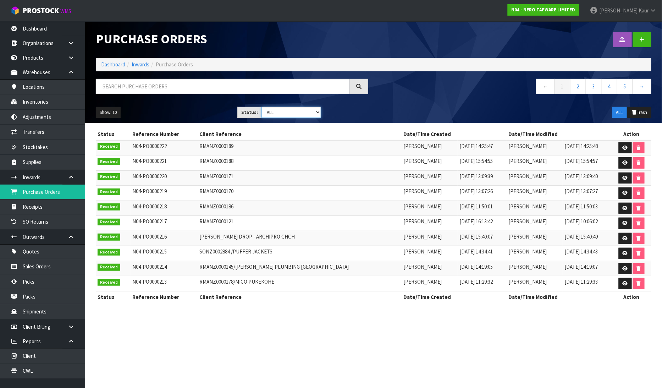
click at [318, 112] on select "Draft Pending Received Cancelled ALL" at bounding box center [291, 112] width 60 height 11
click at [261, 107] on select "Draft Pending Received Cancelled ALL" at bounding box center [291, 112] width 60 height 11
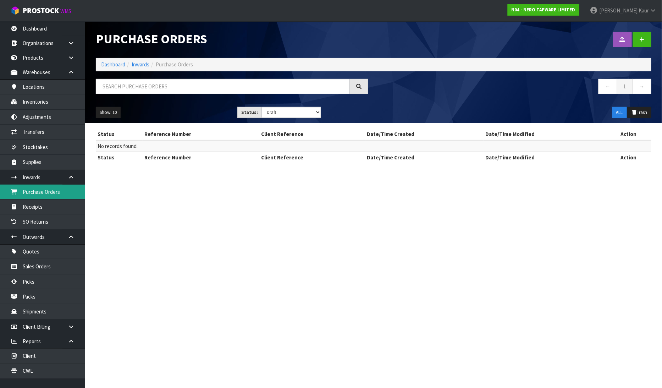
click at [31, 197] on link "Purchase Orders" at bounding box center [42, 191] width 85 height 15
click at [40, 29] on link "Dashboard" at bounding box center [42, 28] width 85 height 15
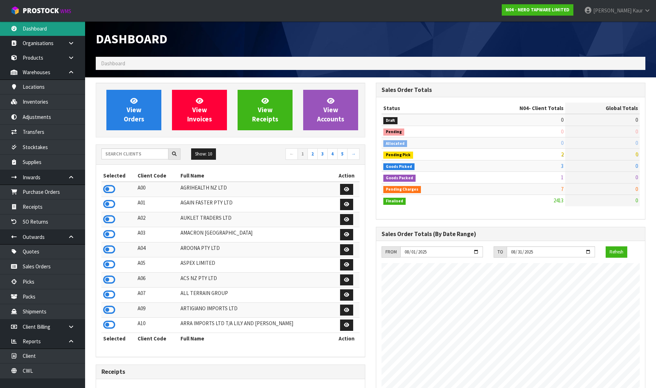
scroll to position [553, 280]
click at [115, 152] on input "text" at bounding box center [134, 153] width 67 height 11
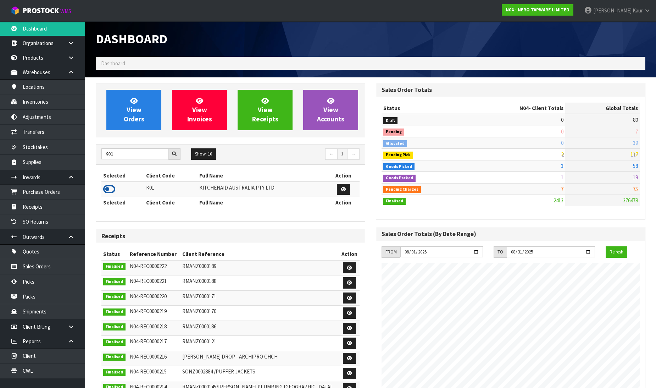
click at [109, 190] on icon at bounding box center [109, 189] width 12 height 11
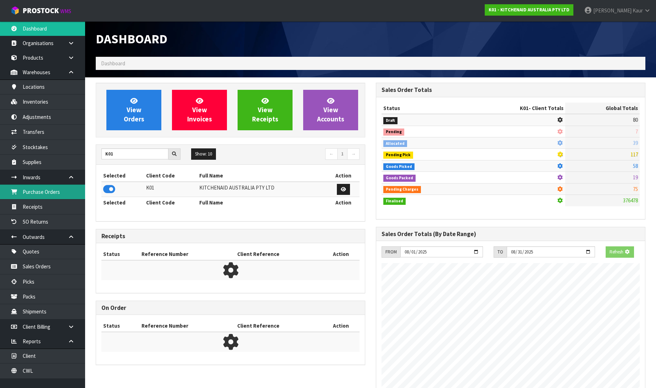
click at [62, 193] on link "Purchase Orders" at bounding box center [42, 191] width 85 height 15
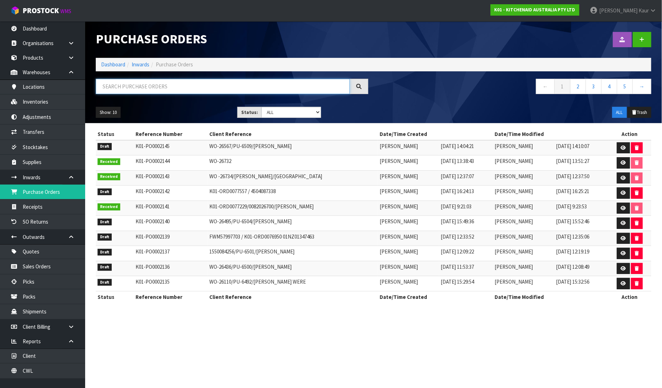
click at [146, 92] on input "text" at bounding box center [223, 86] width 254 height 15
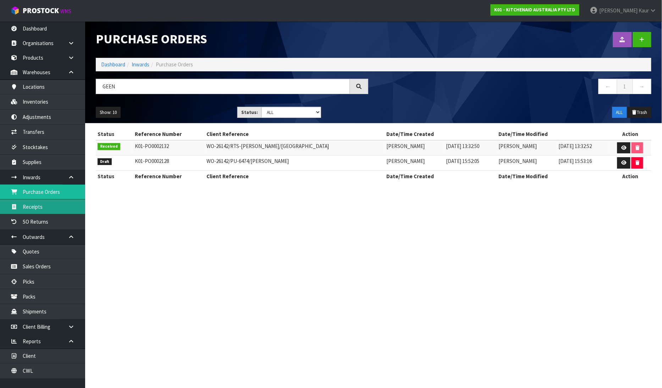
click at [48, 207] on link "Receipts" at bounding box center [42, 206] width 85 height 15
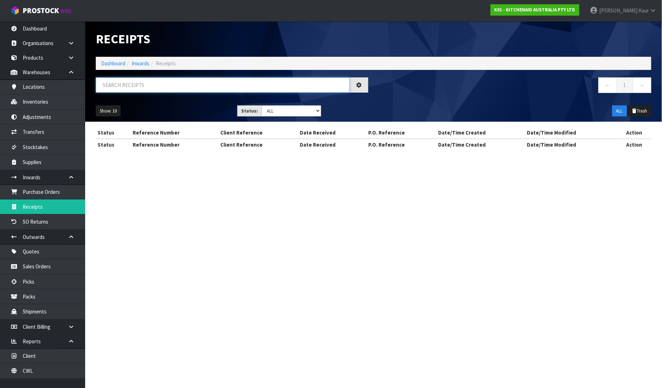
click at [134, 79] on input "text" at bounding box center [223, 84] width 254 height 15
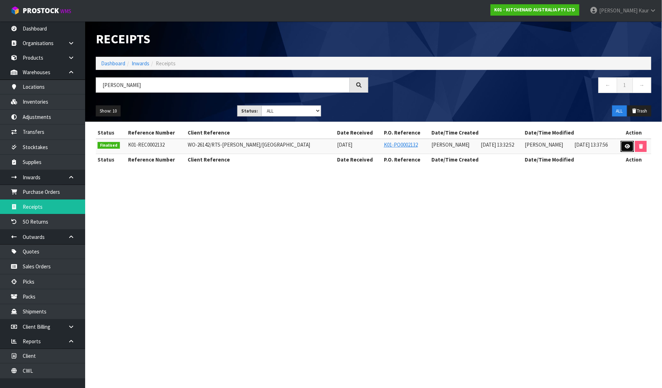
click at [625, 144] on icon at bounding box center [627, 146] width 5 height 5
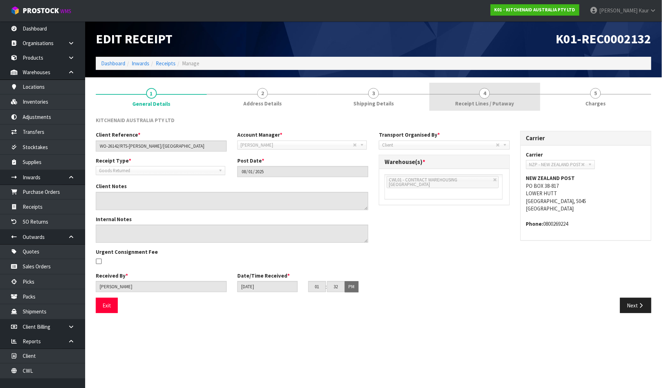
click at [497, 89] on link "4 Receipt Lines / Putaway" at bounding box center [484, 97] width 111 height 28
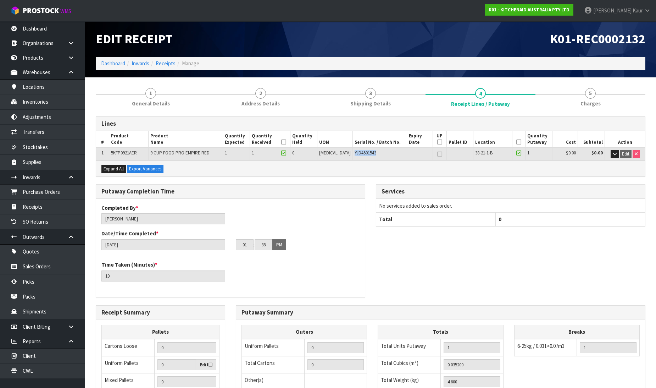
drag, startPoint x: 375, startPoint y: 151, endPoint x: 339, endPoint y: 157, distance: 36.2
click at [339, 157] on tr "1 5KFP0921AER 9 CUP FOOD PRO EMPIRE RED 1 1 0 [MEDICAL_DATA] YJD4501543 38-21-1…" at bounding box center [370, 154] width 549 height 12
copy tr "YJD4501543"
click at [53, 104] on link "Inventories" at bounding box center [42, 101] width 85 height 15
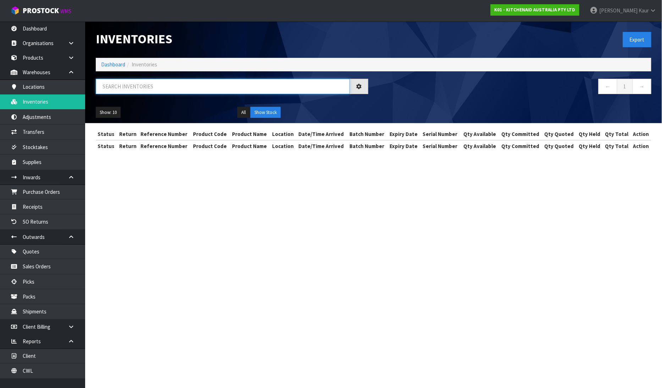
click at [102, 89] on input "text" at bounding box center [223, 86] width 254 height 15
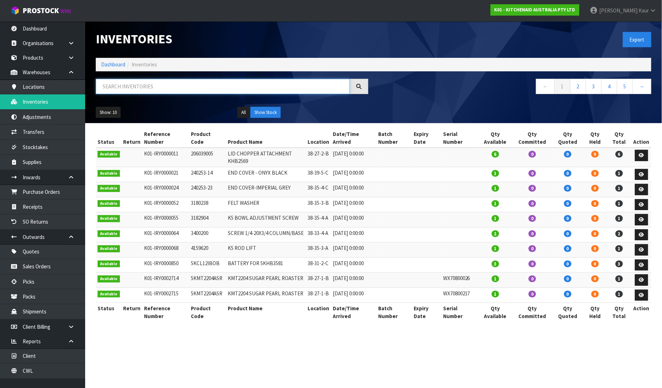
paste input "YJD4501543"
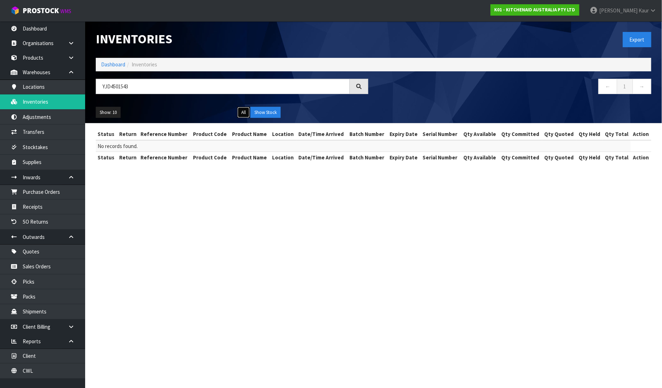
click at [245, 116] on button "All" at bounding box center [243, 112] width 12 height 11
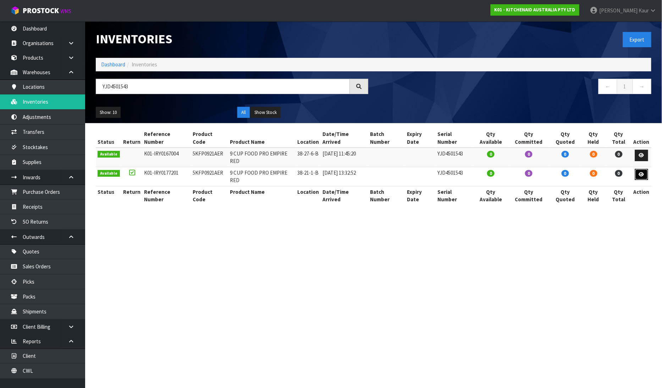
click at [640, 172] on icon at bounding box center [641, 174] width 5 height 5
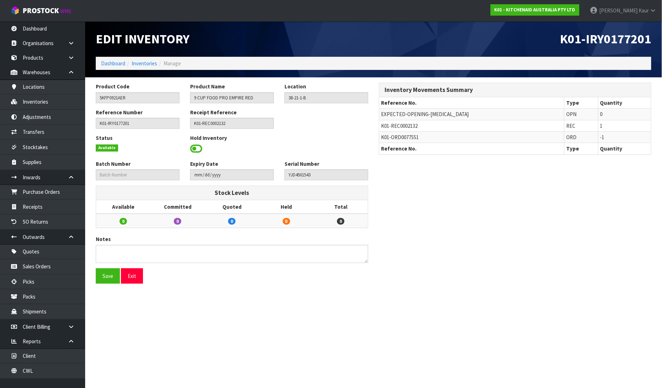
click at [423, 138] on td "K01-ORD0077551" at bounding box center [471, 137] width 185 height 11
drag, startPoint x: 422, startPoint y: 136, endPoint x: 379, endPoint y: 142, distance: 43.7
click at [379, 142] on td "K01-ORD0077551" at bounding box center [471, 137] width 185 height 11
copy span "K01-ORD0077551"
click at [48, 268] on link "Sales Orders" at bounding box center [42, 266] width 85 height 15
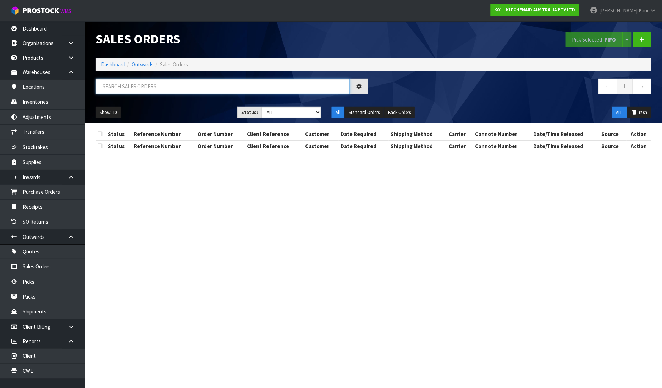
click at [185, 90] on input "text" at bounding box center [223, 86] width 254 height 15
paste input "K01-ORD0077551"
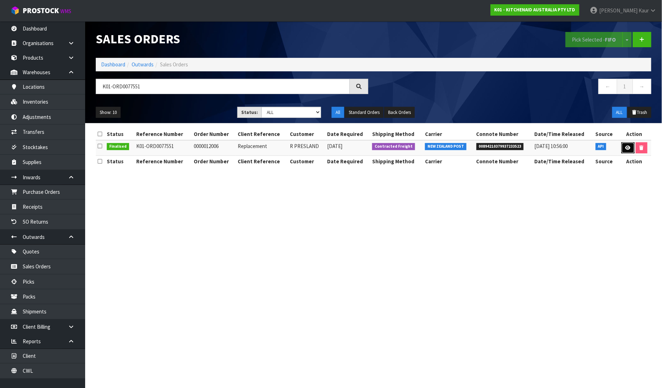
click at [625, 149] on icon at bounding box center [627, 147] width 5 height 5
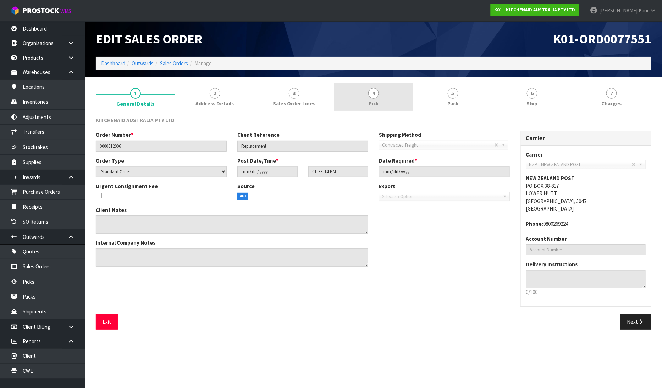
click at [370, 100] on span "Pick" at bounding box center [373, 103] width 10 height 7
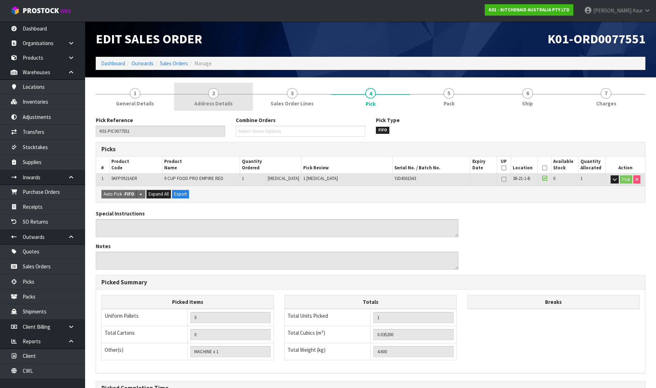
click at [225, 90] on link "2 Address Details" at bounding box center [213, 97] width 78 height 28
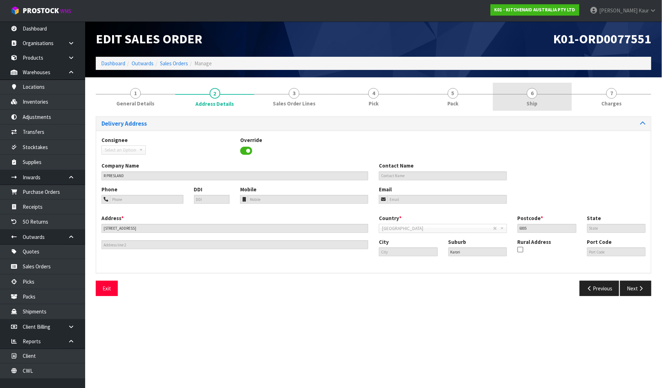
click at [534, 96] on span "6" at bounding box center [532, 93] width 11 height 11
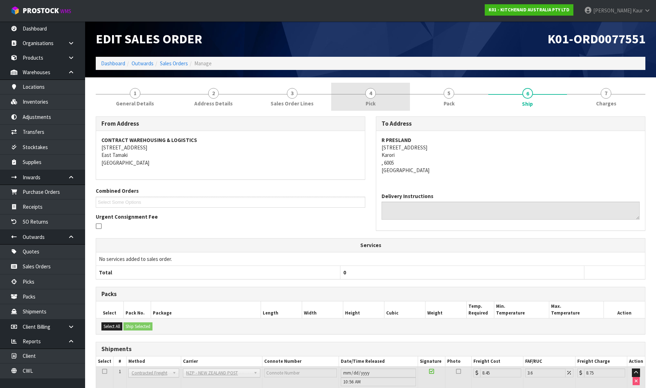
click at [366, 92] on span "4" at bounding box center [370, 93] width 11 height 11
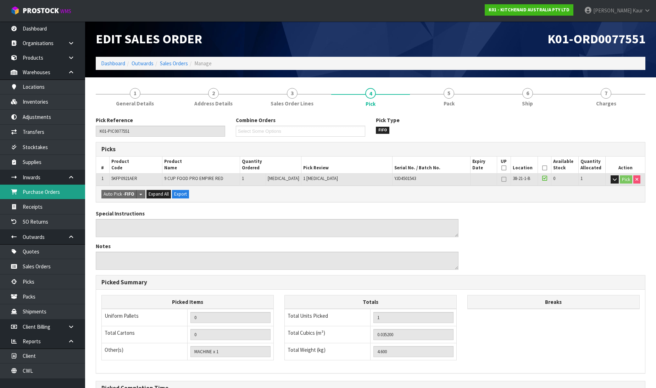
click at [37, 193] on link "Purchase Orders" at bounding box center [42, 191] width 85 height 15
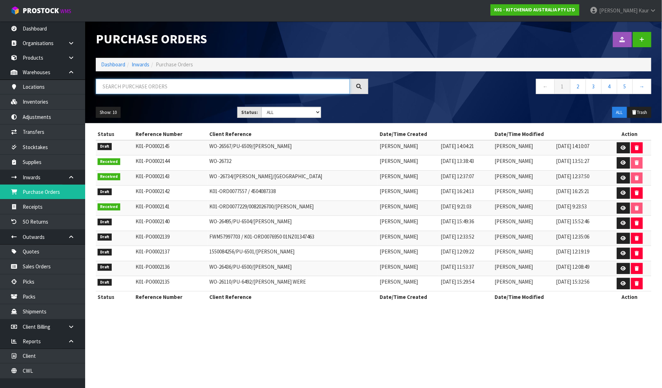
click at [140, 86] on input "text" at bounding box center [223, 86] width 254 height 15
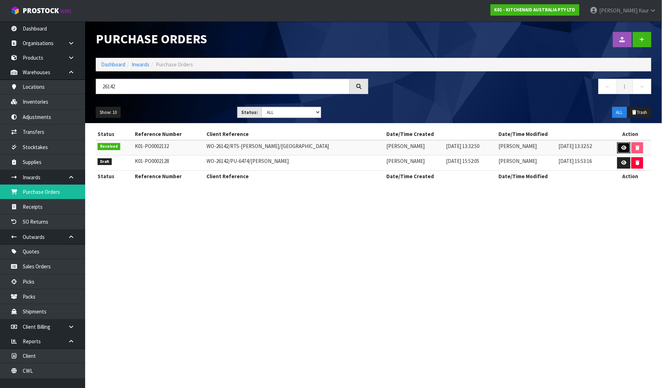
click at [626, 147] on icon at bounding box center [623, 147] width 5 height 5
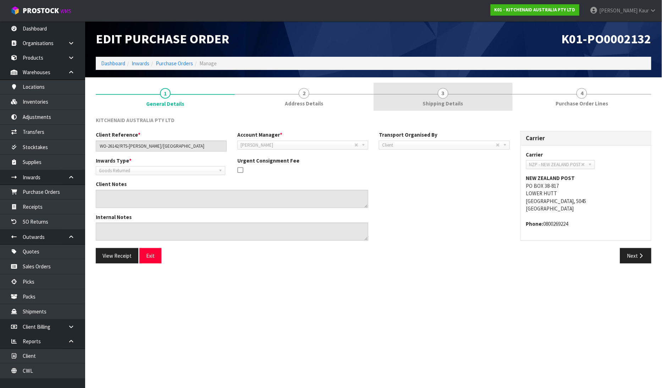
click at [453, 100] on span "Shipping Details" at bounding box center [443, 103] width 40 height 7
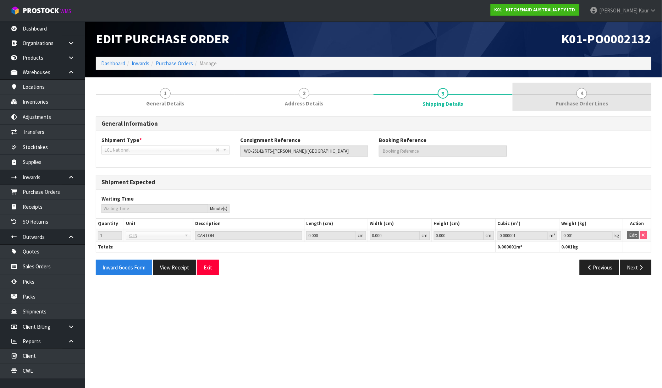
click at [558, 98] on link "4 Purchase Order Lines" at bounding box center [581, 97] width 139 height 28
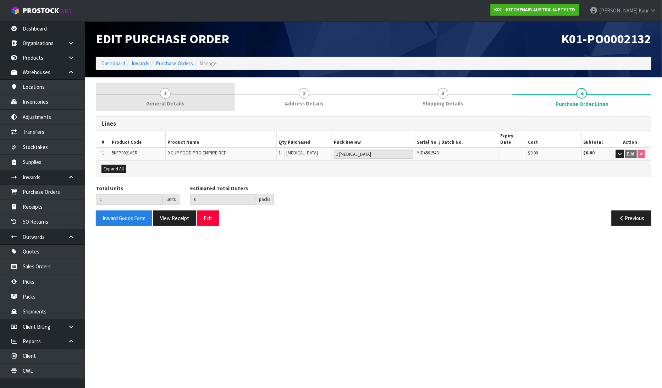
click at [171, 110] on link "1 General Details" at bounding box center [165, 97] width 139 height 28
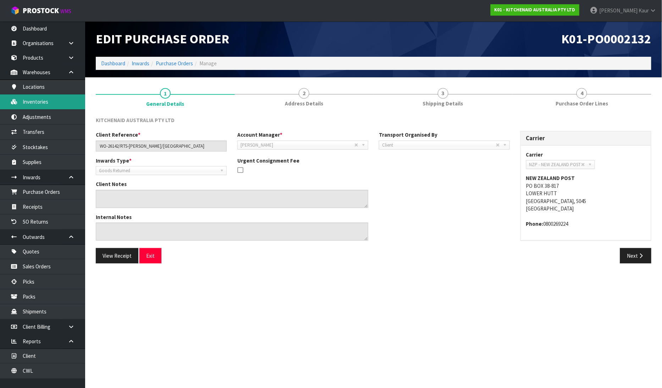
click at [52, 103] on link "Inventories" at bounding box center [42, 101] width 85 height 15
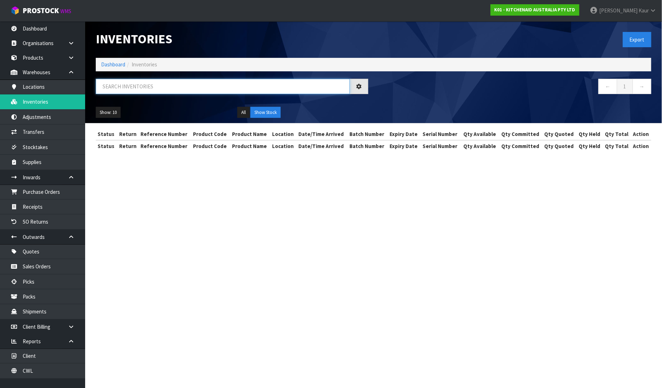
click at [115, 87] on input "text" at bounding box center [223, 86] width 254 height 15
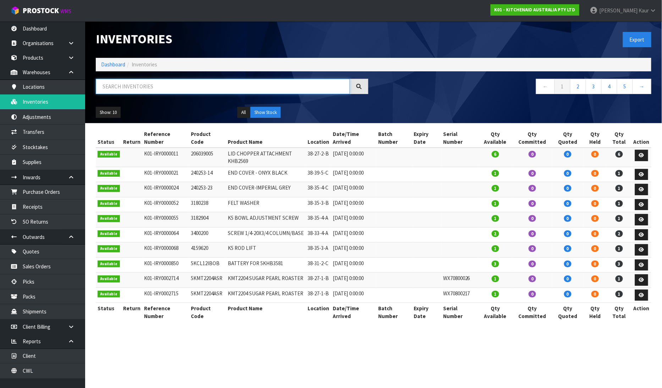
paste input "WE0907892"
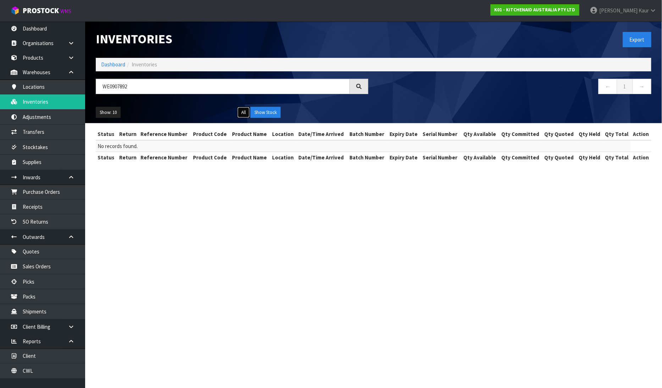
click at [240, 109] on button "All" at bounding box center [243, 112] width 12 height 11
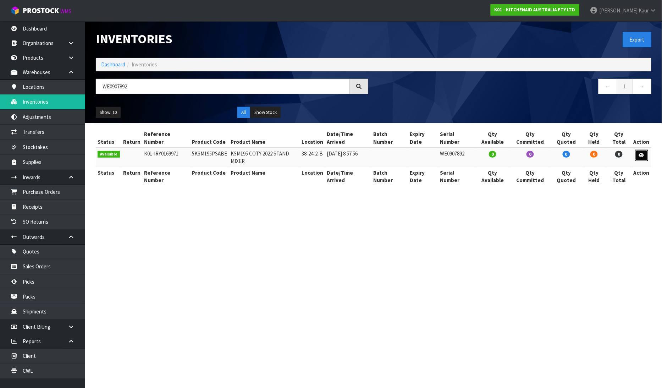
click at [643, 153] on icon at bounding box center [641, 155] width 5 height 5
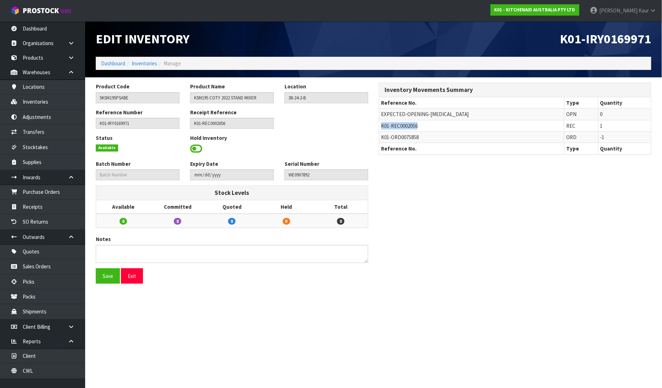
drag, startPoint x: 420, startPoint y: 128, endPoint x: 381, endPoint y: 128, distance: 39.0
click at [381, 128] on td "K01-REC0002056" at bounding box center [471, 125] width 185 height 11
copy span "K01-REC0002056"
click at [50, 207] on link "Receipts" at bounding box center [42, 206] width 85 height 15
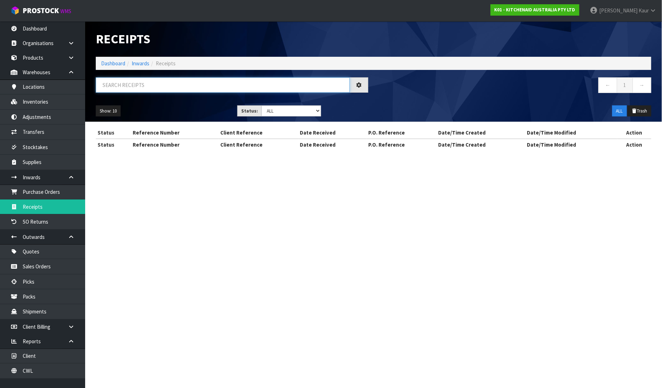
click at [122, 89] on input "text" at bounding box center [223, 84] width 254 height 15
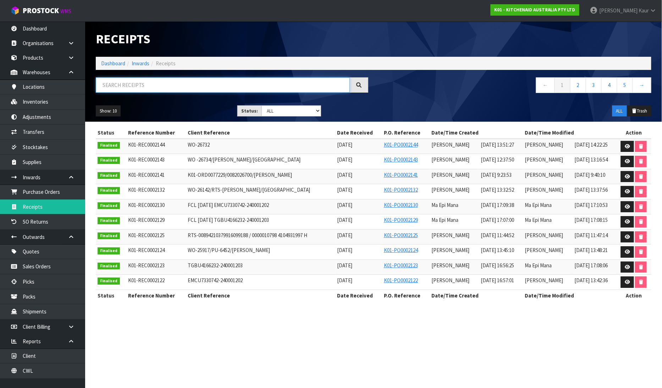
paste input "K01-REC0002056"
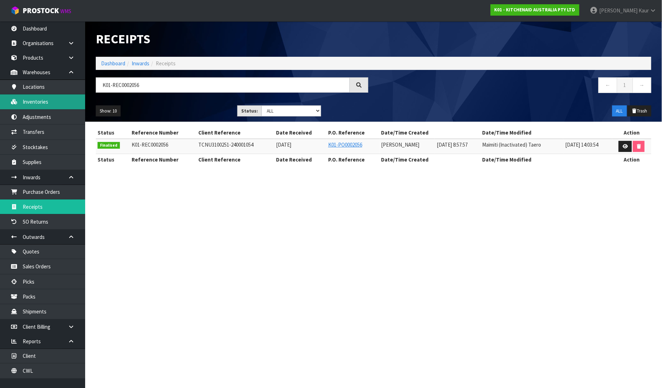
click at [40, 100] on link "Inventories" at bounding box center [42, 101] width 85 height 15
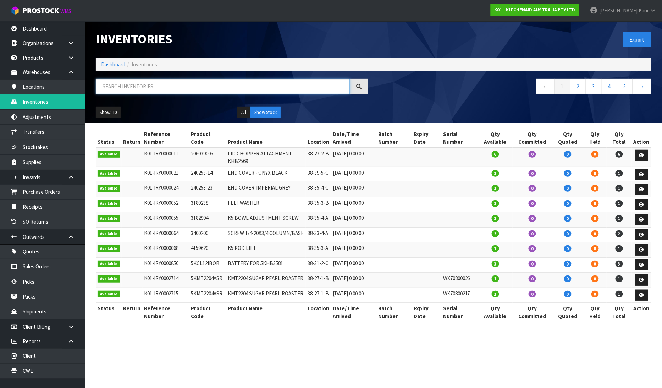
click at [196, 94] on input "text" at bounding box center [223, 86] width 254 height 15
paste input "WE0907892"
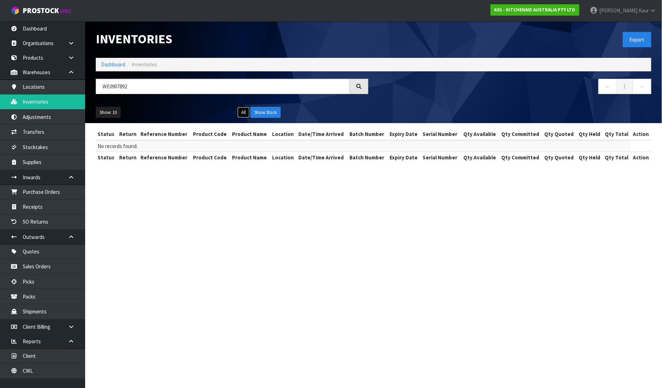
click at [242, 115] on button "All" at bounding box center [243, 112] width 12 height 11
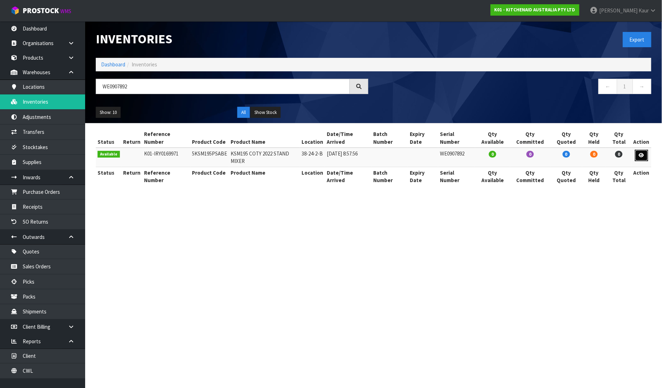
click at [642, 153] on icon at bounding box center [641, 155] width 5 height 5
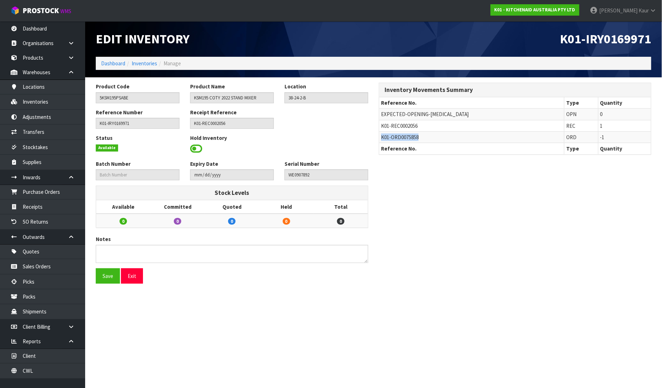
drag, startPoint x: 421, startPoint y: 138, endPoint x: 381, endPoint y: 141, distance: 40.9
click at [381, 141] on td "K01-ORD0075858" at bounding box center [471, 137] width 185 height 11
copy span "K01-ORD0075858"
click at [51, 264] on link "Sales Orders" at bounding box center [42, 266] width 85 height 15
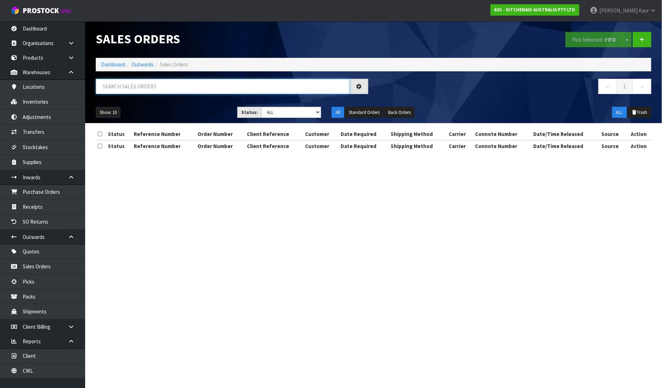
click at [146, 87] on input "text" at bounding box center [223, 86] width 254 height 15
paste input "K01-ORD0075858"
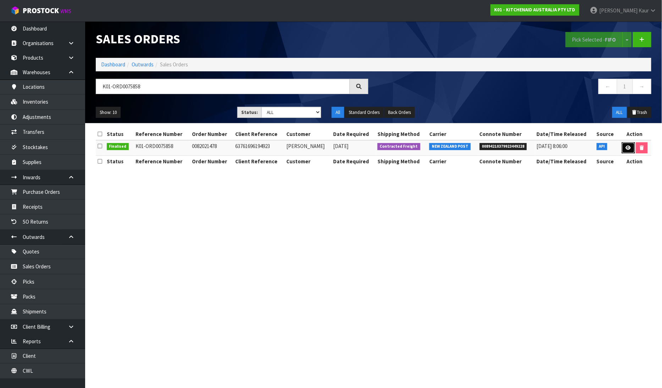
click at [628, 147] on icon at bounding box center [628, 147] width 5 height 5
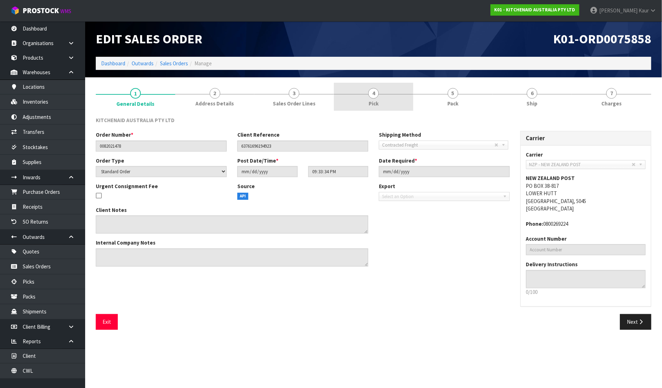
click at [382, 97] on link "4 Pick" at bounding box center [373, 97] width 79 height 28
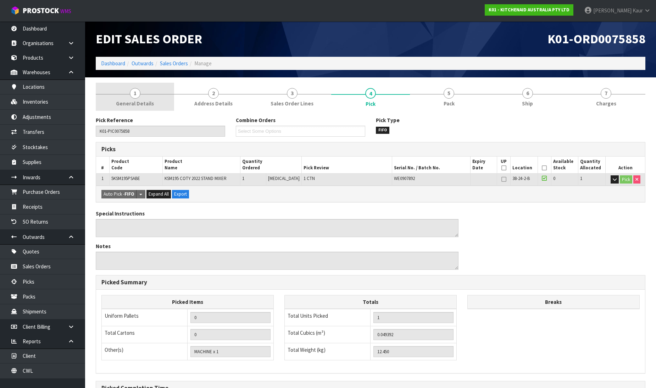
click at [128, 92] on link "1 General Details" at bounding box center [135, 97] width 78 height 28
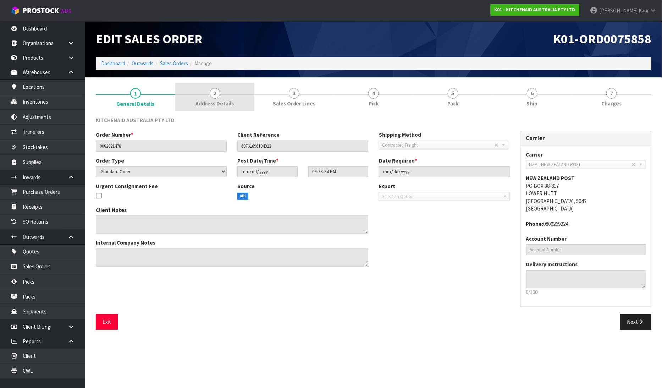
click at [199, 102] on span "Address Details" at bounding box center [215, 103] width 38 height 7
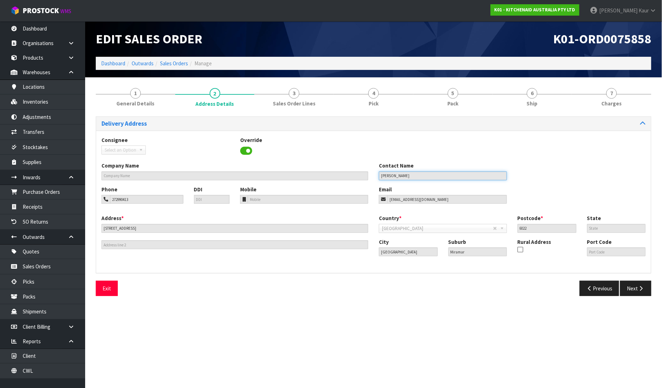
drag, startPoint x: 418, startPoint y: 174, endPoint x: 371, endPoint y: 174, distance: 46.5
click at [371, 174] on div "Company Name Contact Name [PERSON_NAME]" at bounding box center [373, 173] width 555 height 23
click at [50, 265] on link "Sales Orders" at bounding box center [42, 266] width 85 height 15
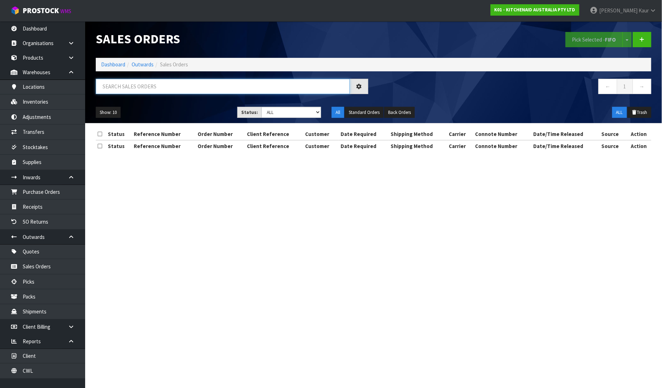
click at [159, 82] on input "text" at bounding box center [223, 86] width 254 height 15
paste input "[PERSON_NAME]"
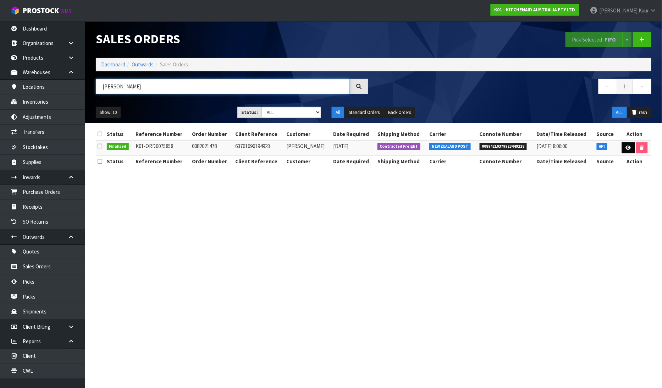
type input "[PERSON_NAME]"
click at [625, 150] on link at bounding box center [628, 147] width 13 height 11
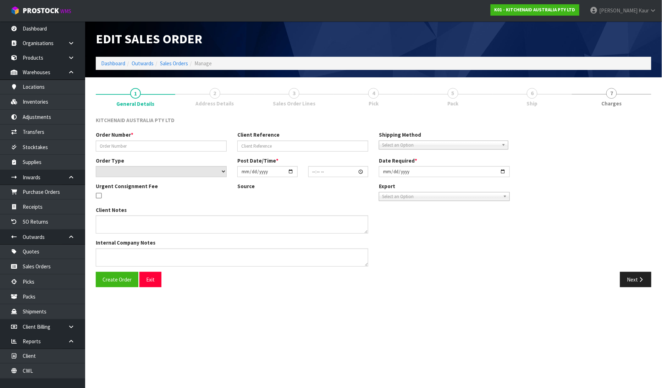
type input "0082021478"
type input "63761696194923"
select select "number:0"
type input "[DATE]"
type input "21:33:34.000"
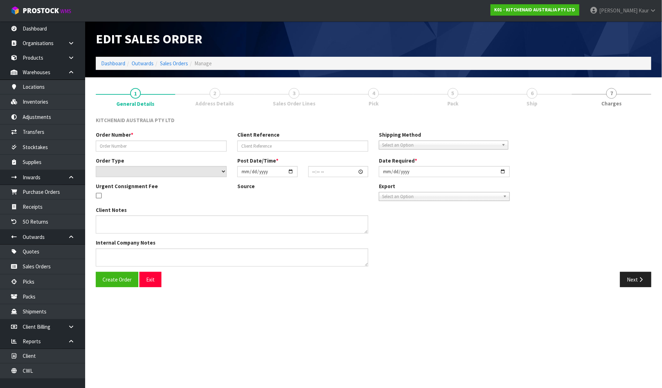
type input "[DATE]"
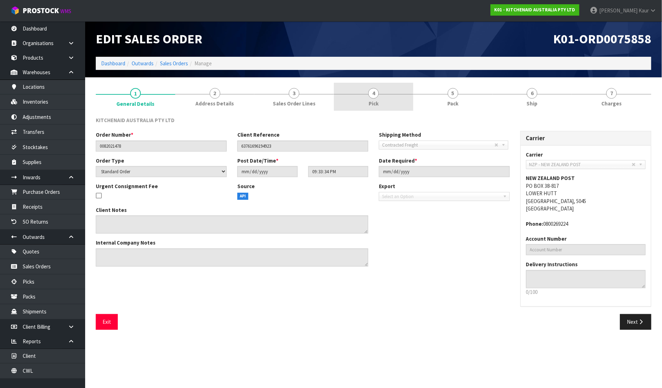
click at [371, 100] on span "Pick" at bounding box center [373, 103] width 10 height 7
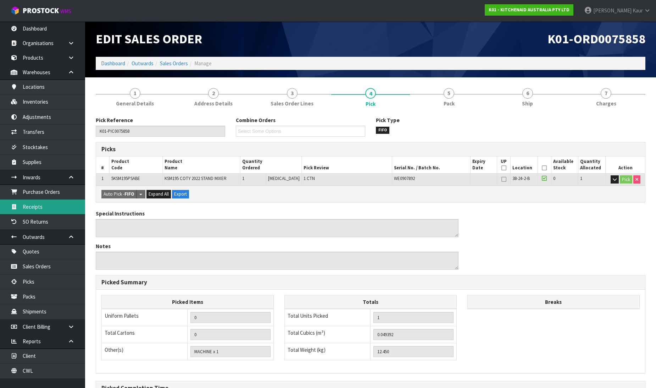
click at [49, 210] on link "Receipts" at bounding box center [42, 206] width 85 height 15
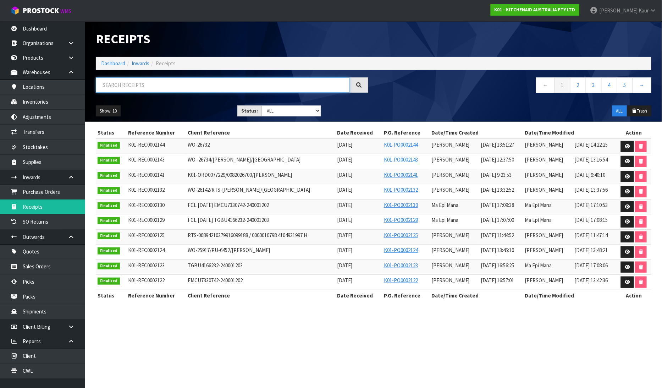
click at [149, 89] on input "text" at bounding box center [223, 84] width 254 height 15
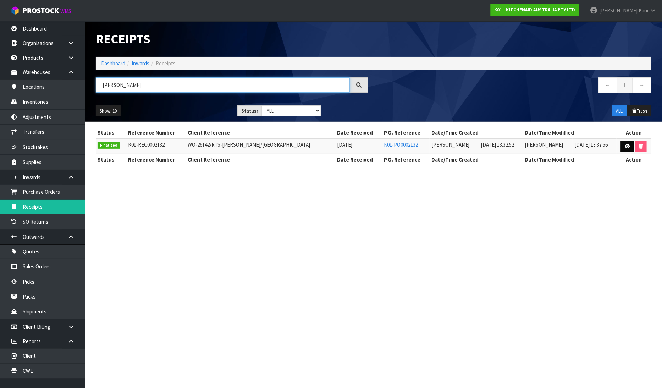
type input "[PERSON_NAME]"
click at [629, 144] on icon at bounding box center [627, 146] width 5 height 5
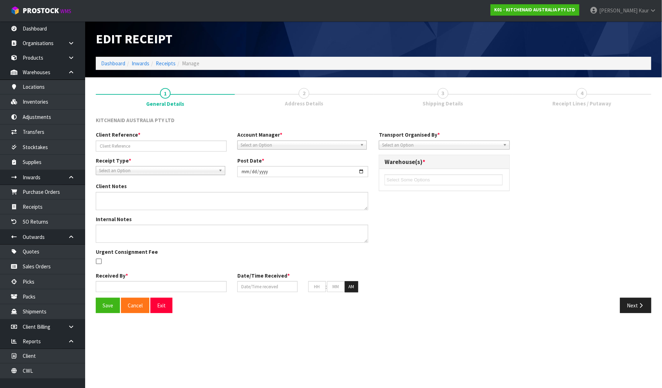
type input "WO-26142/RTS-[PERSON_NAME]/[GEOGRAPHIC_DATA]"
type input "2025-08-01"
type input "[PERSON_NAME]"
type input "[DATE]"
type input "01"
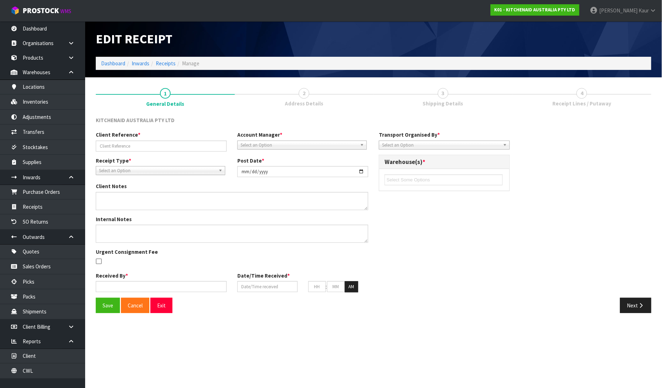
type input "32"
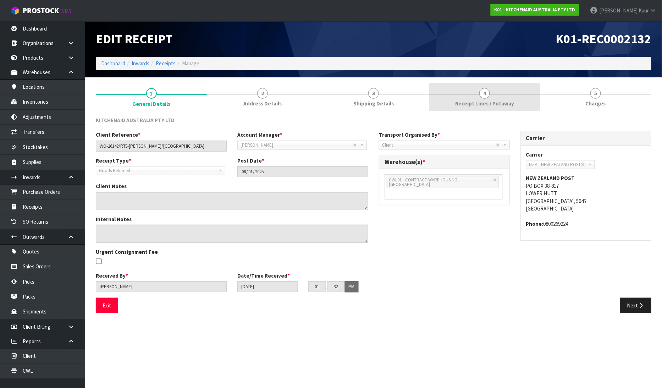
click at [467, 100] on span "Receipt Lines / Putaway" at bounding box center [484, 103] width 59 height 7
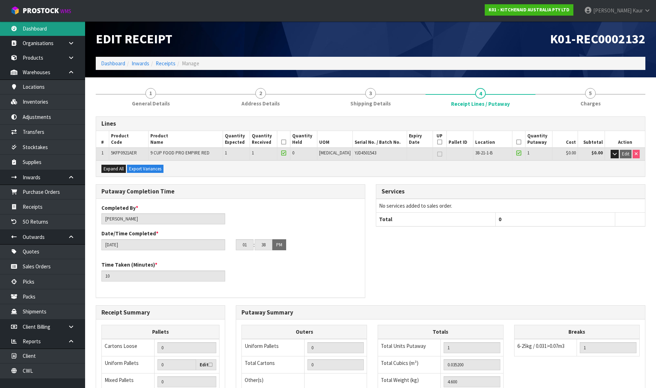
click at [39, 26] on link "Dashboard" at bounding box center [42, 28] width 85 height 15
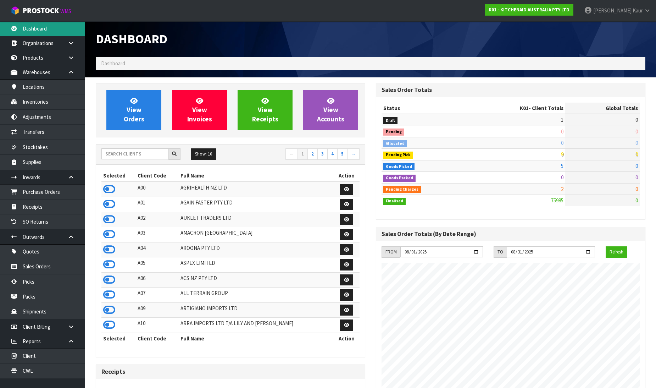
scroll to position [537, 280]
click at [34, 366] on link "CWL" at bounding box center [42, 370] width 85 height 15
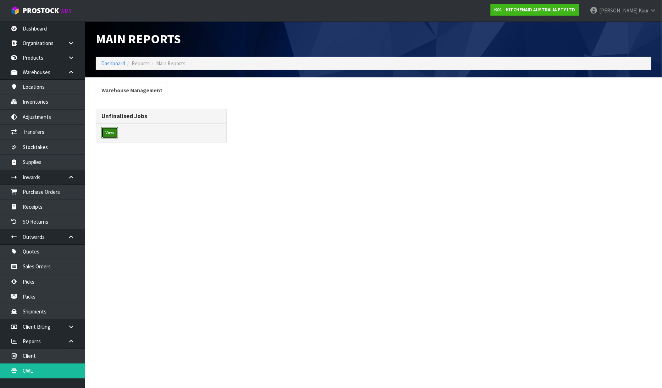
click at [112, 132] on button "View" at bounding box center [109, 132] width 17 height 11
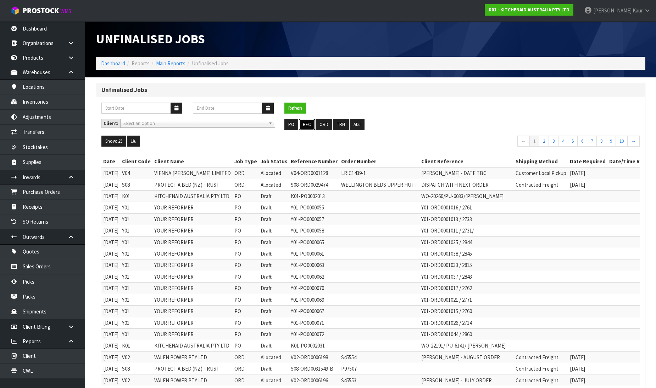
click at [308, 123] on button "REC" at bounding box center [307, 124] width 16 height 11
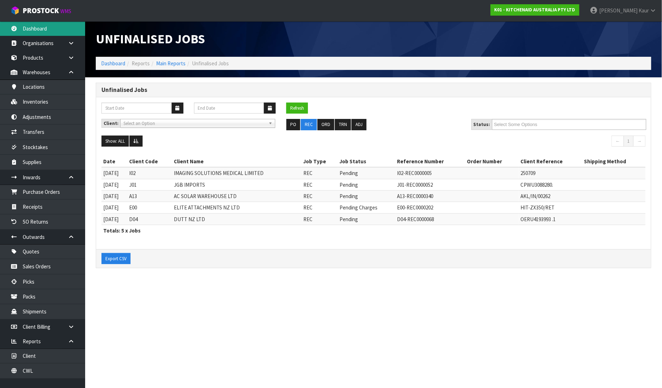
drag, startPoint x: 32, startPoint y: 23, endPoint x: 37, endPoint y: 23, distance: 5.0
click at [32, 23] on link "Dashboard" at bounding box center [42, 28] width 85 height 15
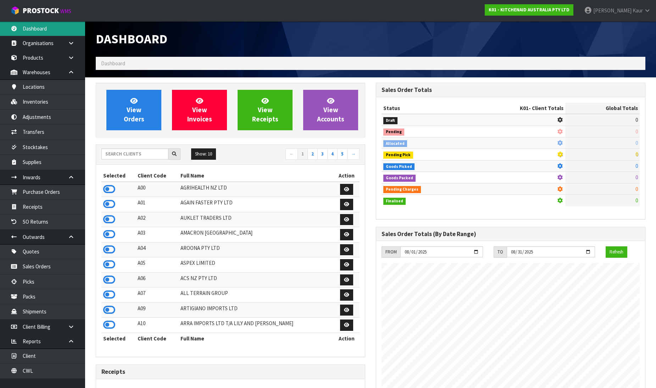
scroll to position [537, 280]
click at [123, 154] on input "text" at bounding box center [134, 153] width 67 height 11
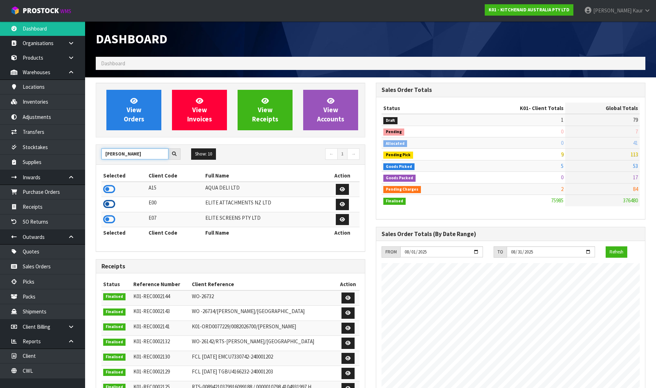
type input "ELI"
click at [111, 204] on icon at bounding box center [109, 204] width 12 height 11
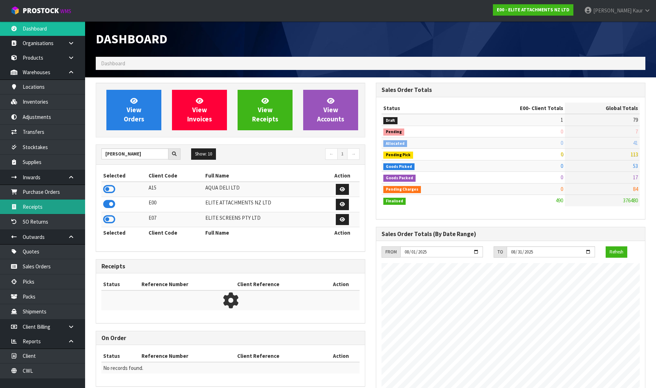
scroll to position [456, 280]
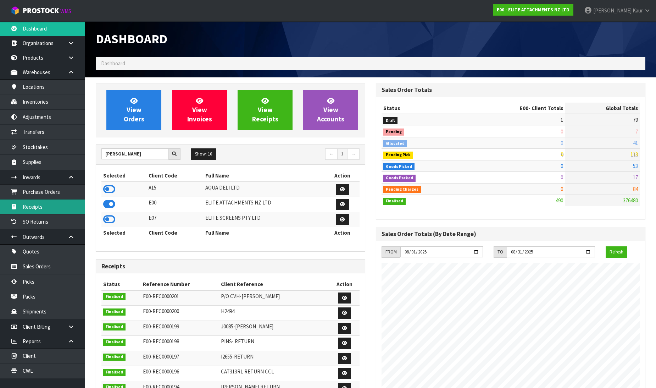
click at [58, 207] on link "Receipts" at bounding box center [42, 206] width 85 height 15
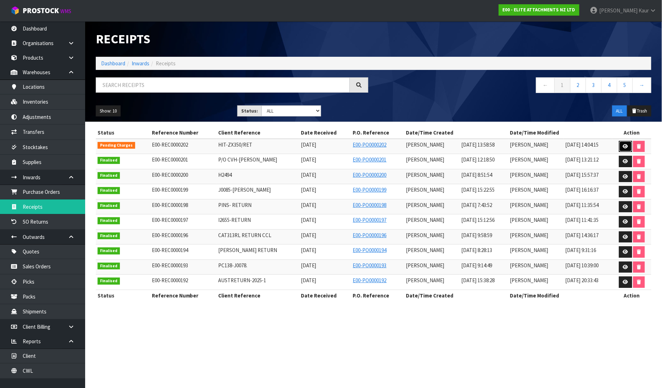
click at [626, 150] on link at bounding box center [625, 146] width 13 height 11
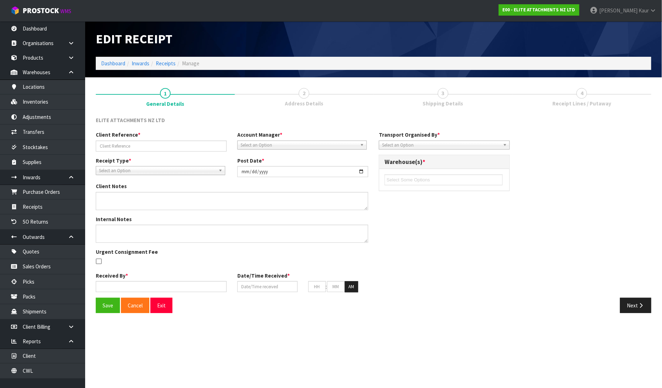
type input "HIT-ZX350/RET"
type input "2025-08-12"
type input "[PERSON_NAME]"
type input "[DATE]"
type input "01"
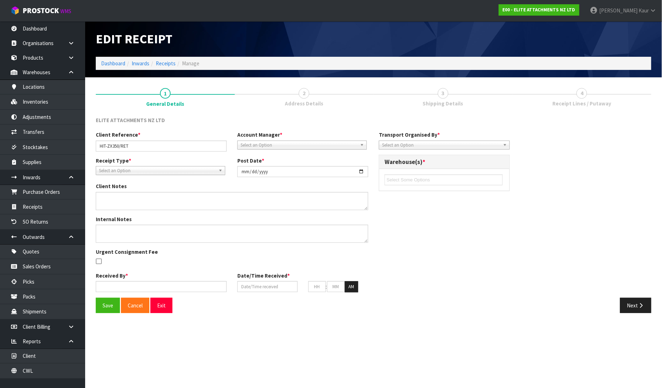
type input "58"
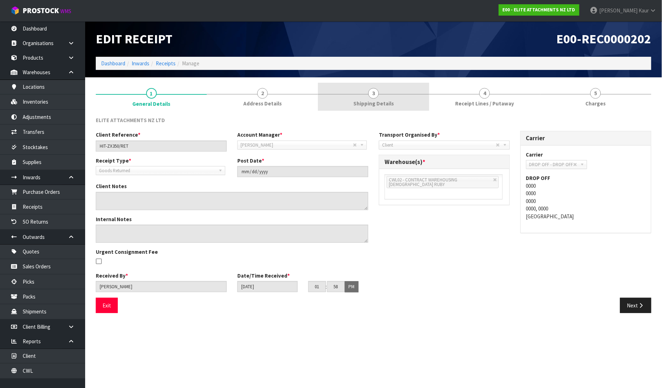
click at [379, 105] on span "Shipping Details" at bounding box center [373, 103] width 40 height 7
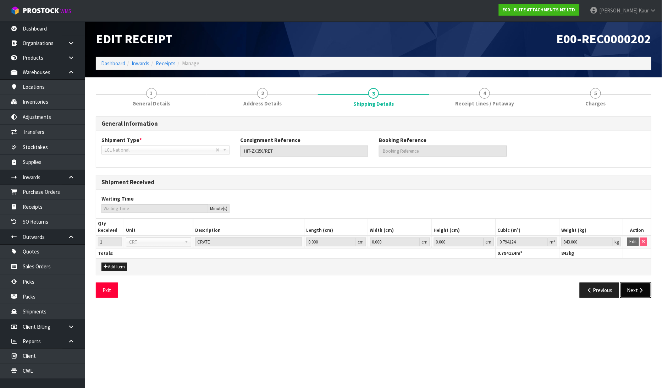
click at [641, 294] on button "Next" at bounding box center [635, 289] width 31 height 15
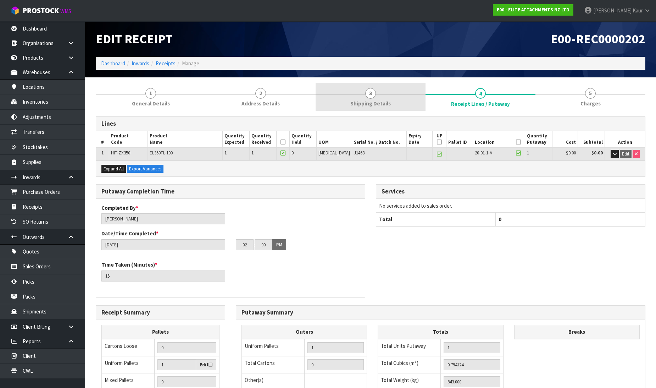
click at [373, 100] on span "Shipping Details" at bounding box center [370, 103] width 40 height 7
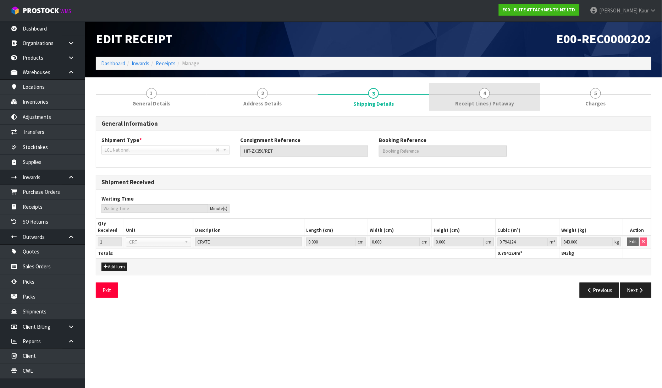
click at [483, 107] on link "4 Receipt Lines / Putaway" at bounding box center [484, 97] width 111 height 28
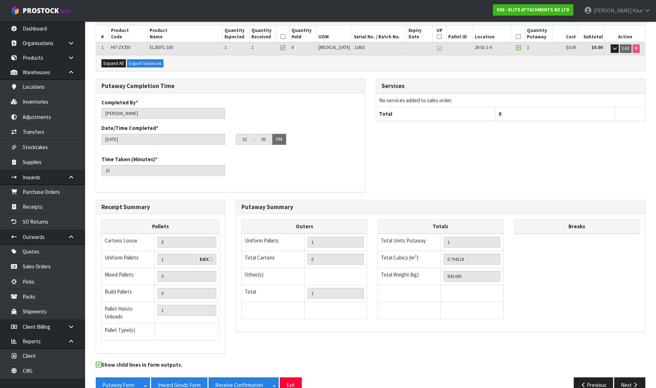
scroll to position [116, 0]
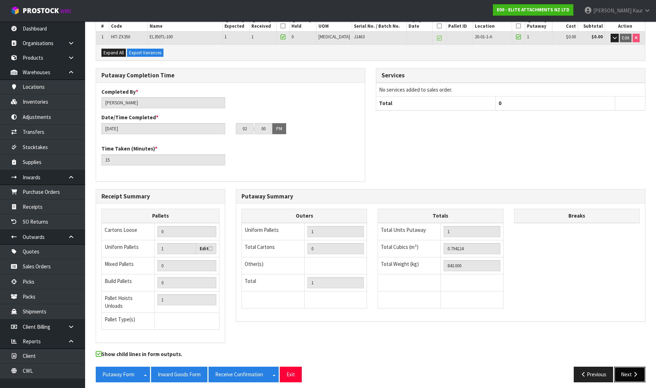
click at [633, 371] on icon "button" at bounding box center [635, 373] width 7 height 5
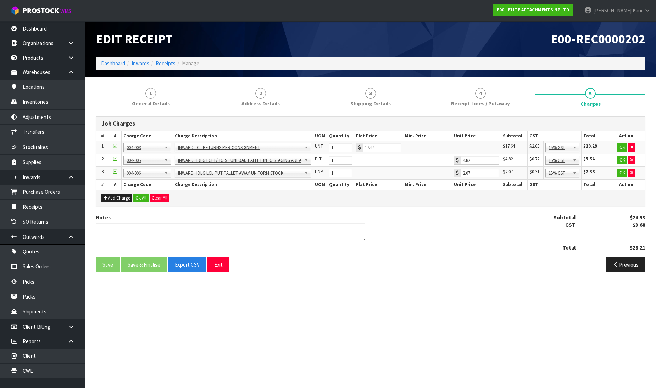
scroll to position [0, 0]
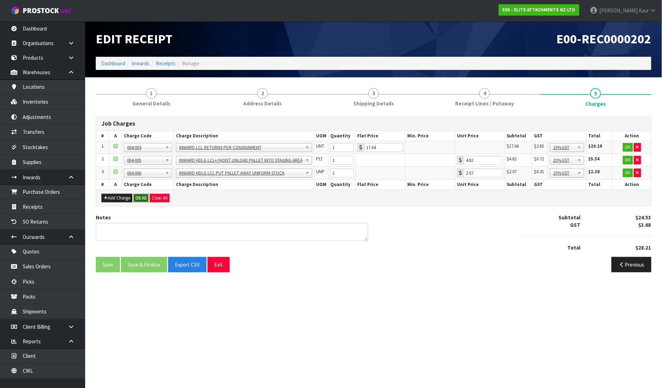
click at [140, 196] on button "Ok All" at bounding box center [140, 198] width 15 height 9
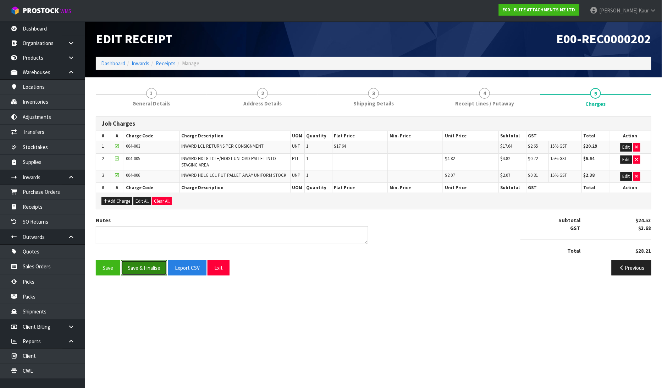
click at [148, 274] on button "Save & Finalise" at bounding box center [144, 267] width 46 height 15
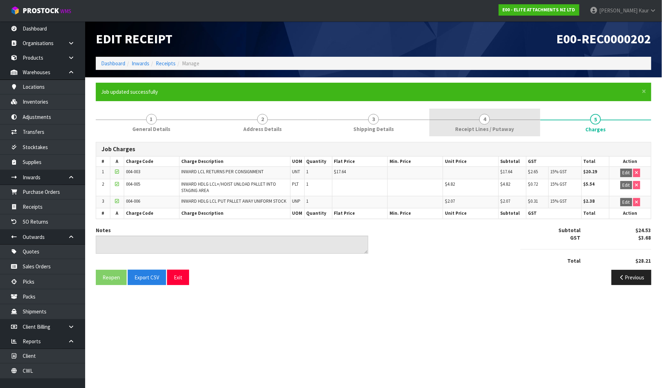
click at [480, 122] on link "4 Receipt Lines / Putaway" at bounding box center [484, 123] width 111 height 28
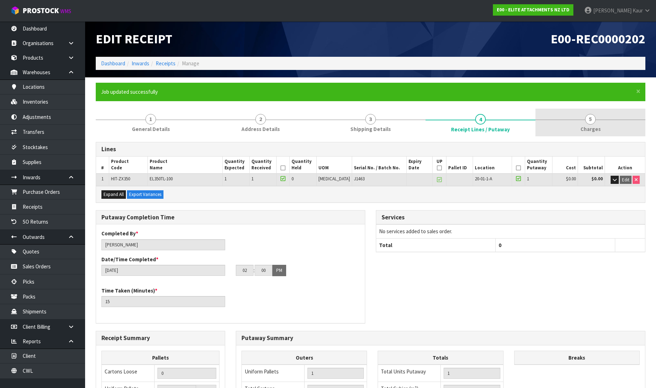
click at [592, 123] on span "5" at bounding box center [590, 119] width 11 height 11
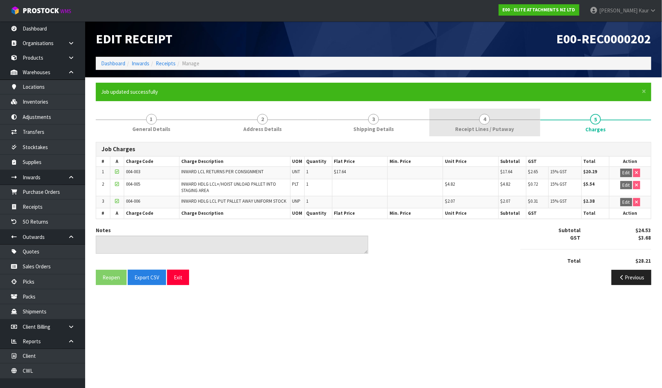
click at [468, 123] on link "4 Receipt Lines / Putaway" at bounding box center [484, 123] width 111 height 28
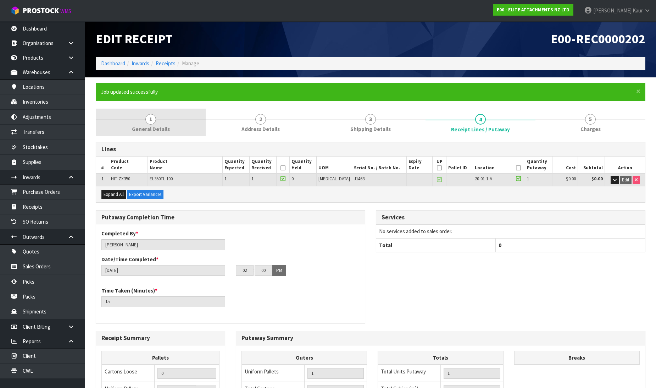
click at [137, 121] on link "1 General Details" at bounding box center [151, 123] width 110 height 28
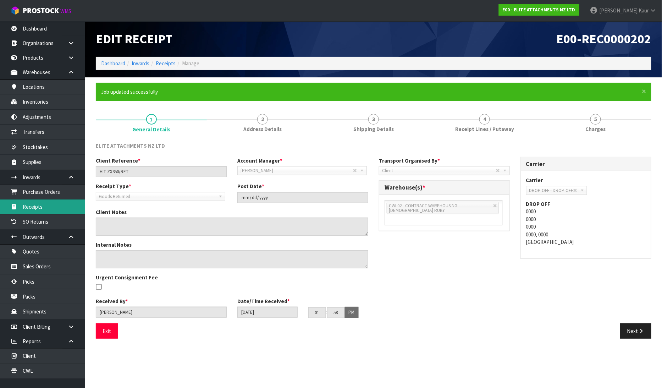
drag, startPoint x: 52, startPoint y: 205, endPoint x: 58, endPoint y: 204, distance: 5.7
click at [53, 205] on link "Receipts" at bounding box center [42, 206] width 85 height 15
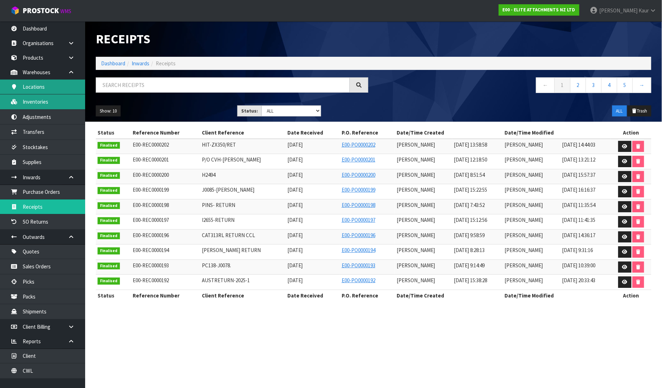
drag, startPoint x: 52, startPoint y: 109, endPoint x: 70, endPoint y: 84, distance: 30.5
click at [52, 109] on link "Inventories" at bounding box center [42, 101] width 85 height 15
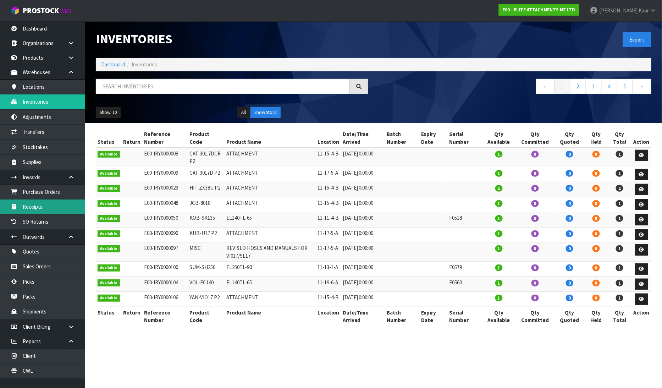
click at [37, 210] on link "Receipts" at bounding box center [42, 206] width 85 height 15
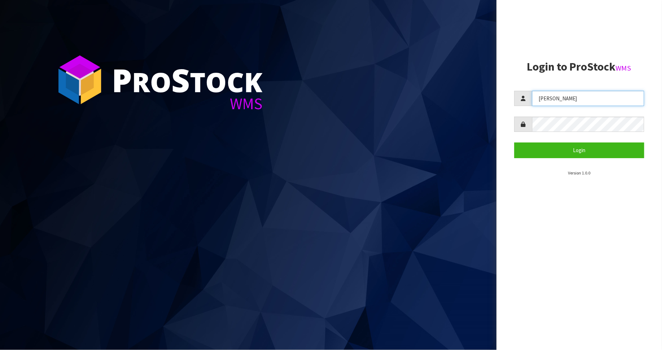
drag, startPoint x: 576, startPoint y: 99, endPoint x: 449, endPoint y: 107, distance: 126.5
click at [449, 107] on div "P ro S tock WMS Login to ProStock WMS [PERSON_NAME] Login Version 1.0.0" at bounding box center [331, 175] width 662 height 350
type input "[PERSON_NAME]"
click at [514, 143] on button "Login" at bounding box center [579, 150] width 130 height 15
